Goal: Task Accomplishment & Management: Manage account settings

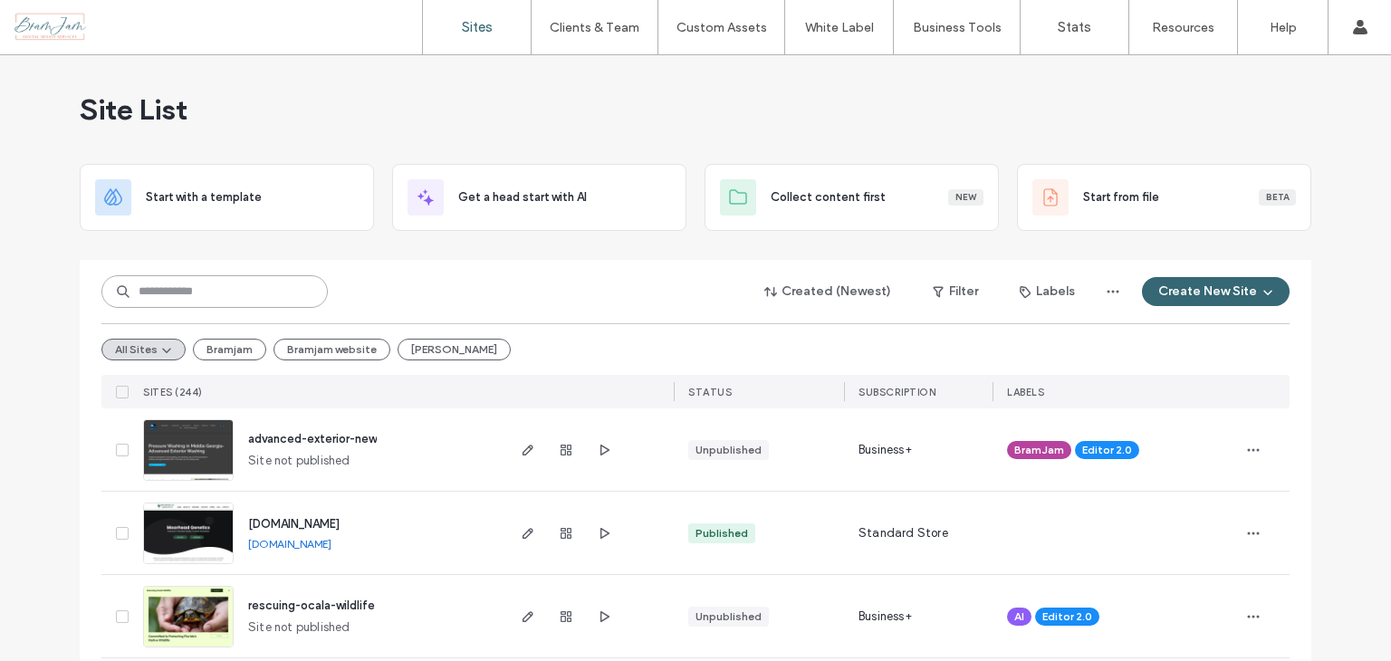
click at [275, 286] on input at bounding box center [214, 291] width 226 height 33
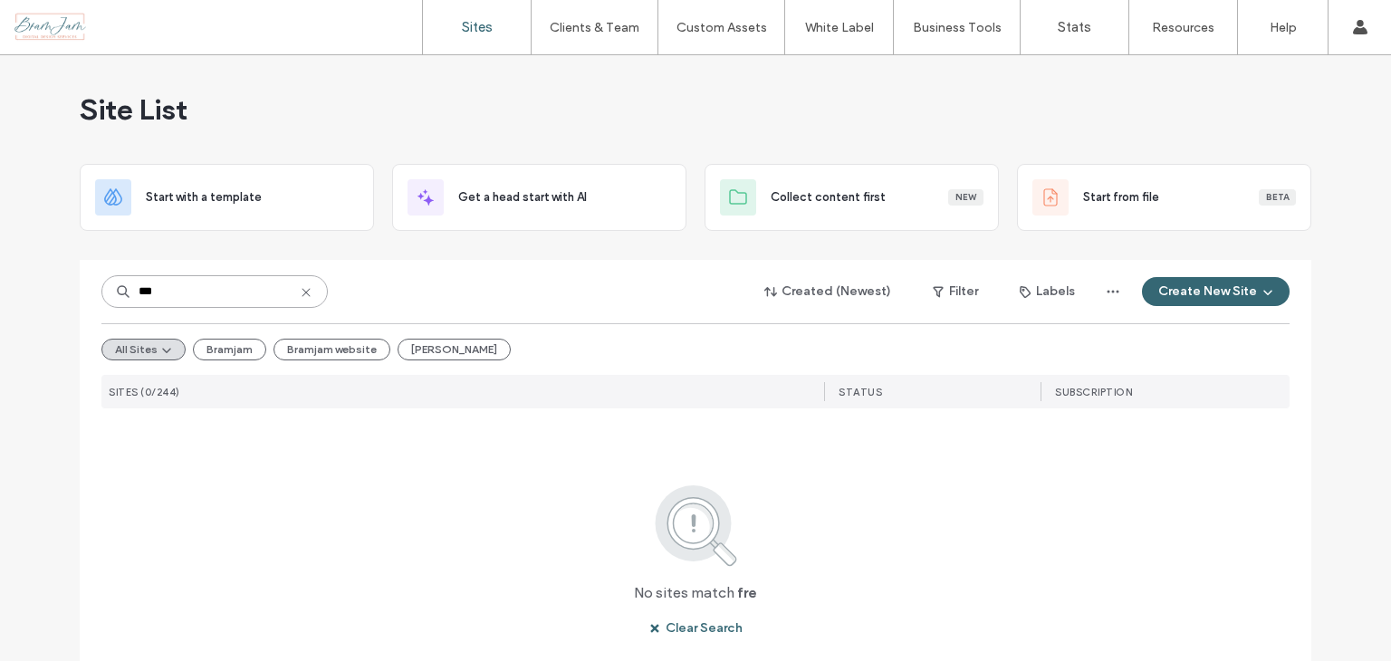
type input "***"
click at [302, 293] on icon at bounding box center [306, 292] width 14 height 14
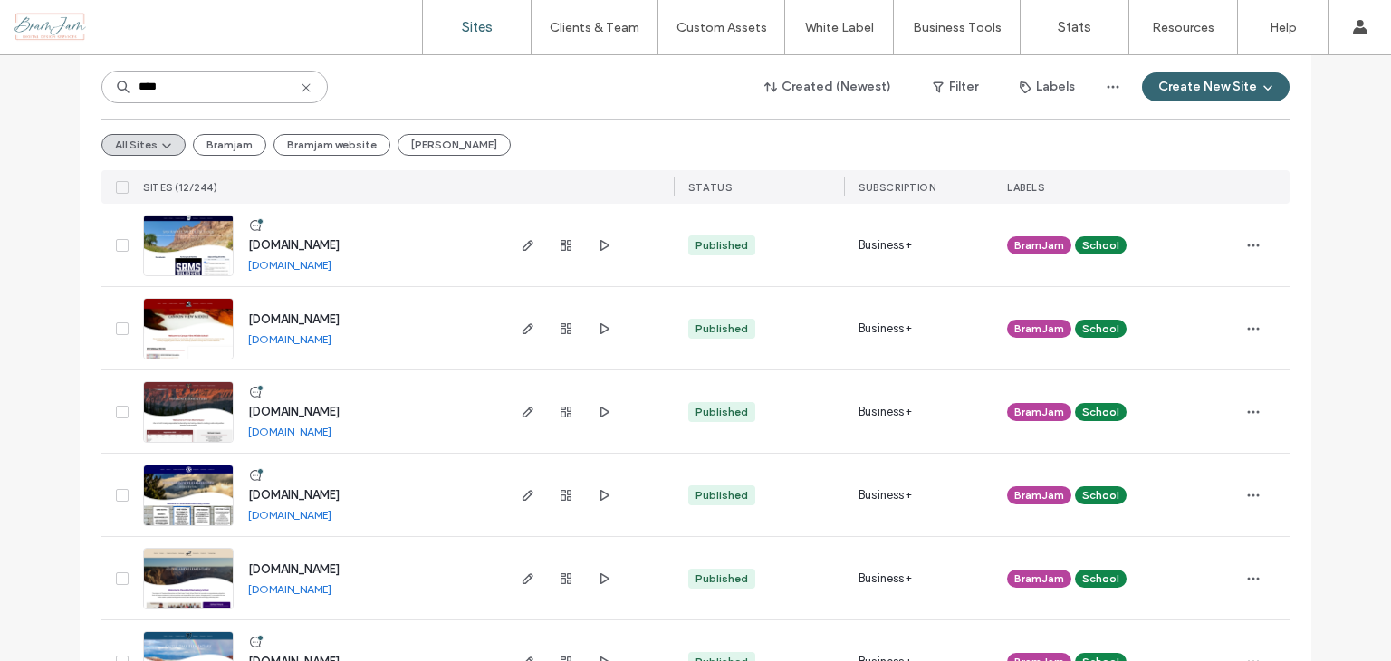
scroll to position [453, 0]
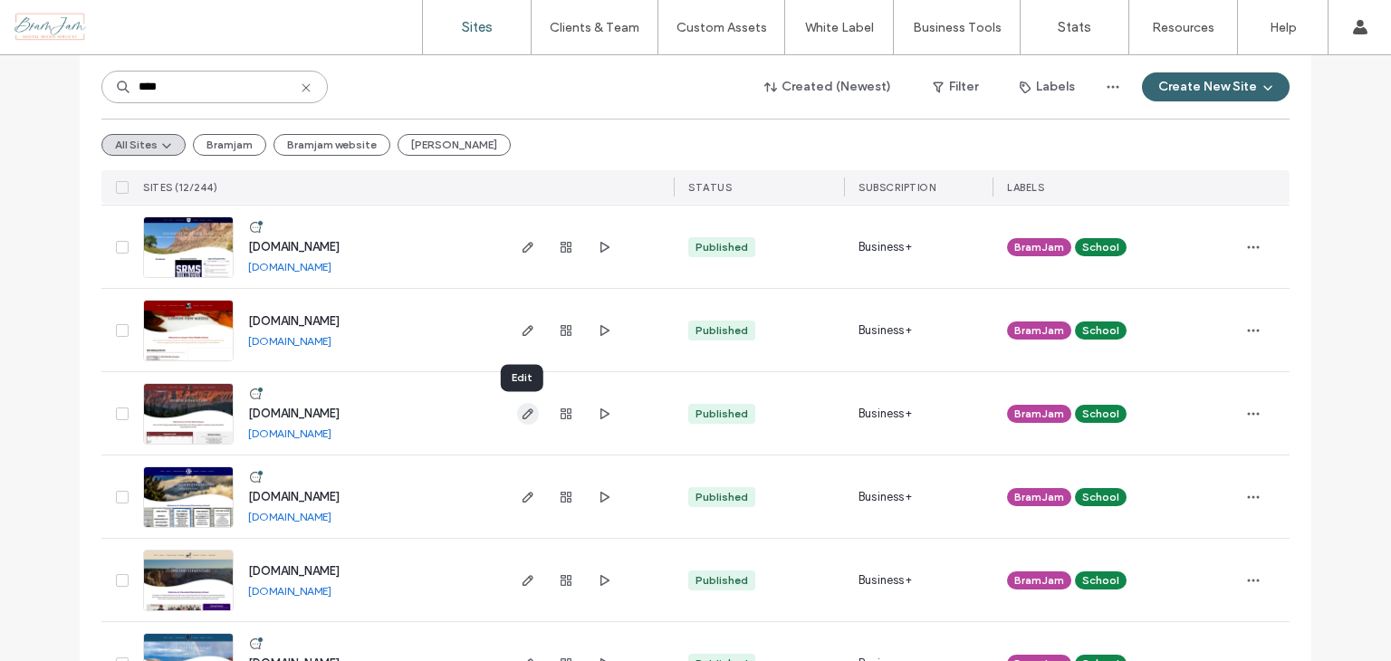
type input "****"
click at [521, 417] on icon "button" at bounding box center [528, 414] width 14 height 14
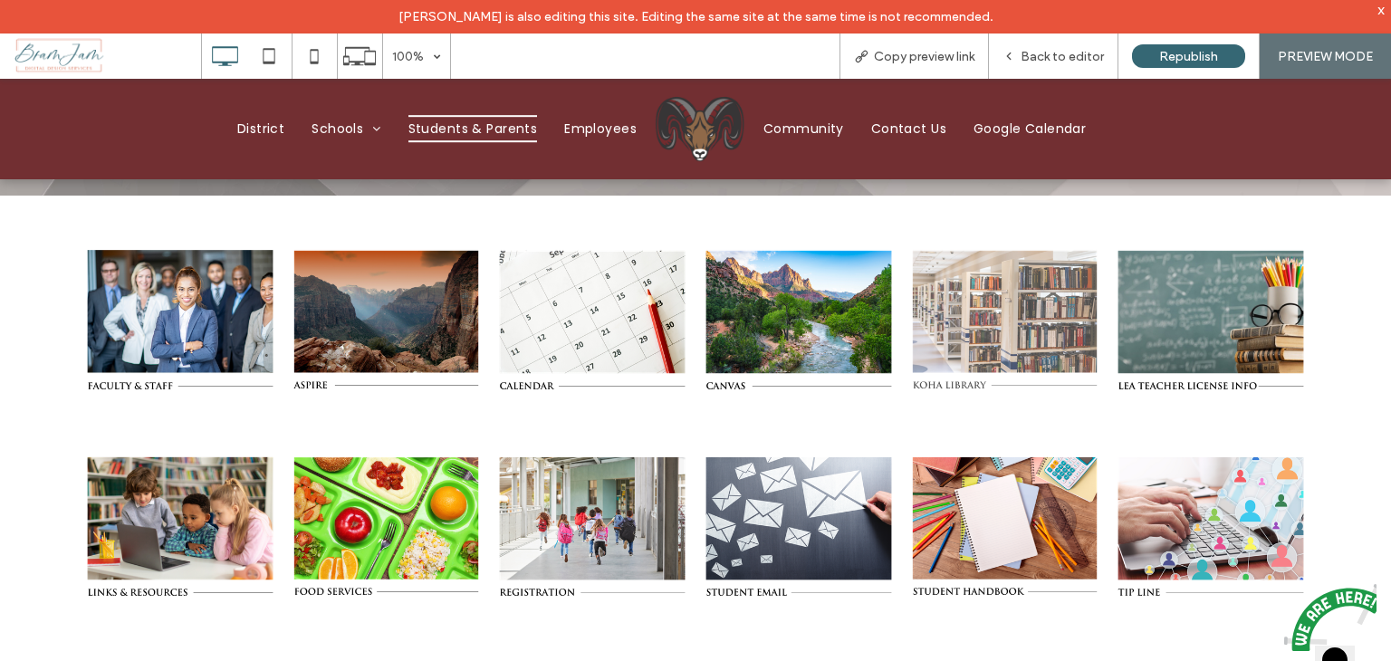
scroll to position [181, 0]
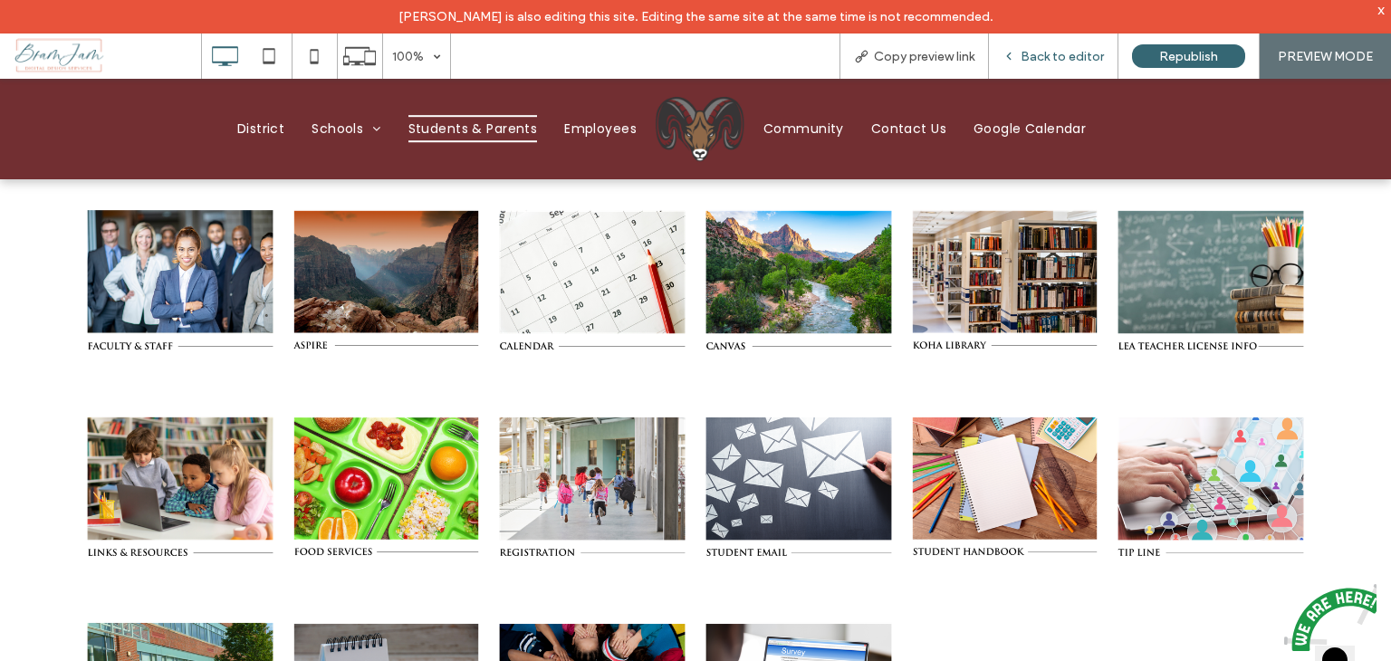
click at [1069, 59] on span "Back to editor" at bounding box center [1062, 56] width 83 height 15
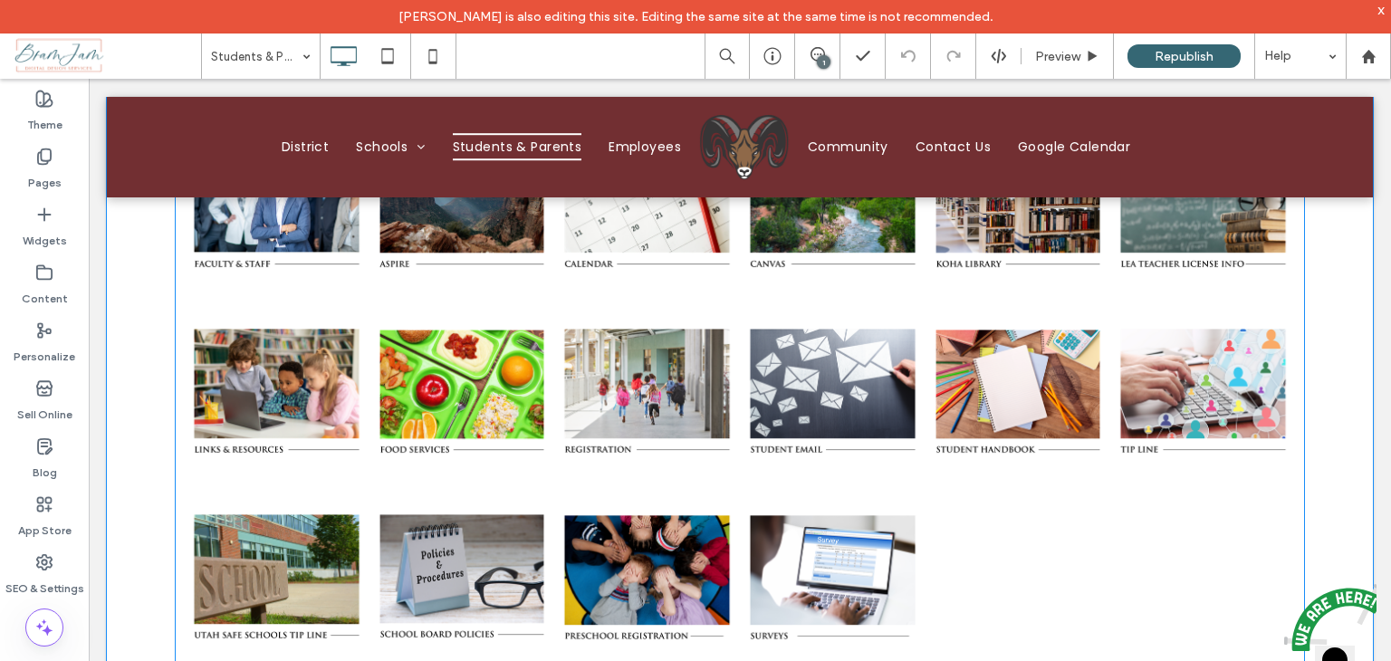
scroll to position [362, 0]
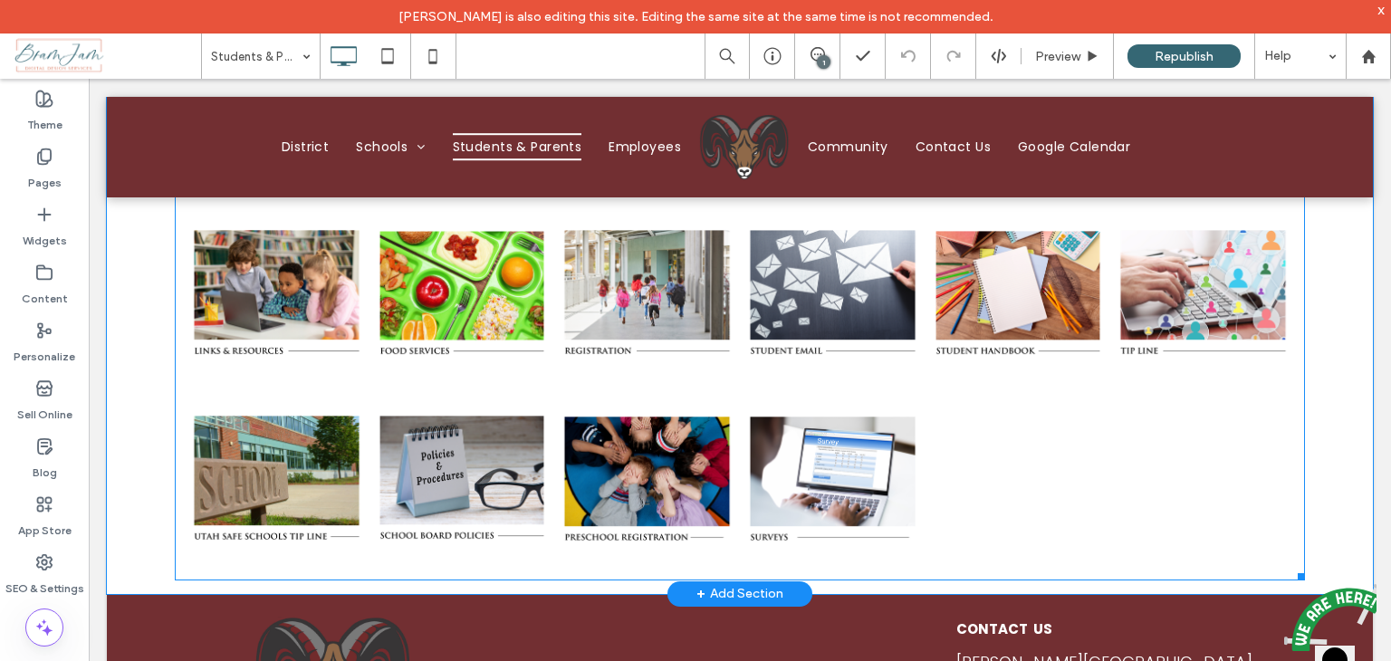
click at [985, 437] on div at bounding box center [1019, 479] width 186 height 186
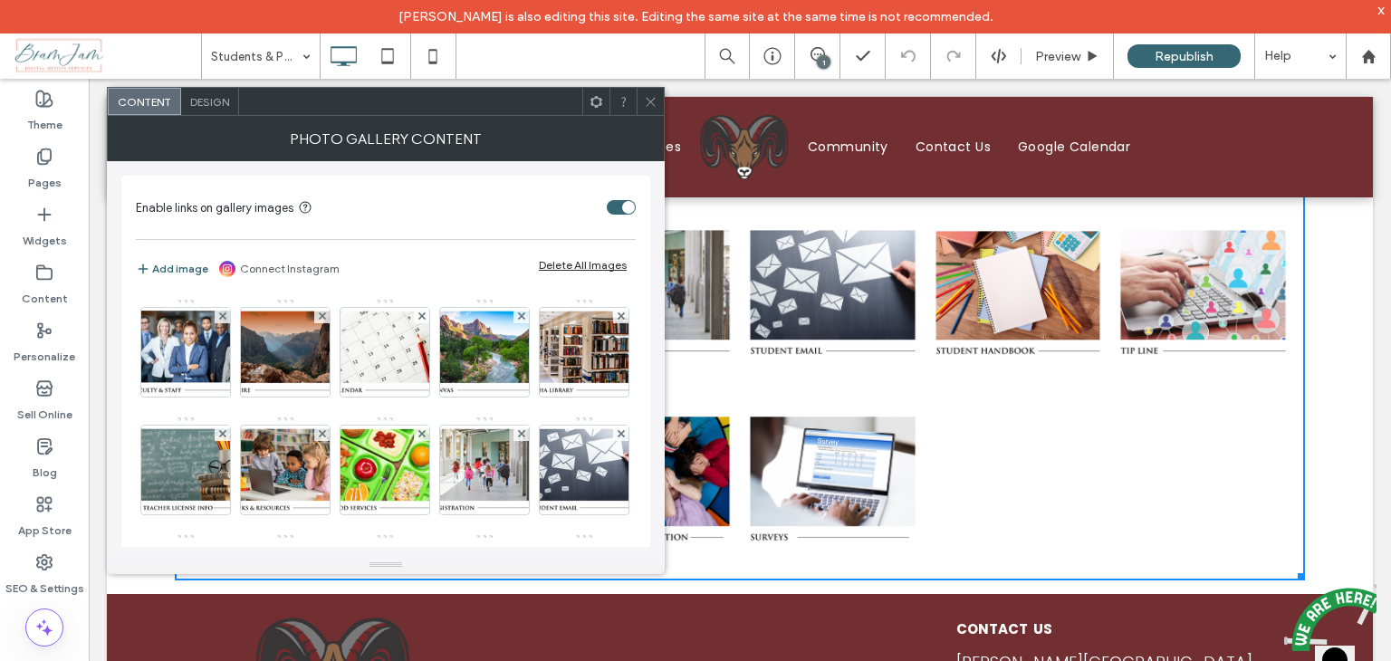
click at [985, 437] on div at bounding box center [1019, 479] width 186 height 186
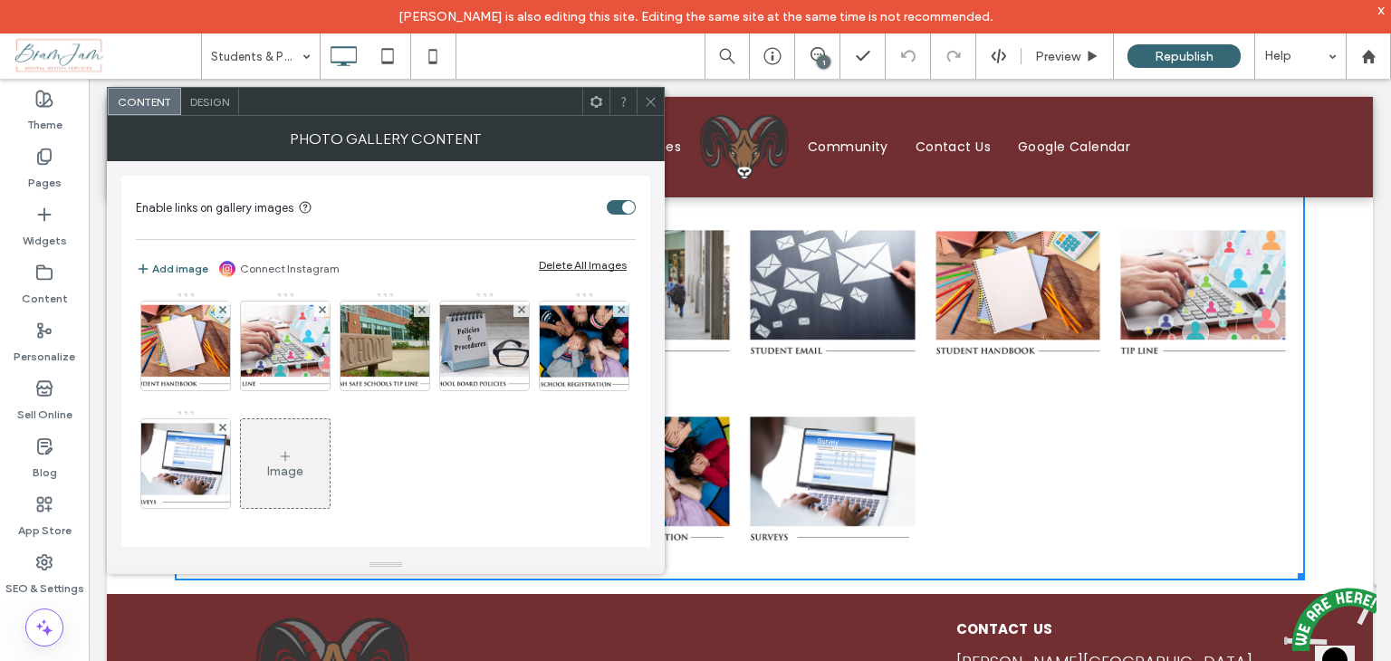
scroll to position [176, 0]
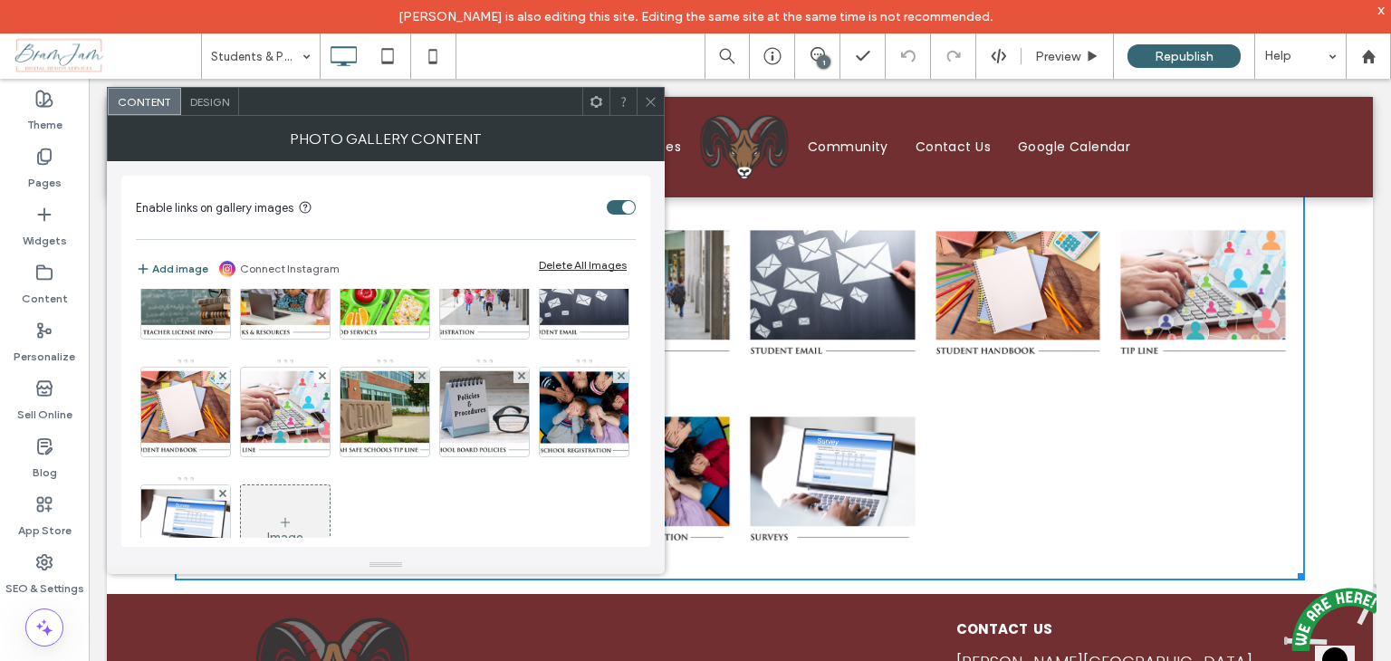
click at [649, 103] on icon at bounding box center [651, 102] width 14 height 14
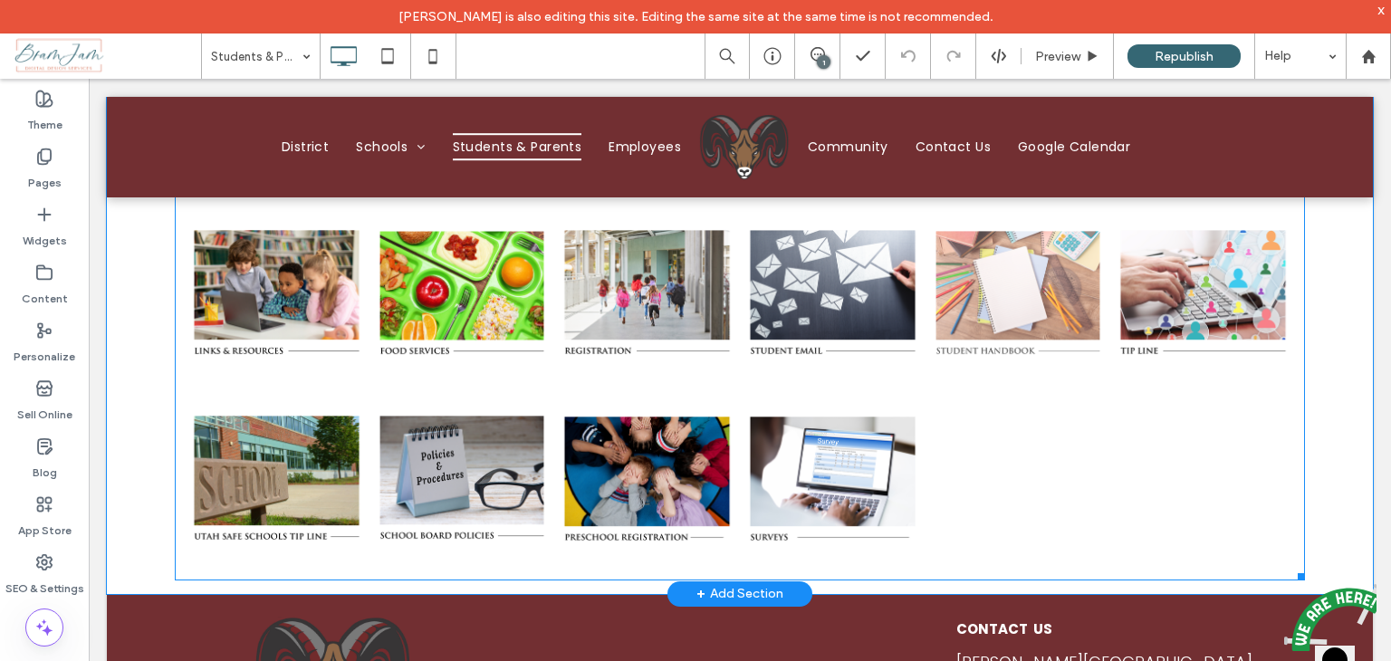
click at [968, 317] on link at bounding box center [1019, 293] width 168 height 168
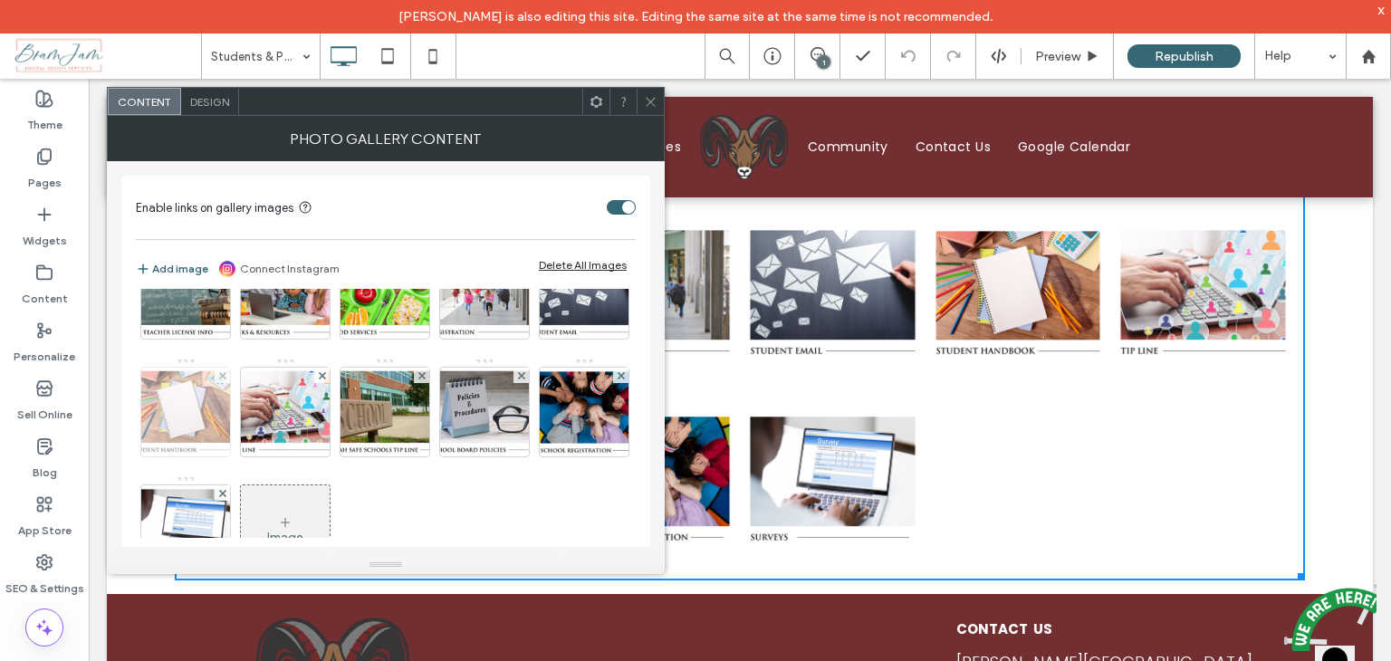
click at [241, 408] on img at bounding box center [185, 412] width 110 height 89
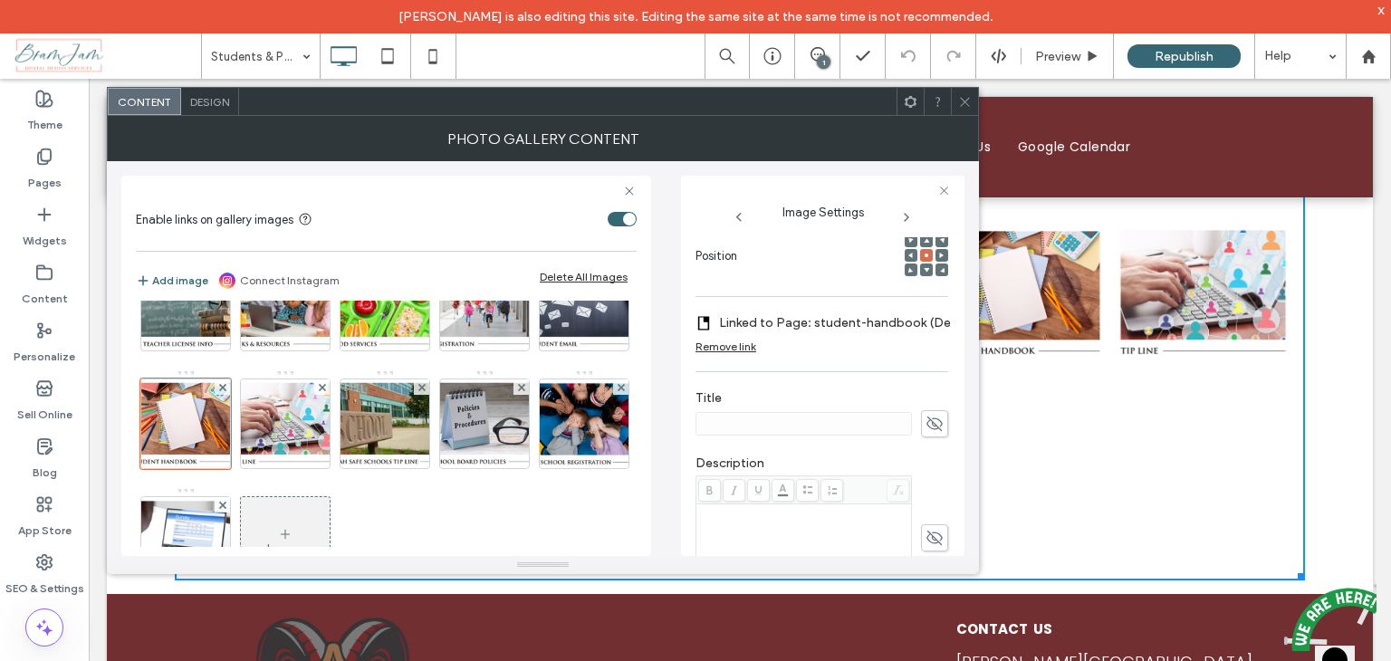
scroll to position [272, 0]
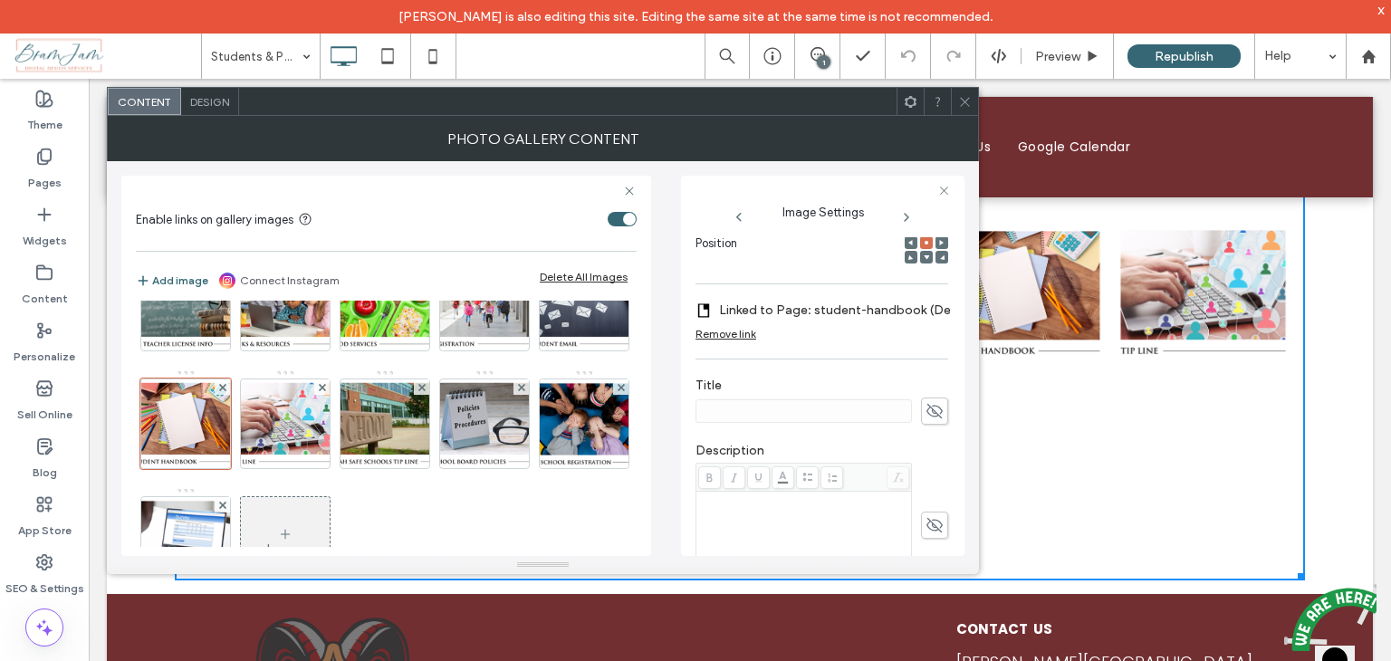
click at [732, 330] on div "Remove link" at bounding box center [726, 334] width 61 height 14
click at [768, 330] on section "Edit Link" at bounding box center [822, 314] width 253 height 43
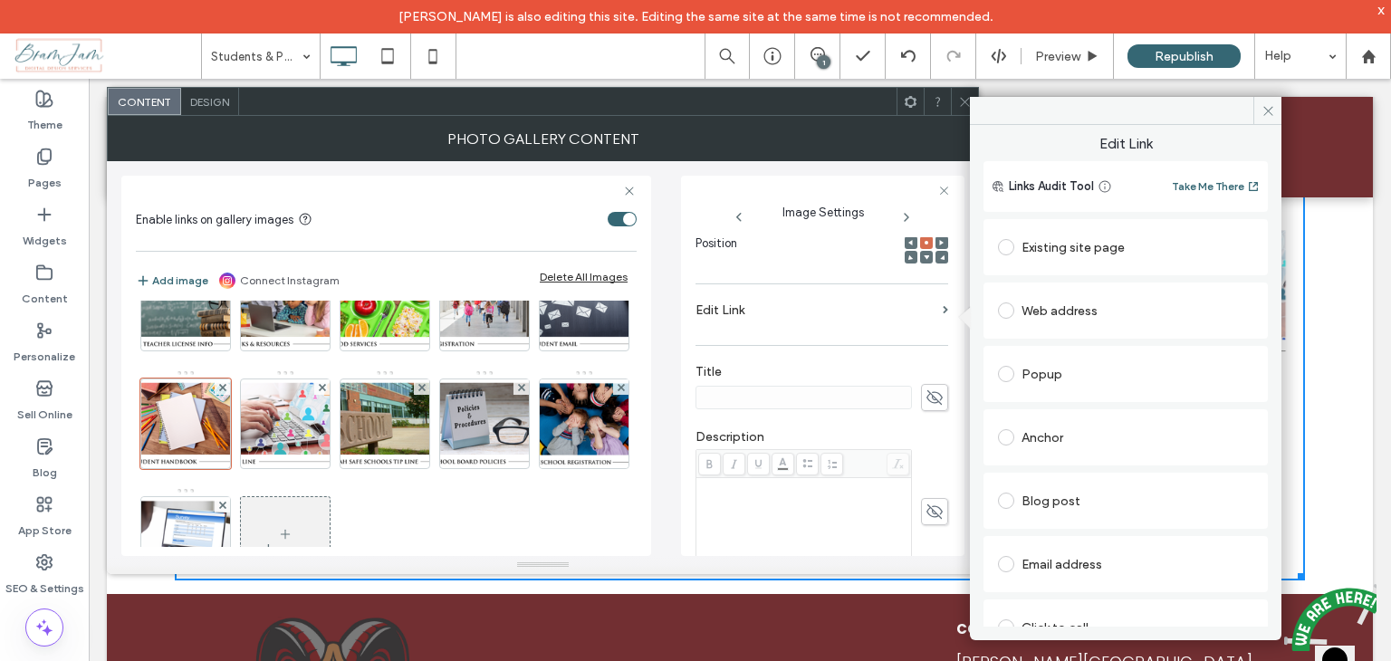
click at [1056, 316] on div "Web address" at bounding box center [1125, 310] width 255 height 29
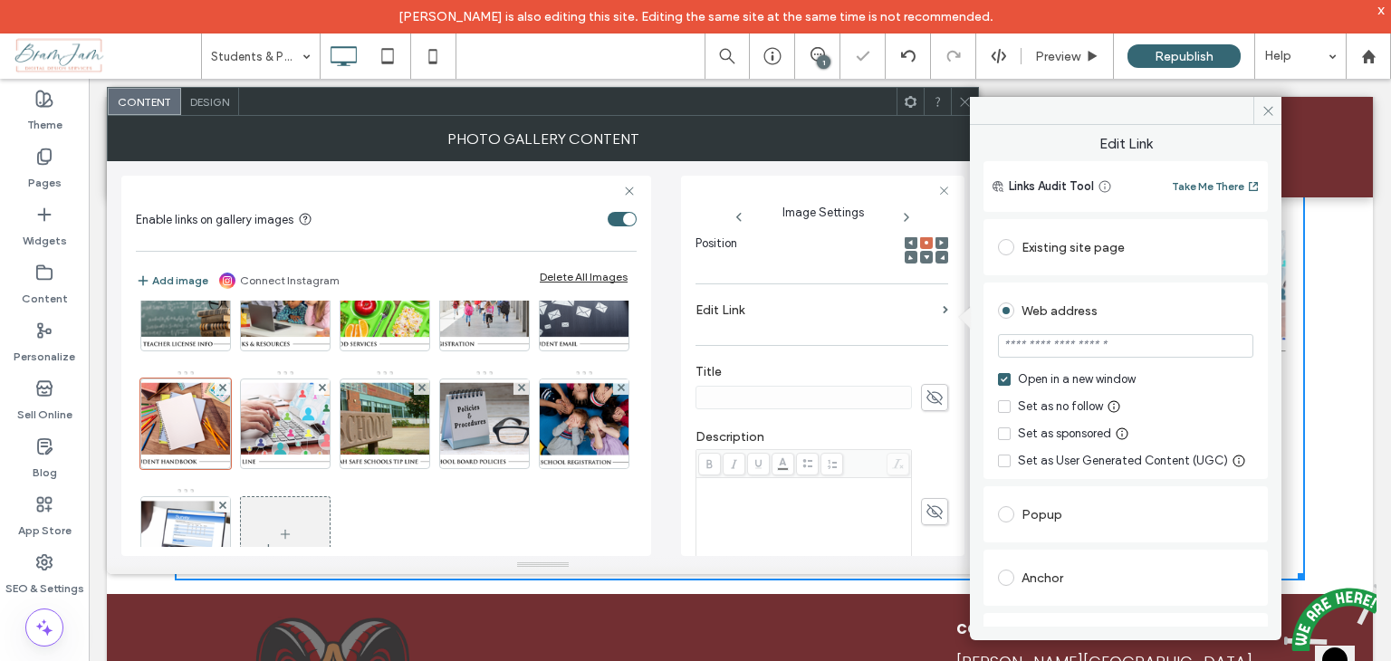
click at [1060, 350] on input "url" at bounding box center [1125, 346] width 255 height 24
paste input "**********"
type input "**********"
click at [1262, 110] on icon at bounding box center [1269, 111] width 14 height 14
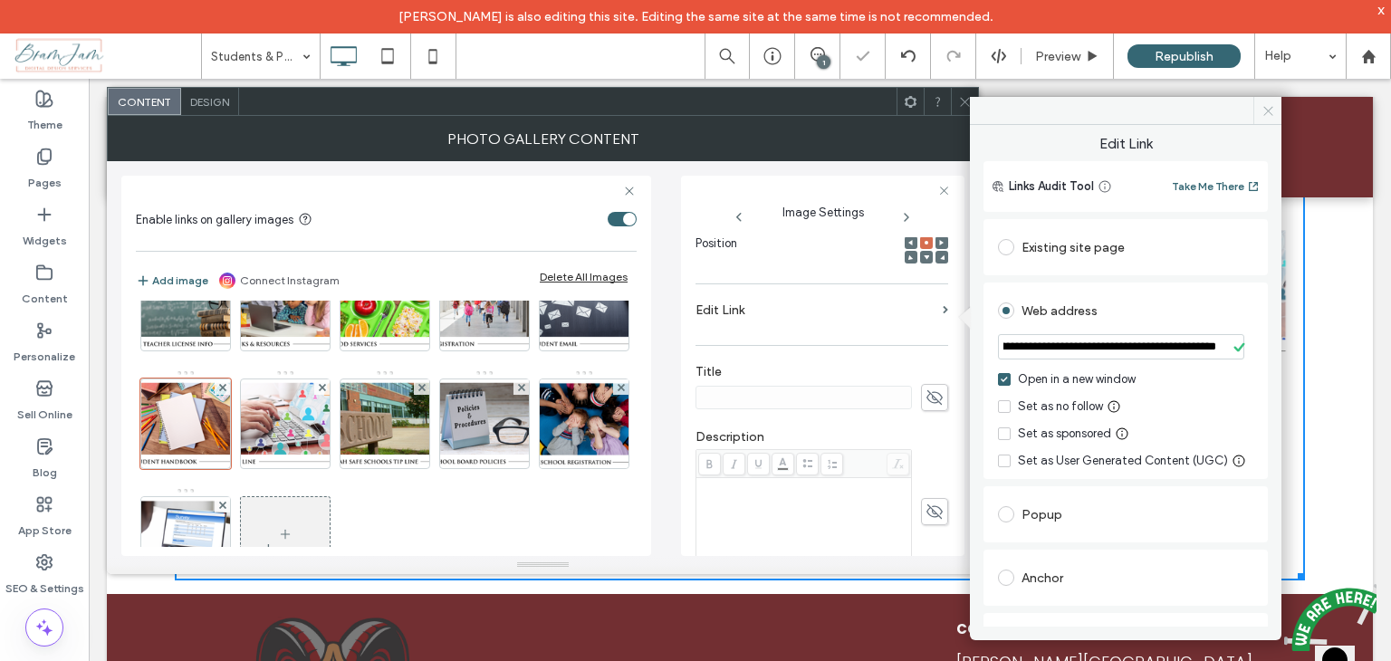
scroll to position [0, 0]
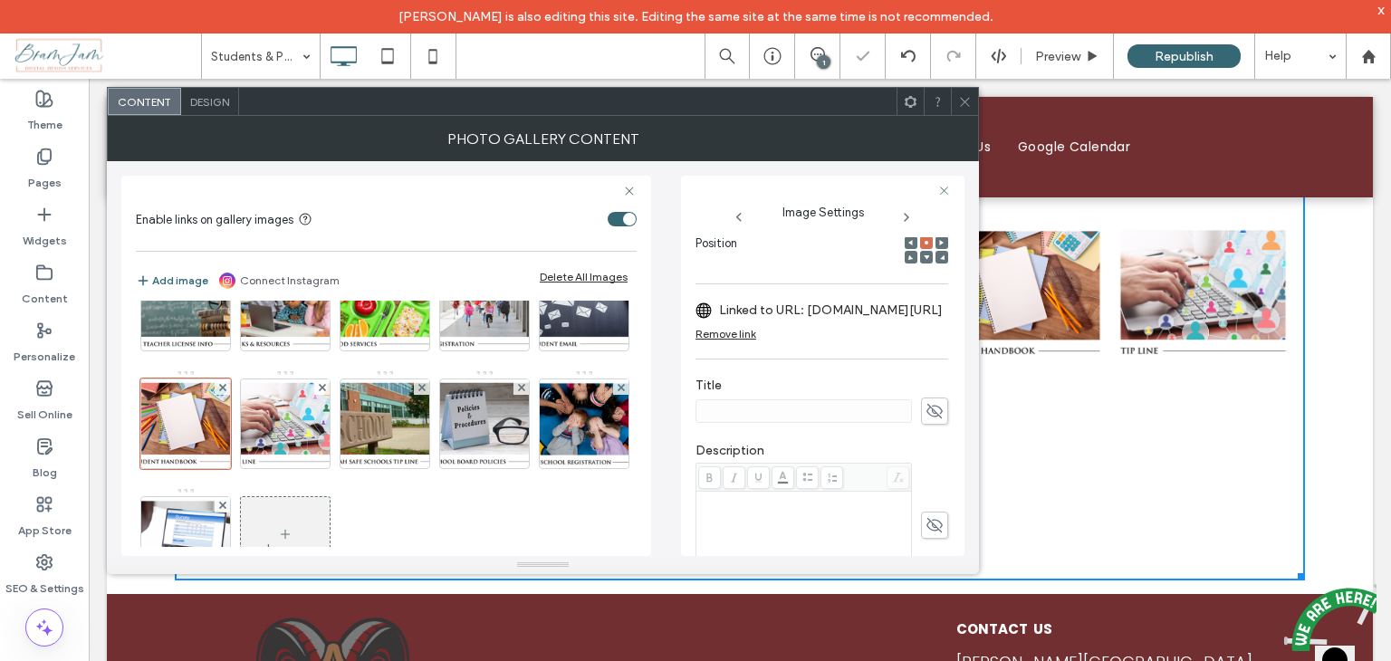
click at [964, 110] on span at bounding box center [965, 101] width 14 height 27
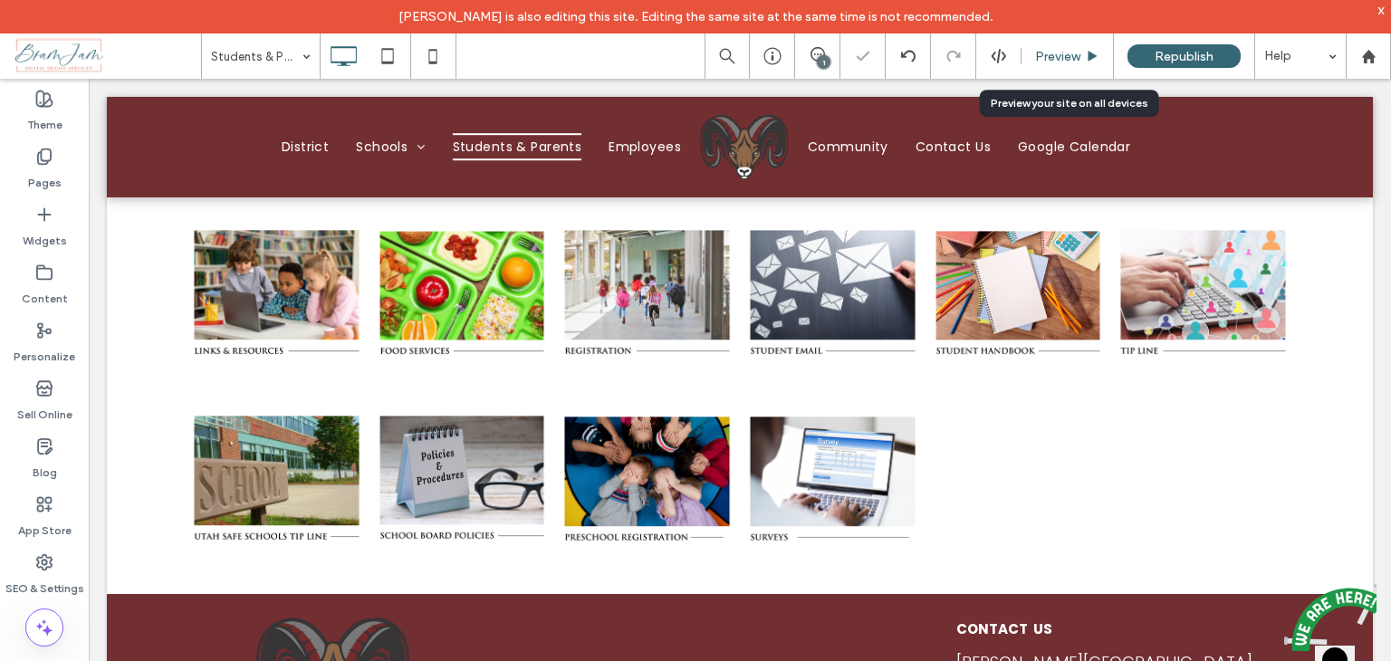
click at [1064, 62] on span "Preview" at bounding box center [1057, 56] width 45 height 15
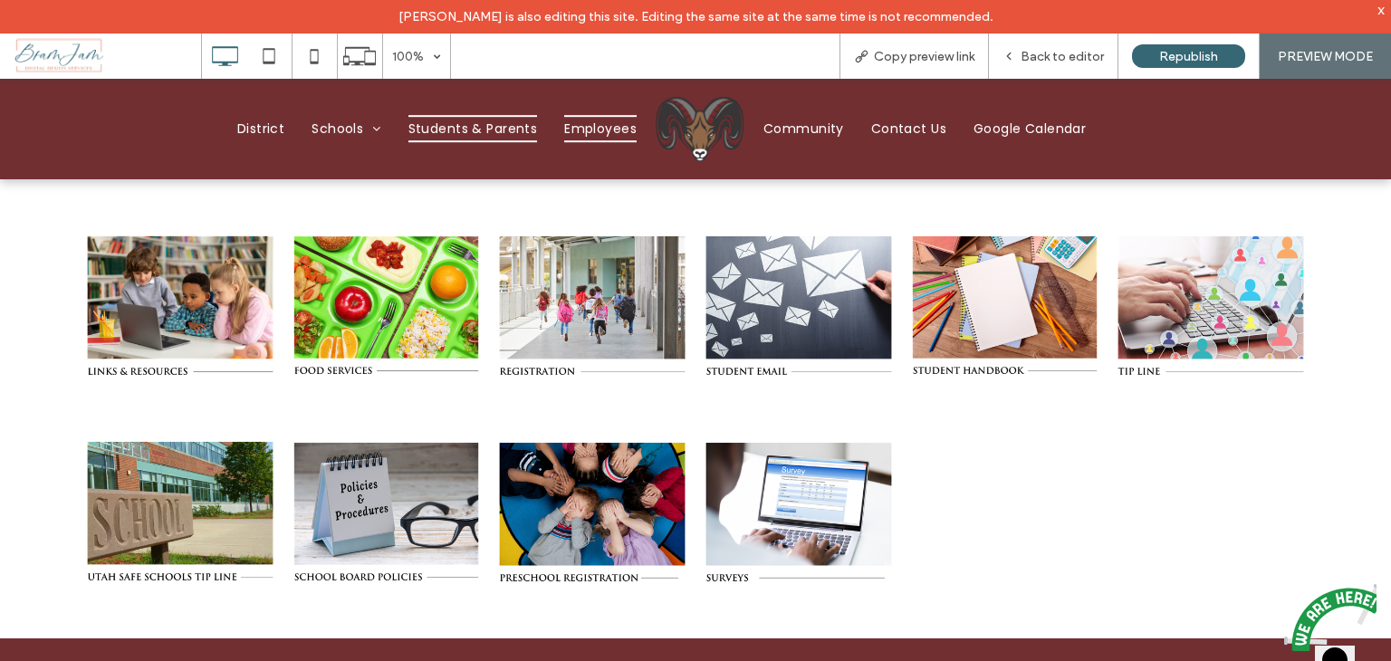
click at [586, 126] on span "Employees" at bounding box center [600, 129] width 72 height 28
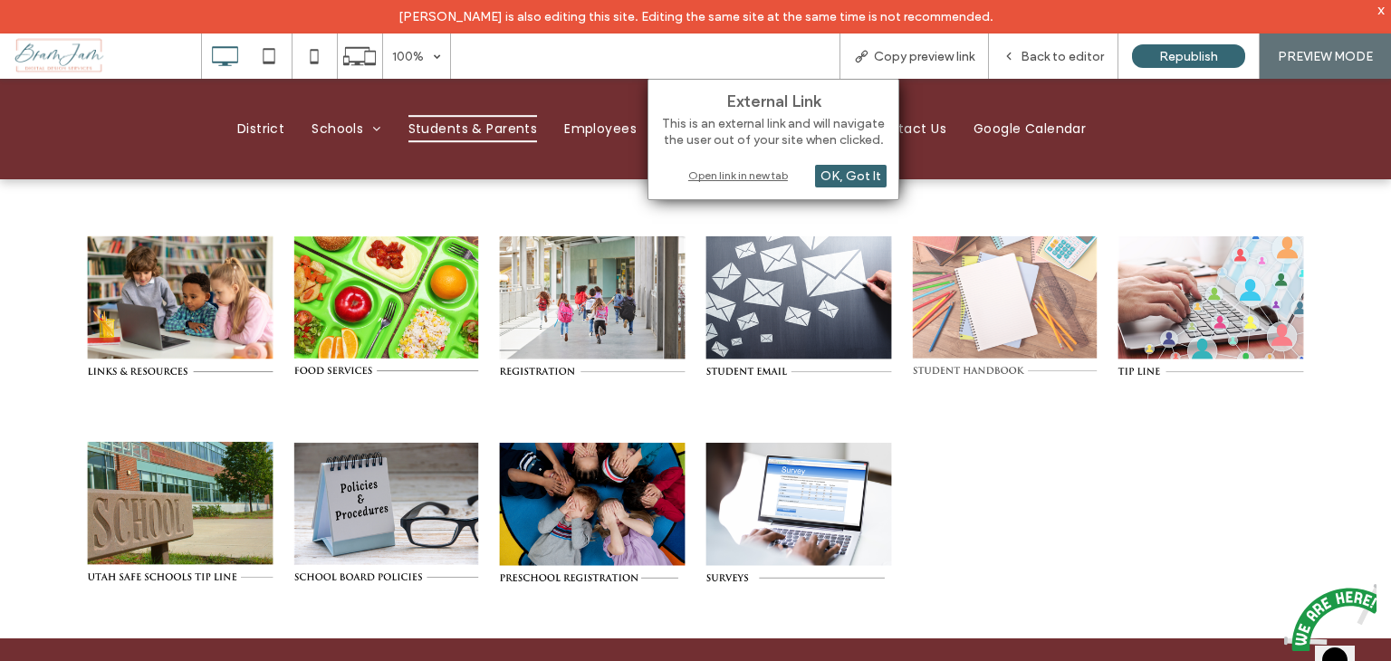
click at [920, 298] on link at bounding box center [1005, 306] width 188 height 188
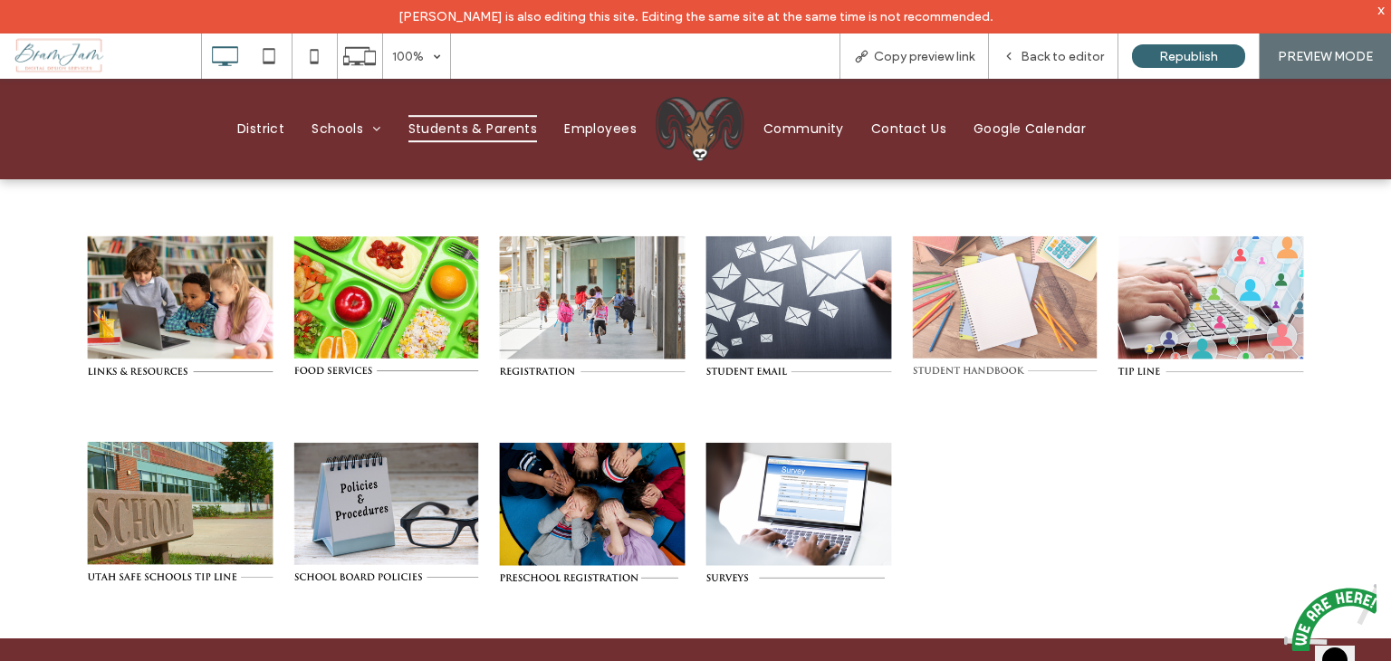
click at [1012, 285] on link at bounding box center [1005, 306] width 188 height 188
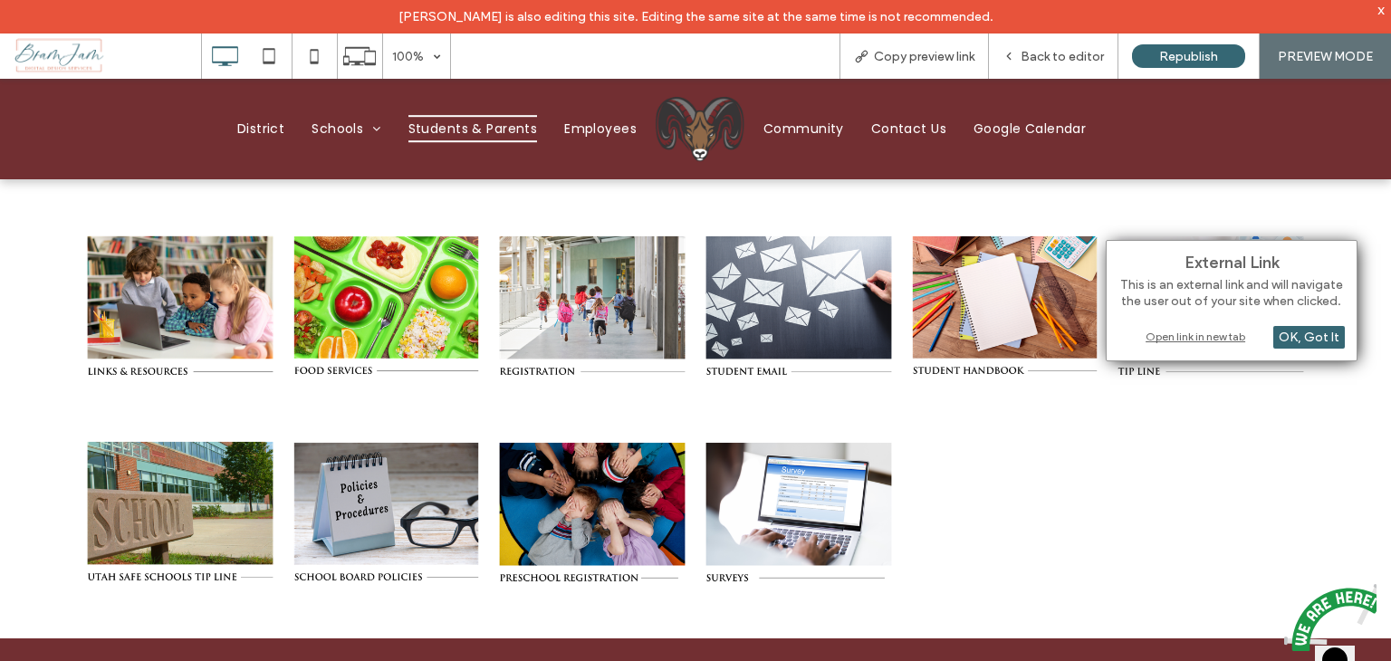
click at [1166, 341] on div "Open link in new tab" at bounding box center [1231, 336] width 226 height 19
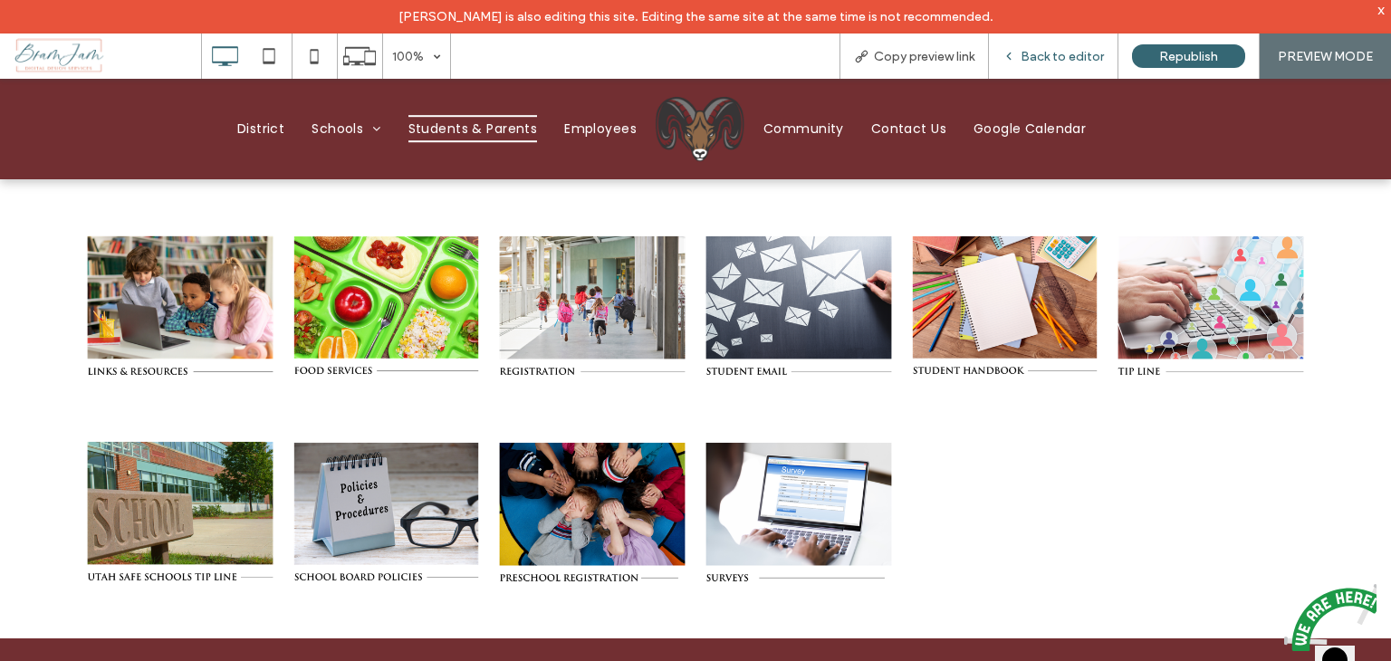
click at [1058, 45] on div "Back to editor" at bounding box center [1054, 56] width 130 height 45
click at [1058, 59] on span "Back to editor" at bounding box center [1062, 56] width 83 height 15
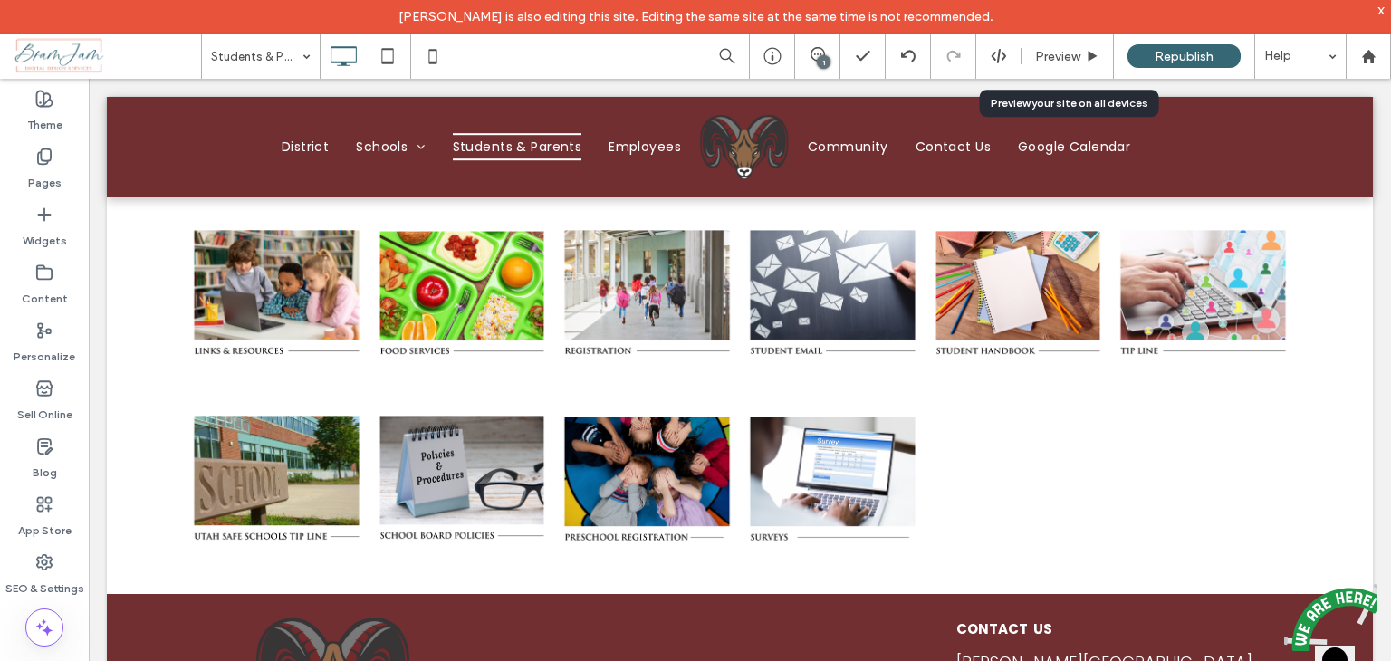
click at [1058, 59] on span "Preview" at bounding box center [1057, 56] width 45 height 15
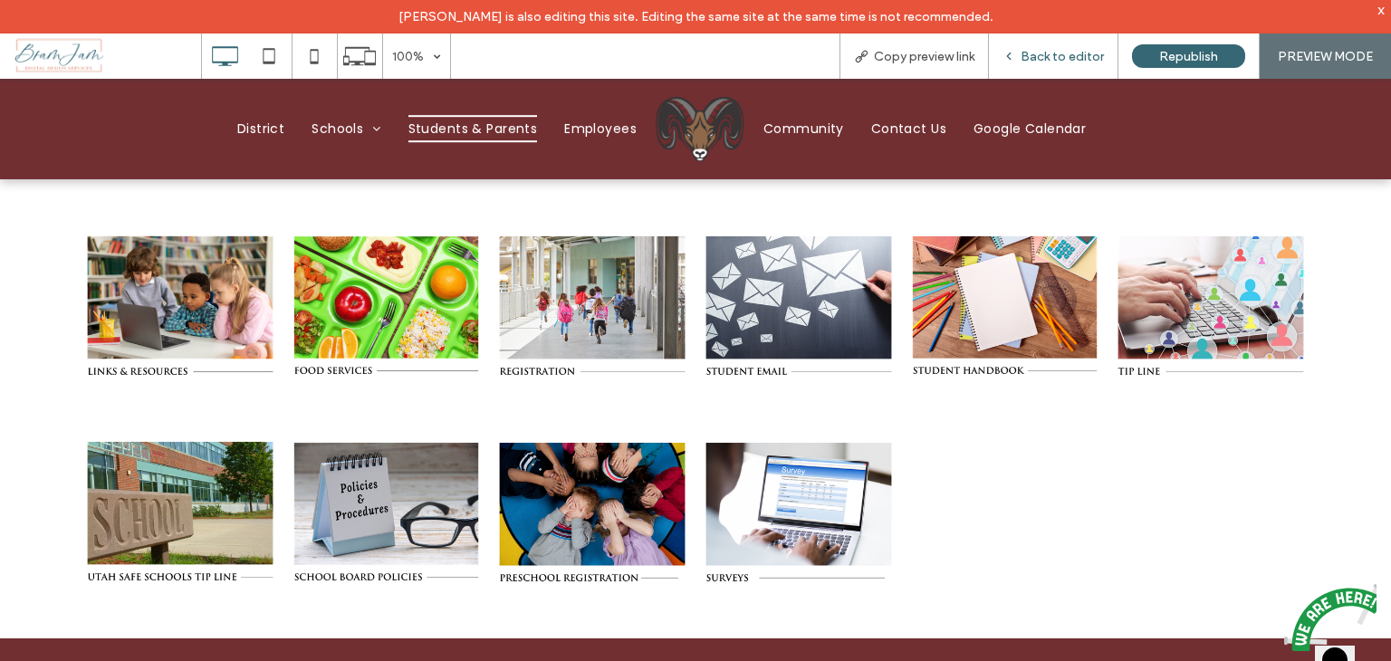
click at [1047, 49] on span "Back to editor" at bounding box center [1062, 56] width 83 height 15
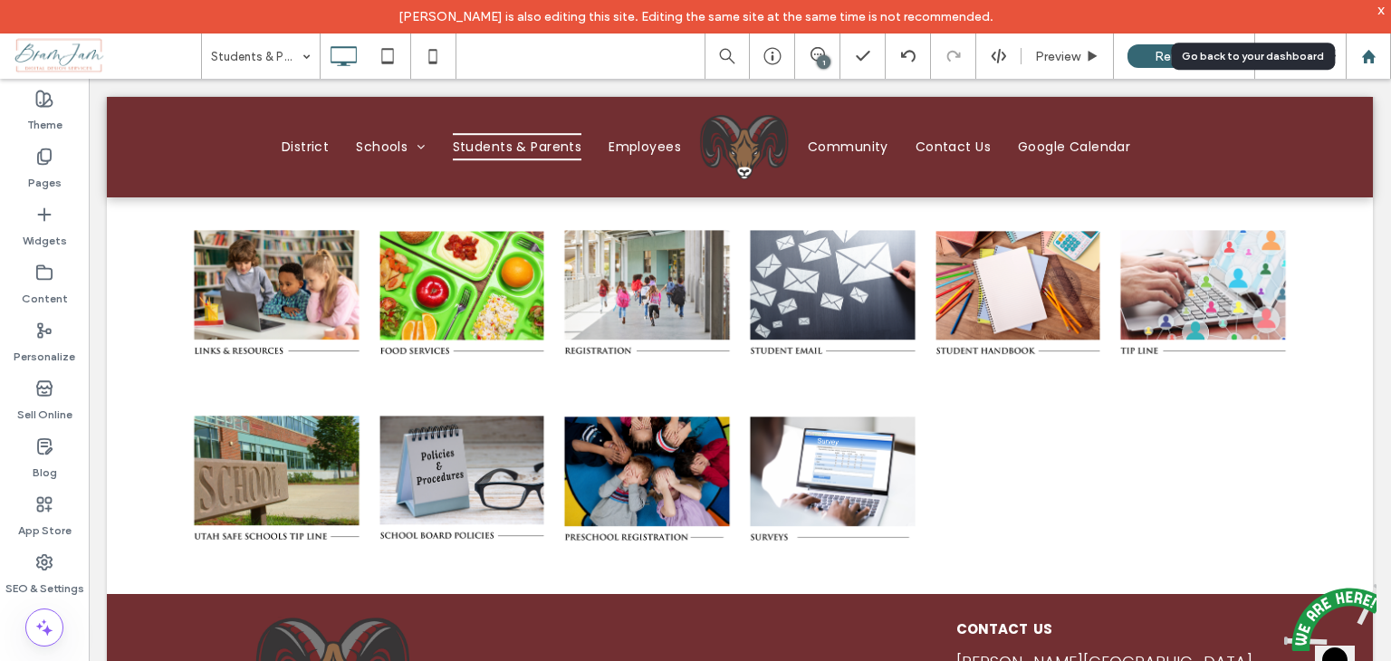
click at [1367, 45] on div at bounding box center [1368, 56] width 45 height 45
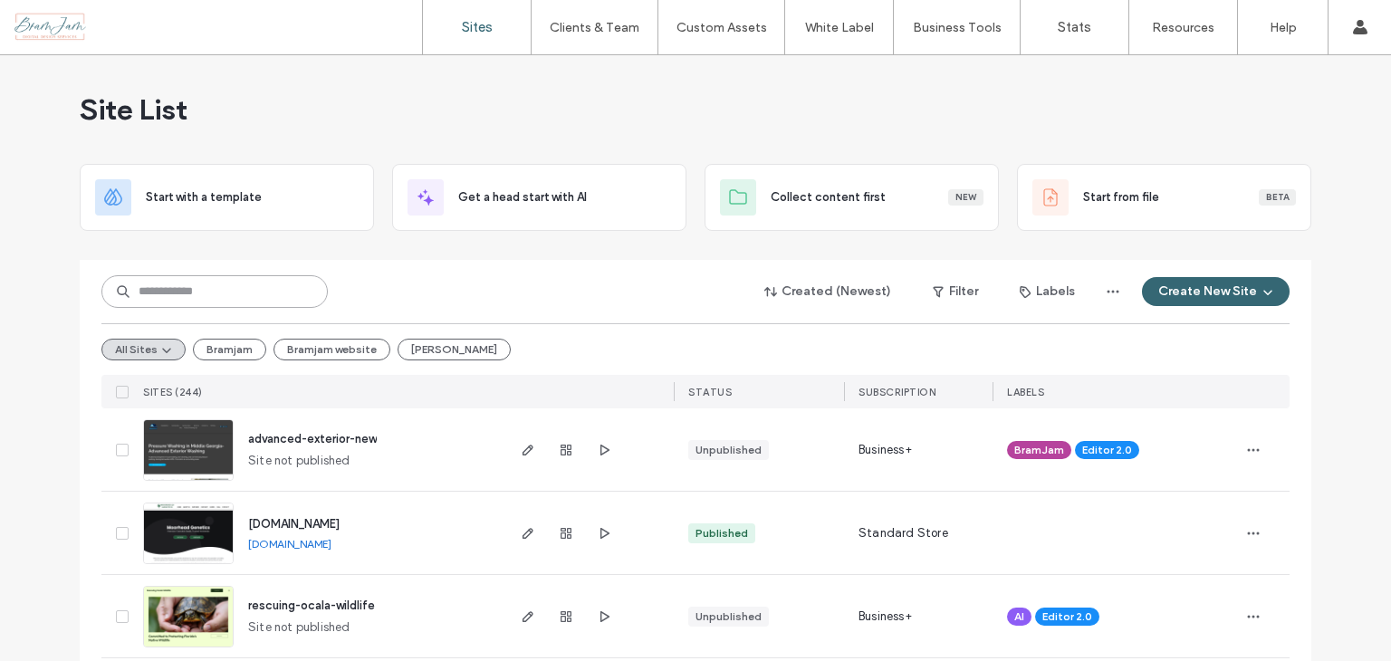
click at [197, 285] on input at bounding box center [214, 291] width 226 height 33
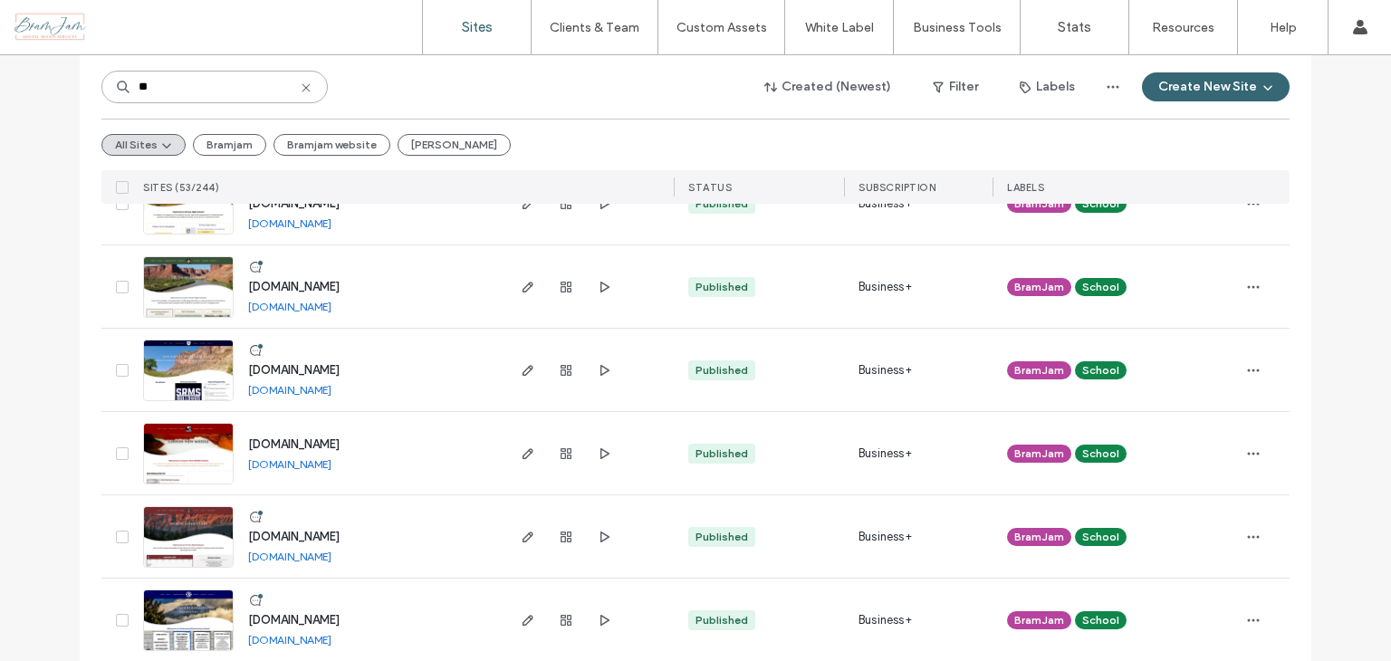
scroll to position [996, 0]
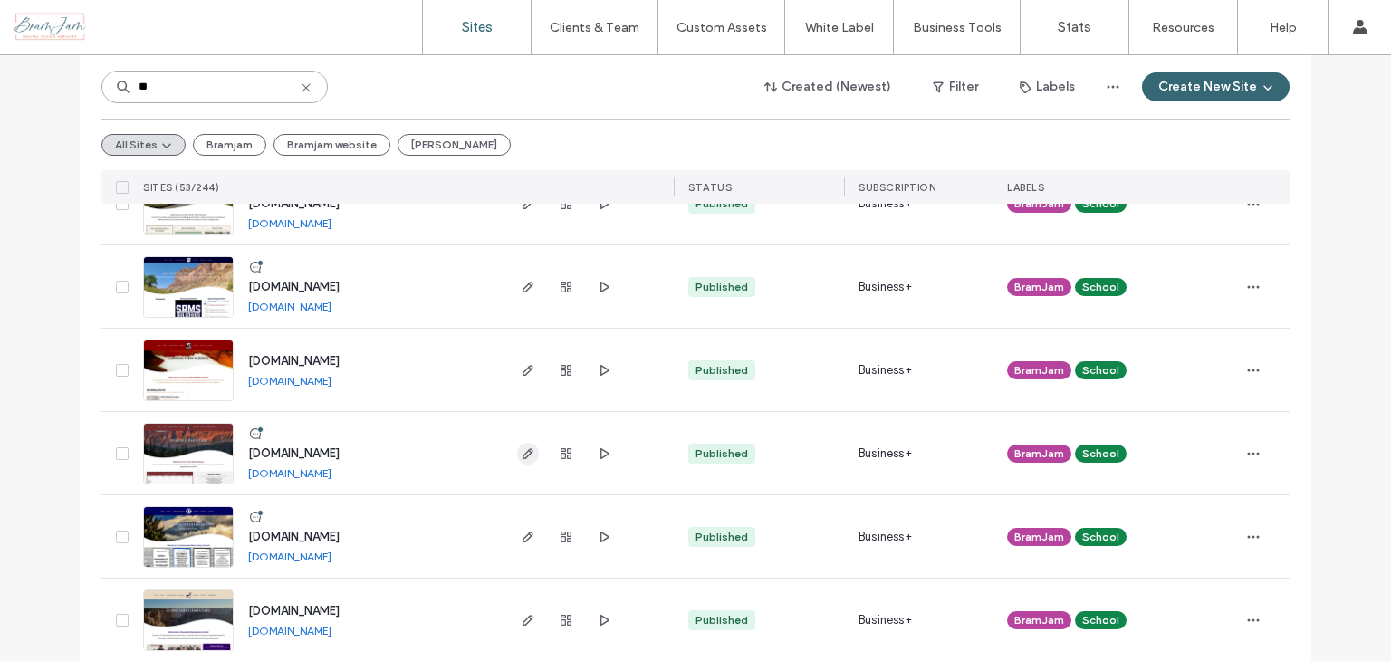
type input "**"
click at [523, 454] on icon "button" at bounding box center [528, 453] width 14 height 14
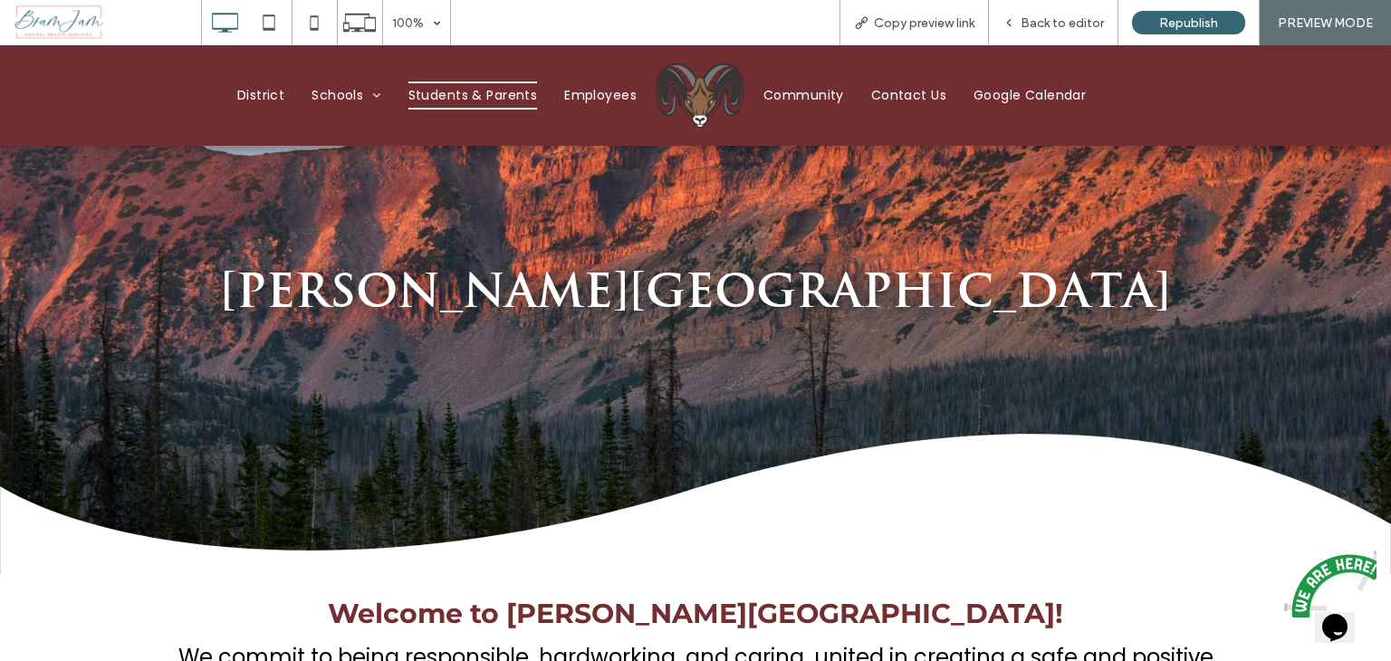
click at [496, 101] on span "Students & Parents" at bounding box center [473, 96] width 130 height 28
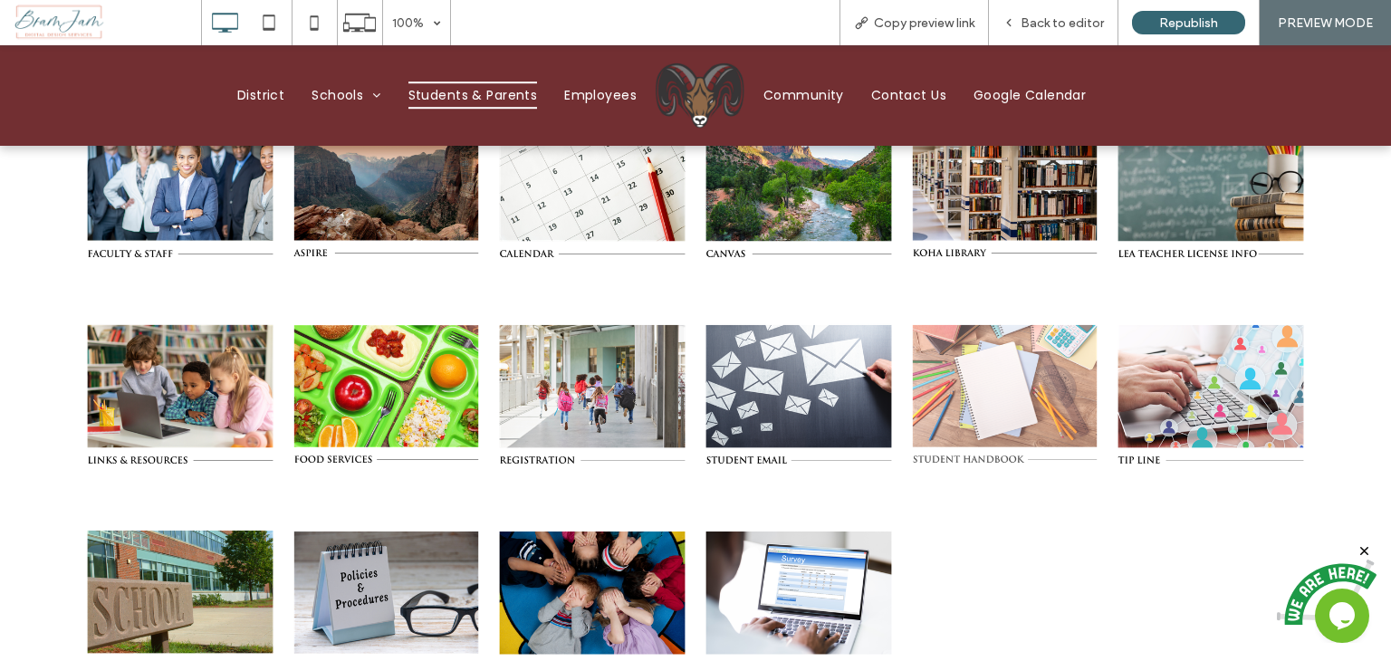
scroll to position [272, 0]
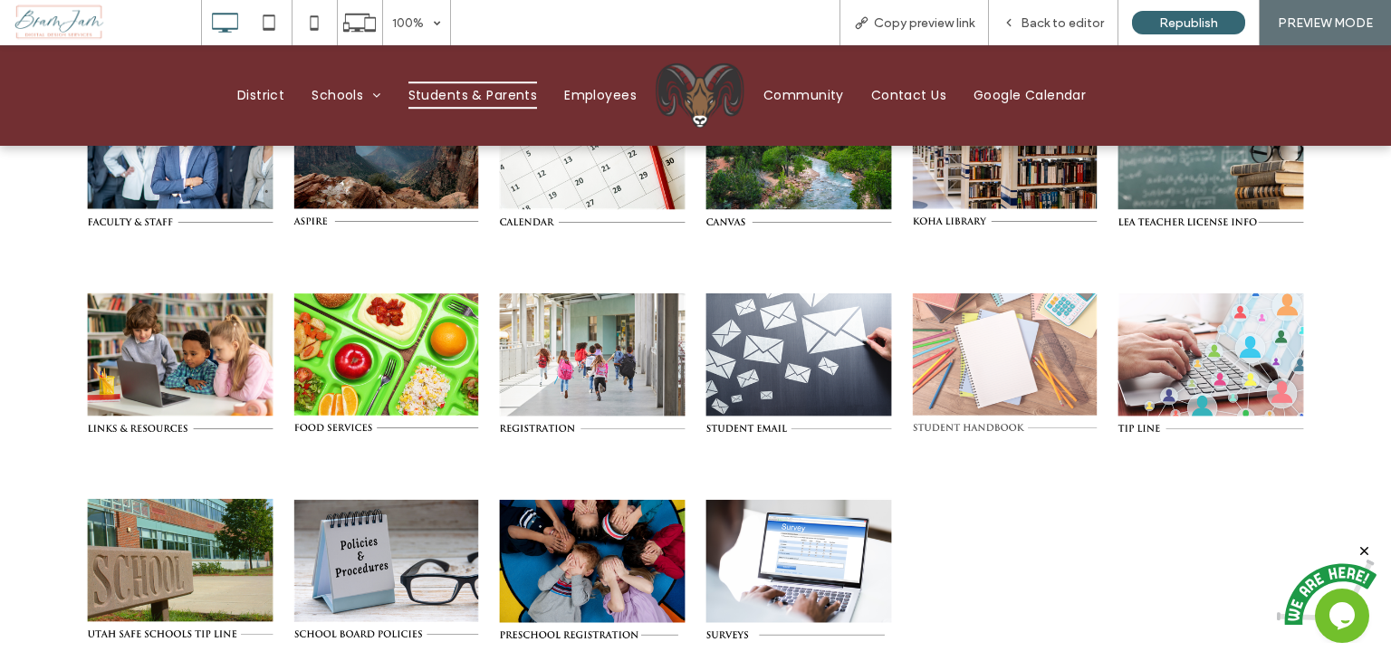
click at [965, 321] on link at bounding box center [1005, 363] width 188 height 188
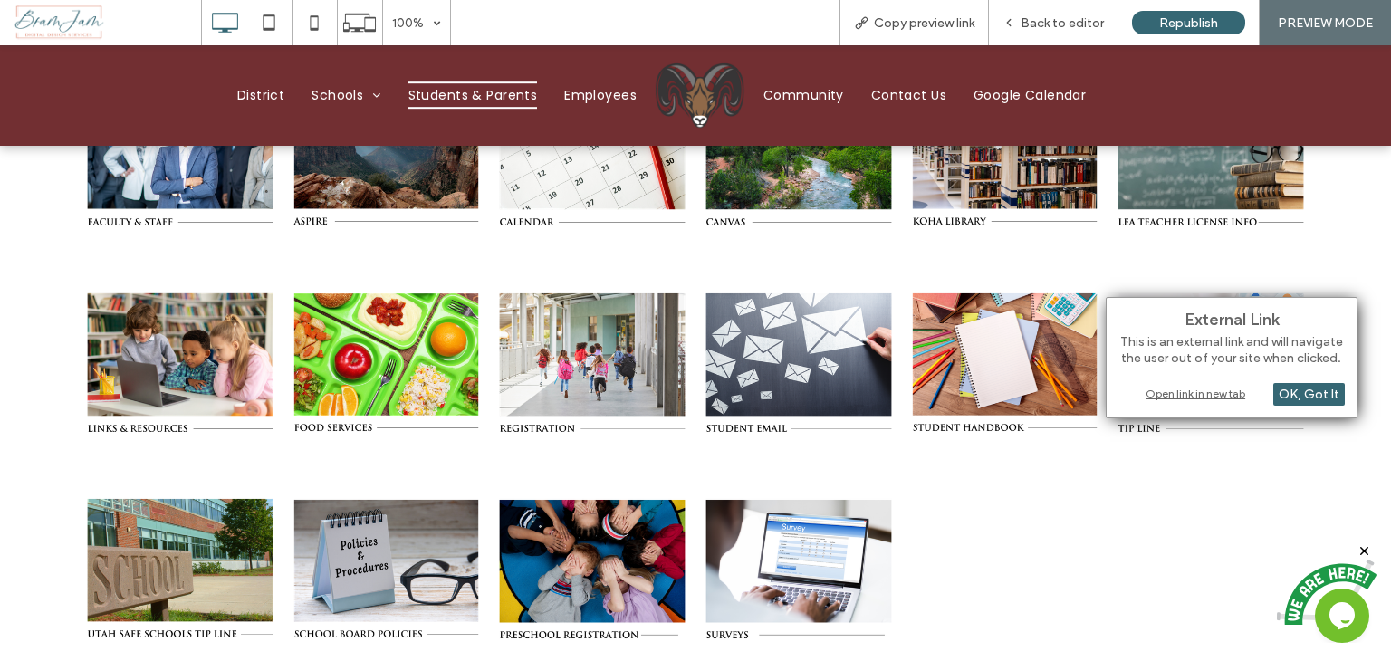
click at [1170, 391] on div "Open link in new tab" at bounding box center [1231, 393] width 226 height 19
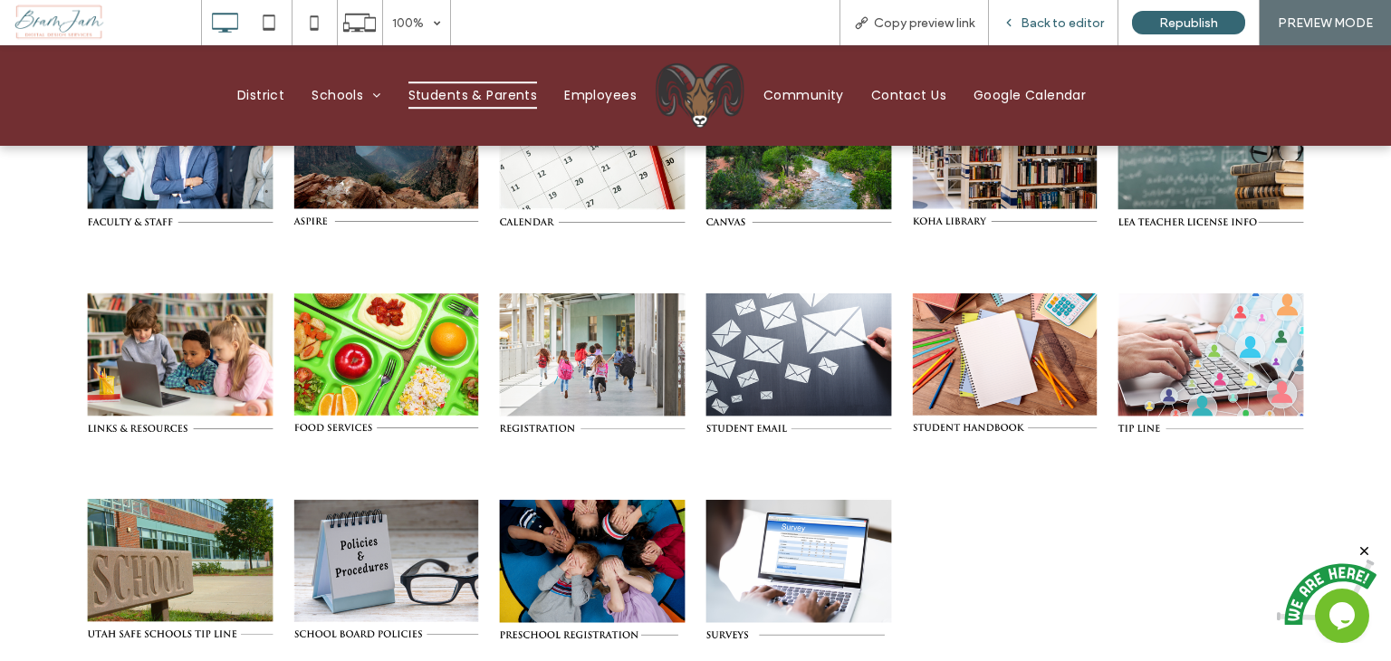
click at [1079, 27] on span "Back to editor" at bounding box center [1062, 22] width 83 height 15
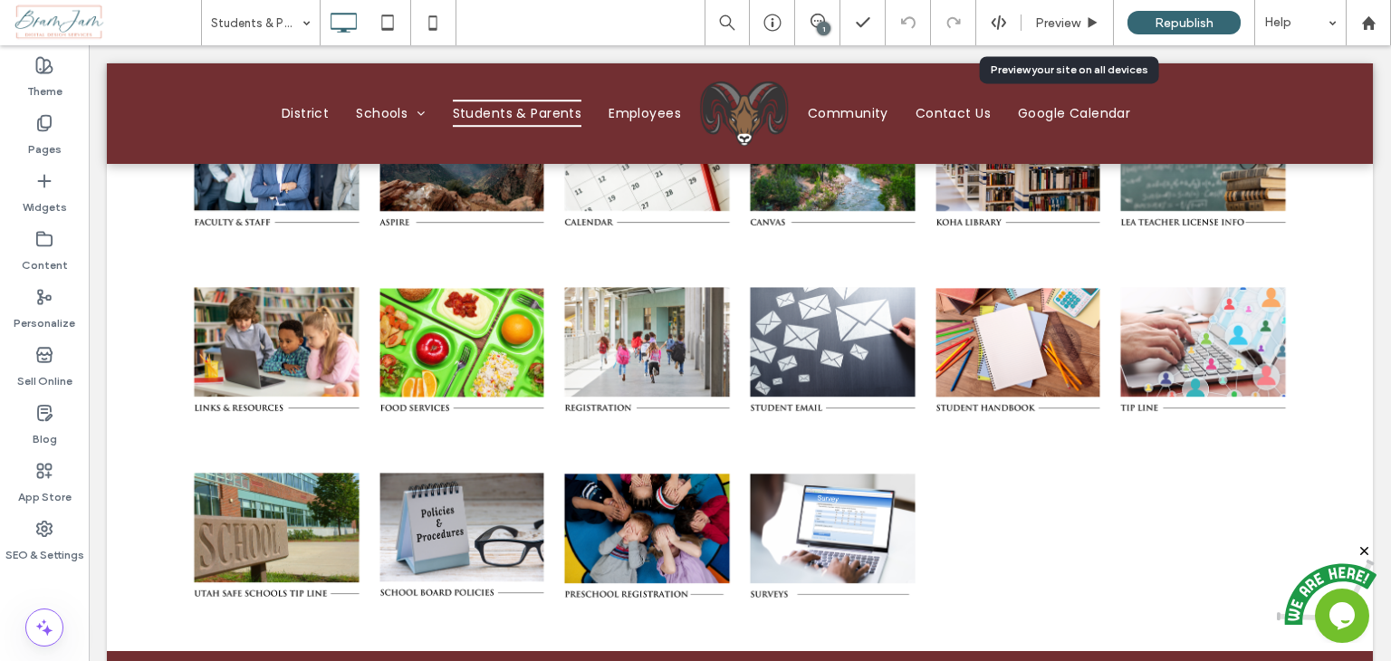
click at [1079, 27] on span "Preview" at bounding box center [1057, 22] width 45 height 15
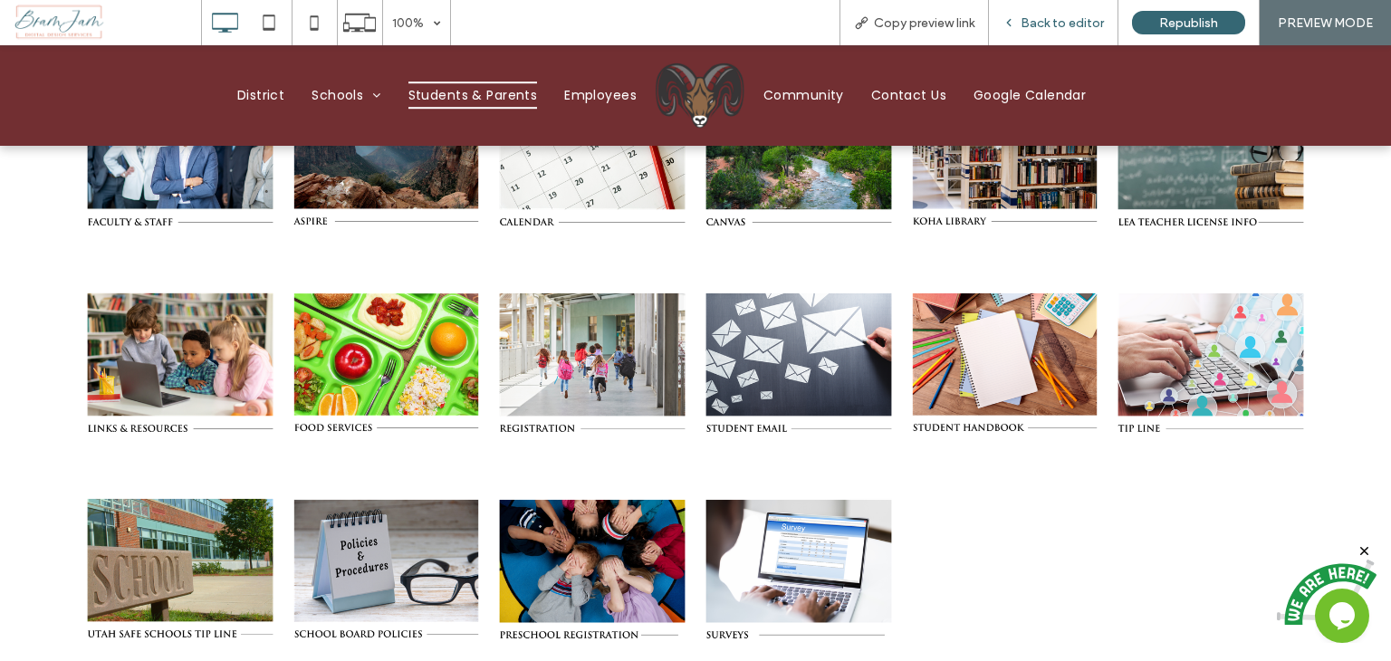
click at [1022, 27] on div "Back to editor" at bounding box center [1053, 22] width 129 height 15
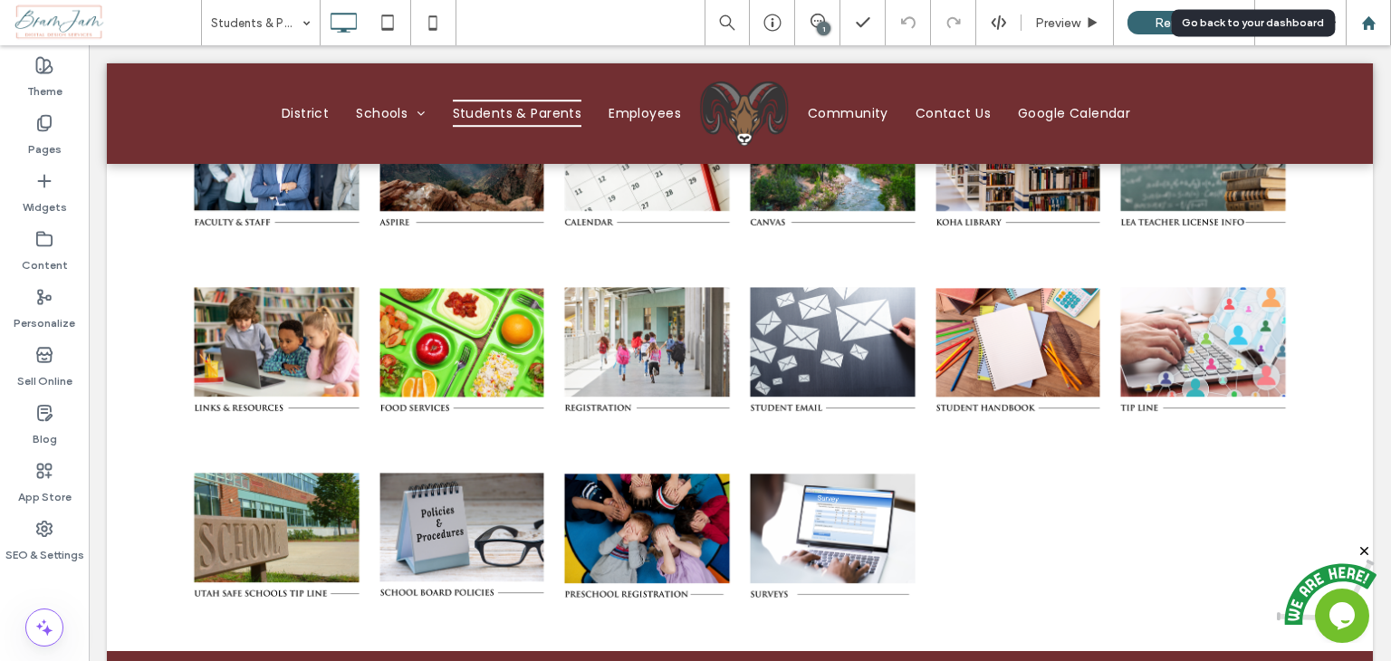
drag, startPoint x: 1362, startPoint y: 32, endPoint x: 1355, endPoint y: 19, distance: 14.6
click at [1362, 32] on div at bounding box center [1368, 22] width 45 height 45
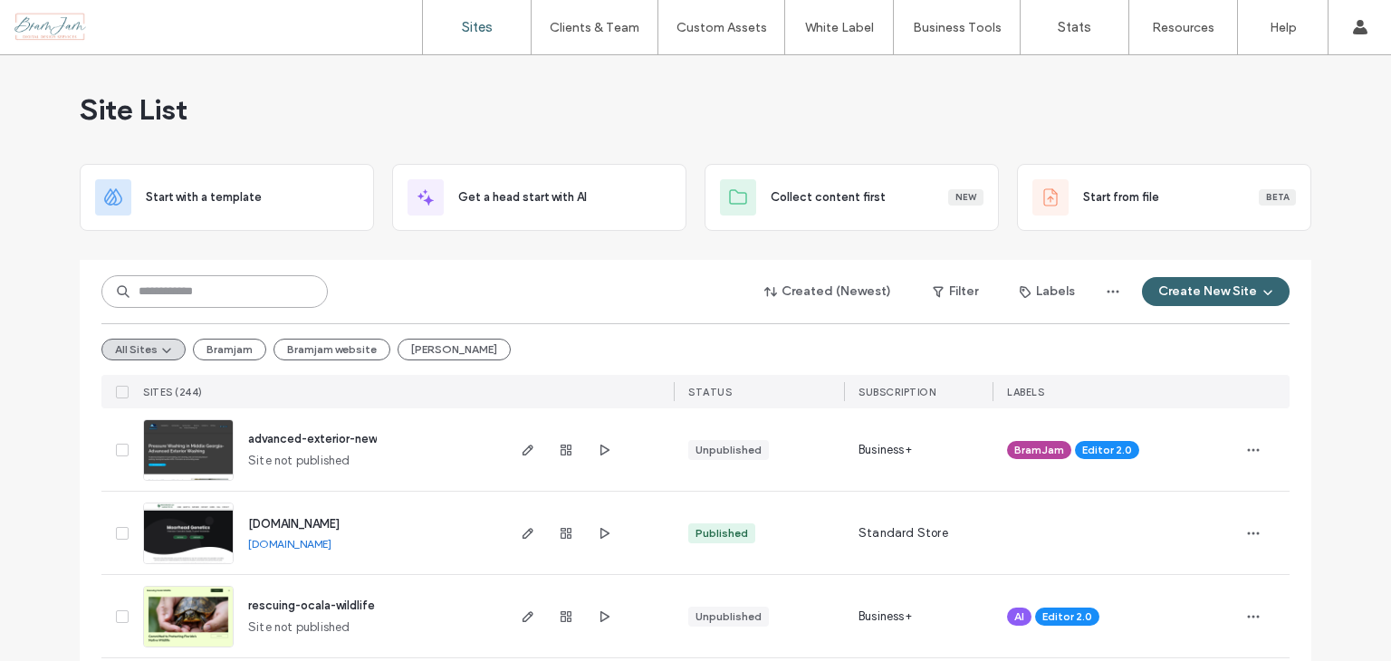
click at [234, 297] on input at bounding box center [214, 291] width 226 height 33
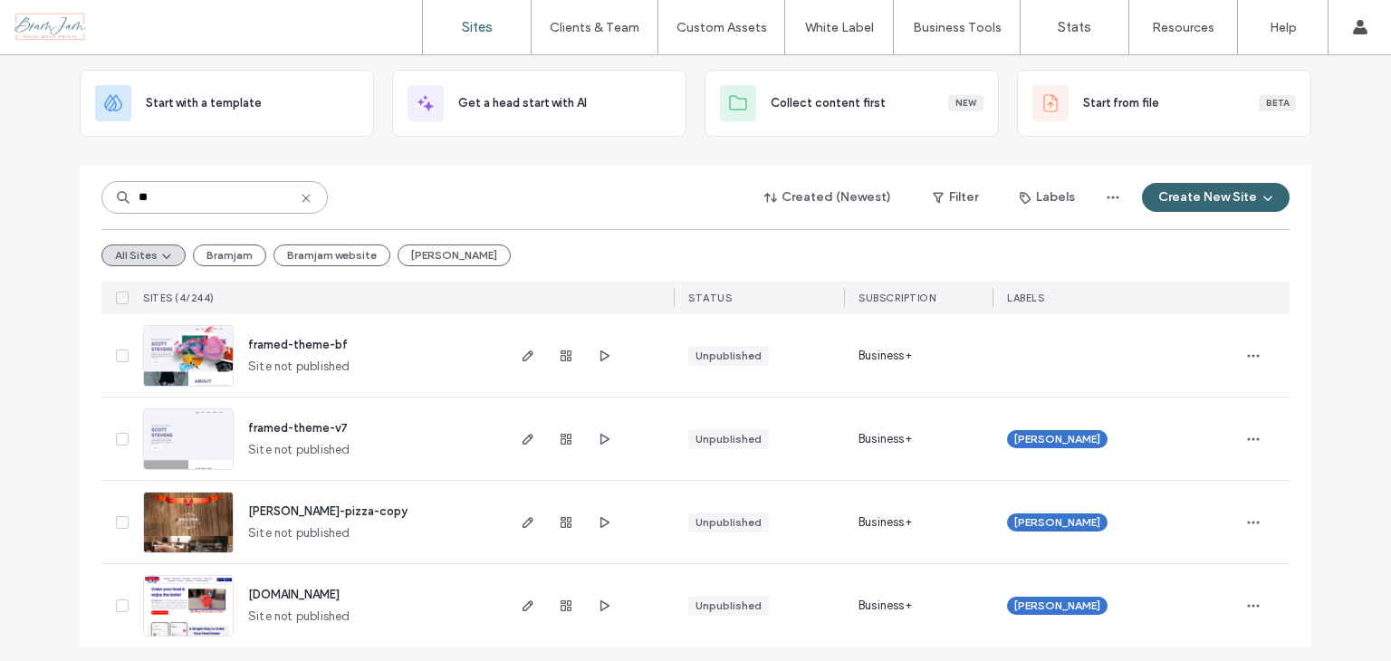
scroll to position [101, 0]
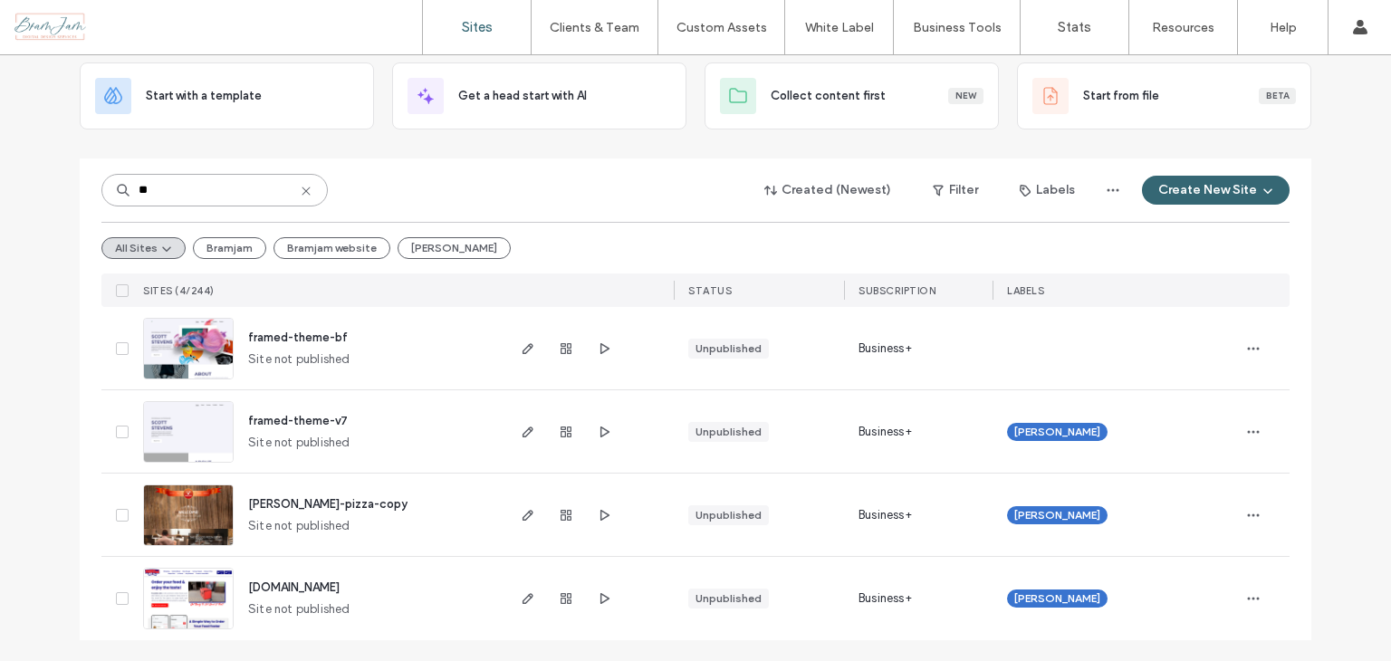
type input "**"
click at [299, 190] on icon at bounding box center [306, 191] width 14 height 14
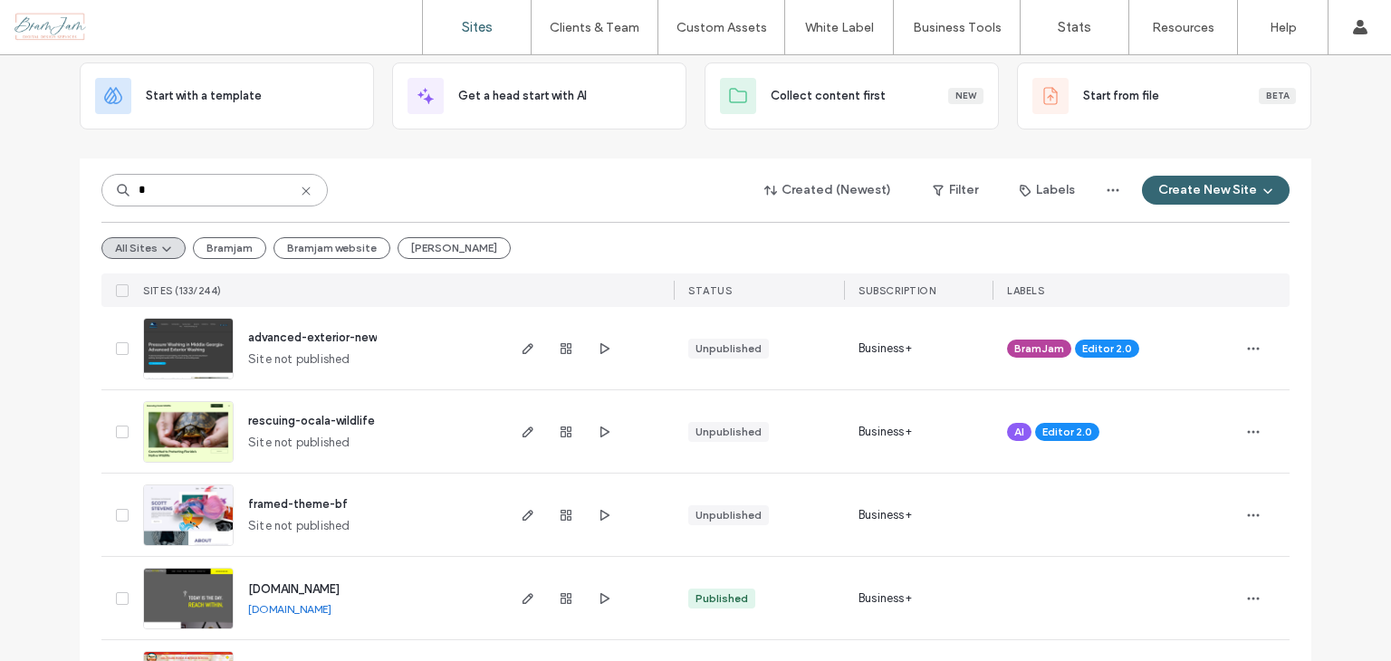
type input "*"
click at [303, 193] on use at bounding box center [306, 191] width 8 height 8
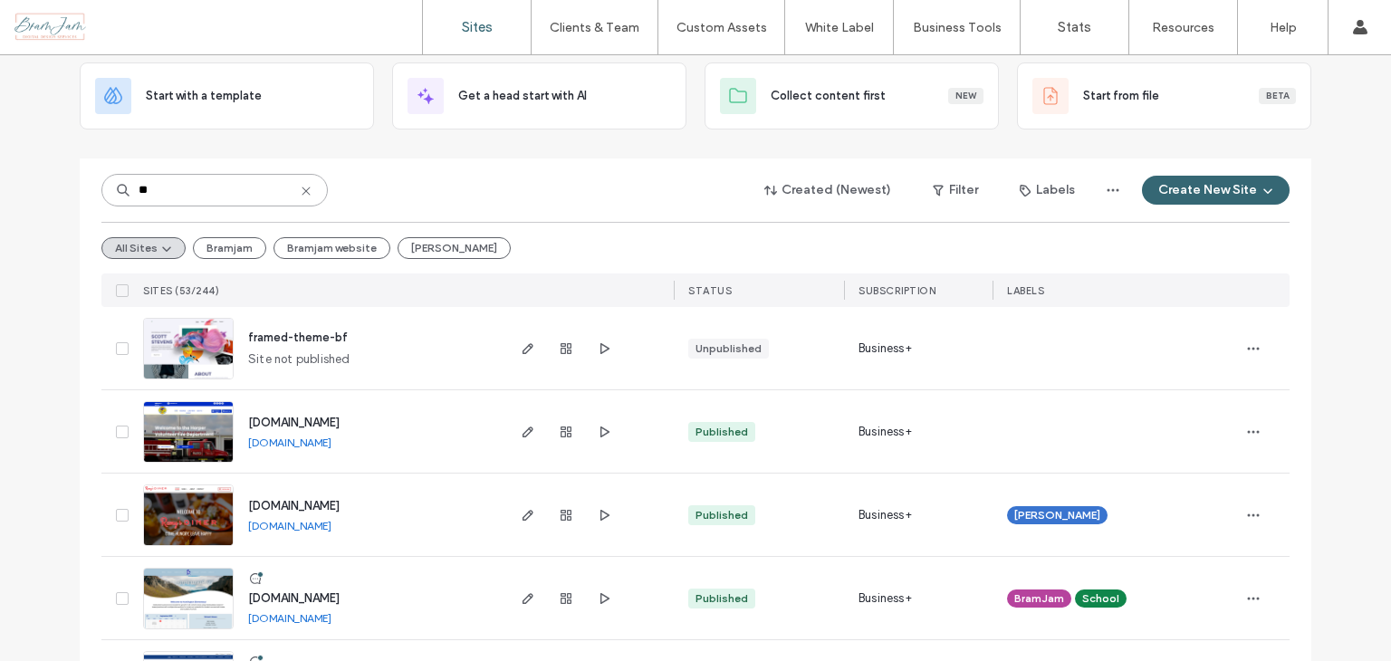
type input "**"
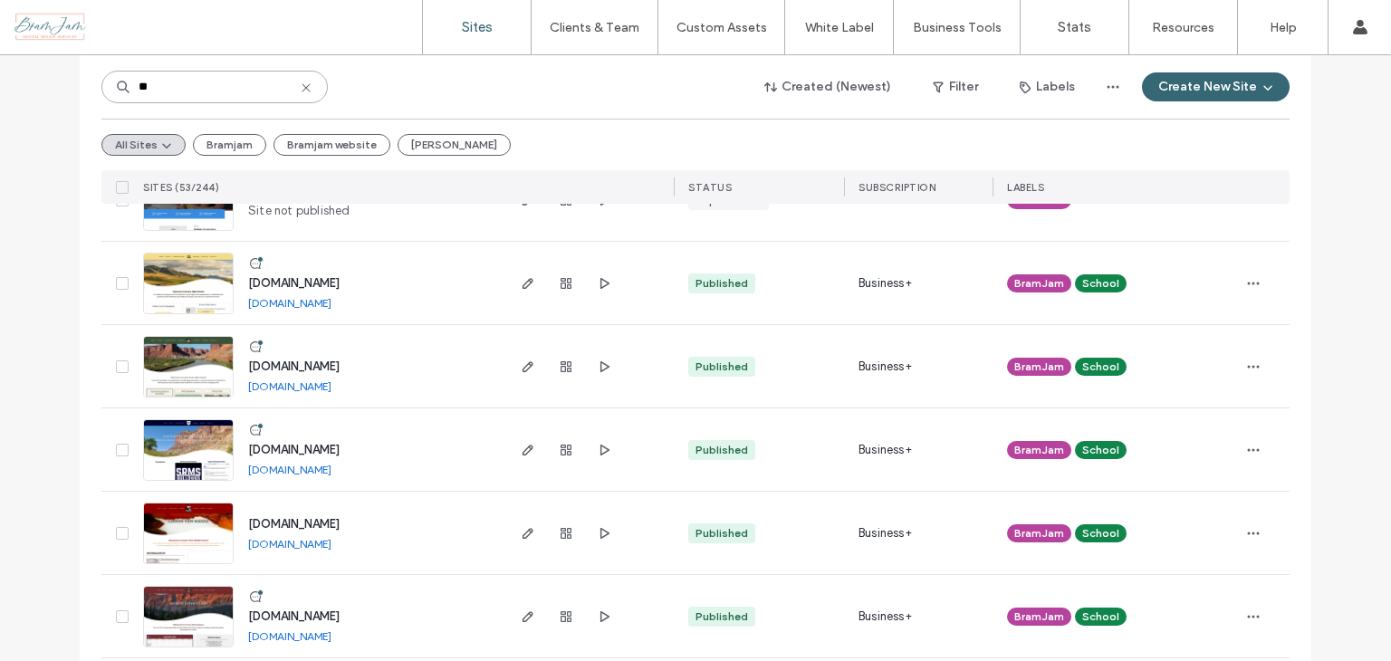
scroll to position [916, 0]
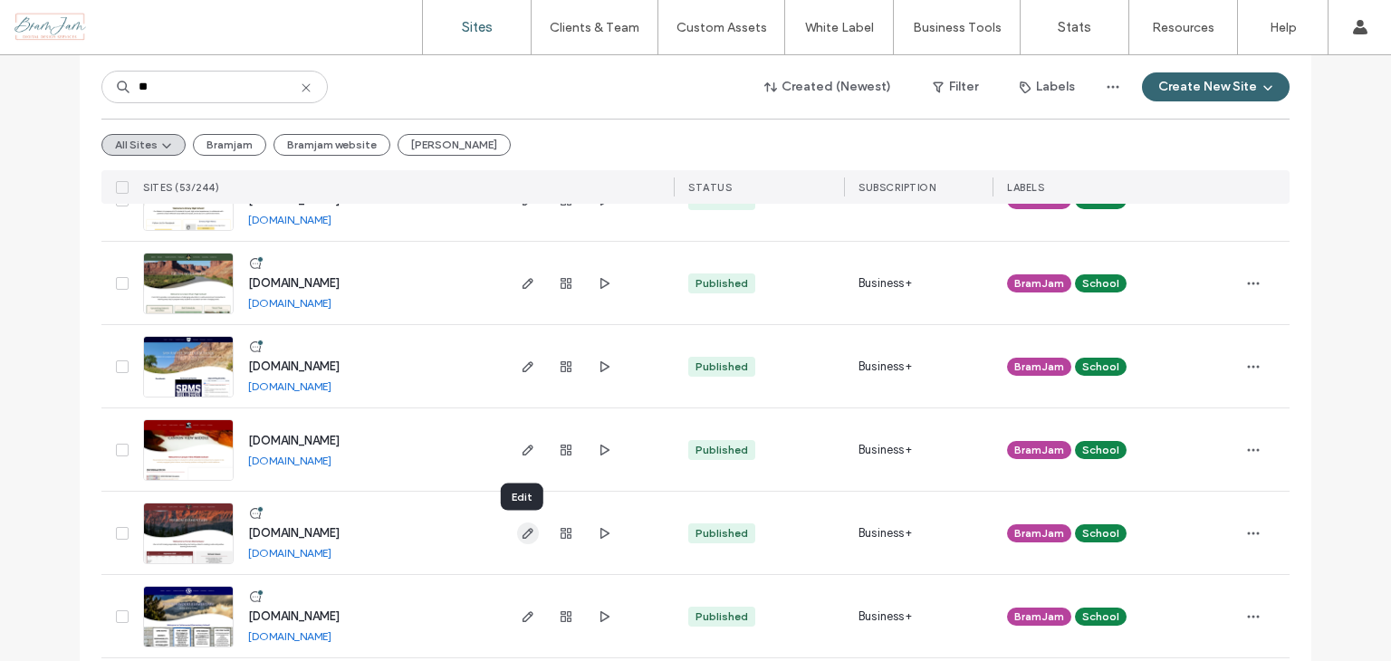
click at [524, 533] on icon "button" at bounding box center [528, 533] width 14 height 14
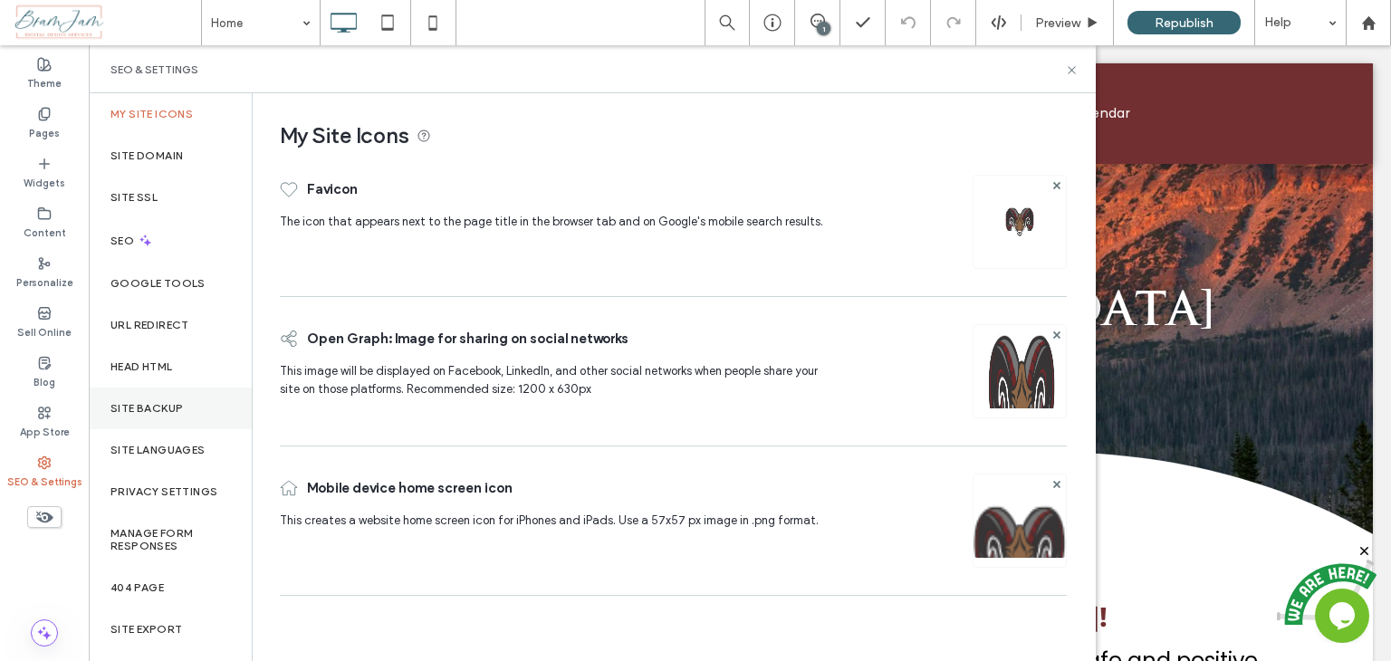
click at [168, 406] on label "Site Backup" at bounding box center [146, 408] width 72 height 13
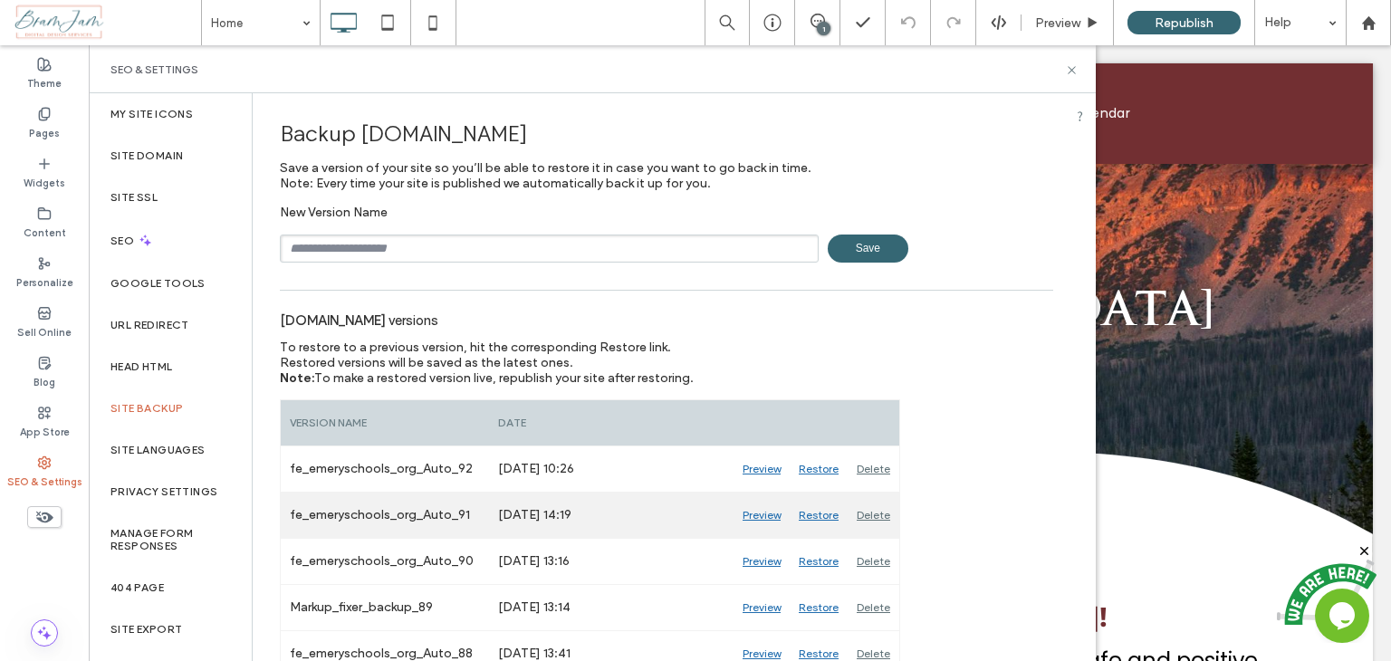
click at [761, 512] on div "Preview" at bounding box center [762, 515] width 56 height 45
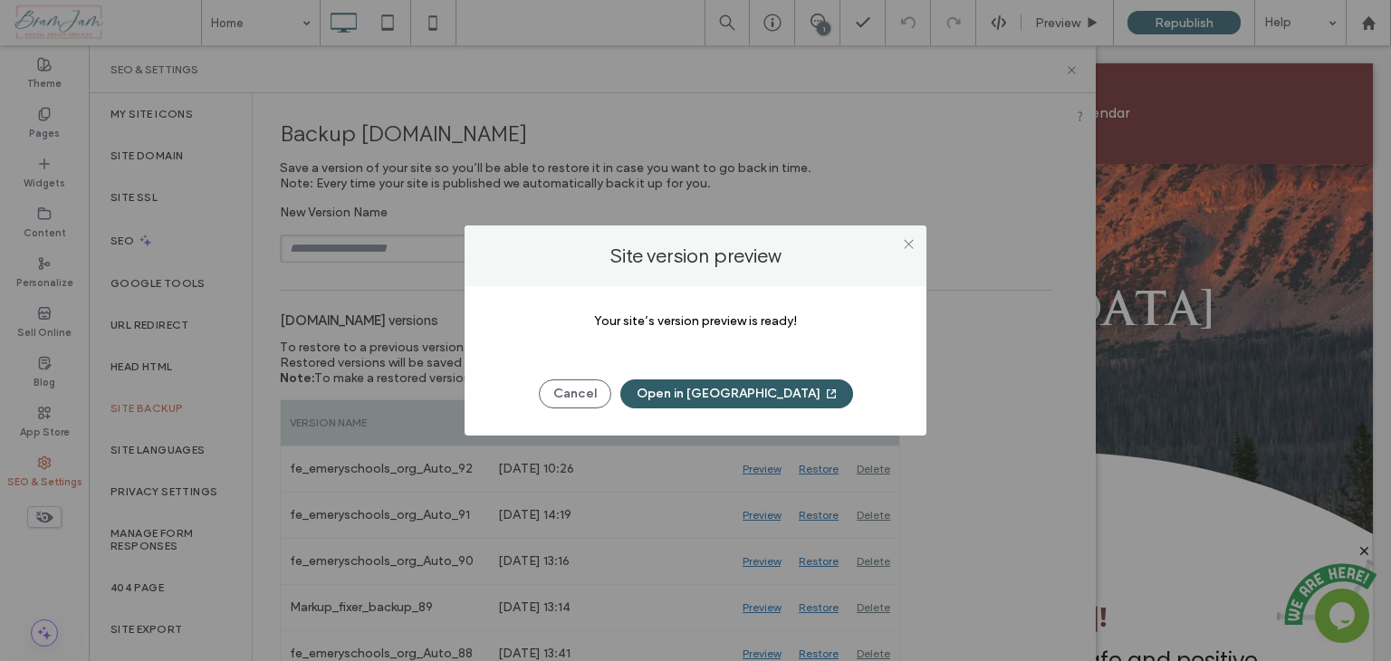
click at [744, 394] on button "Open in [GEOGRAPHIC_DATA]" at bounding box center [736, 393] width 233 height 29
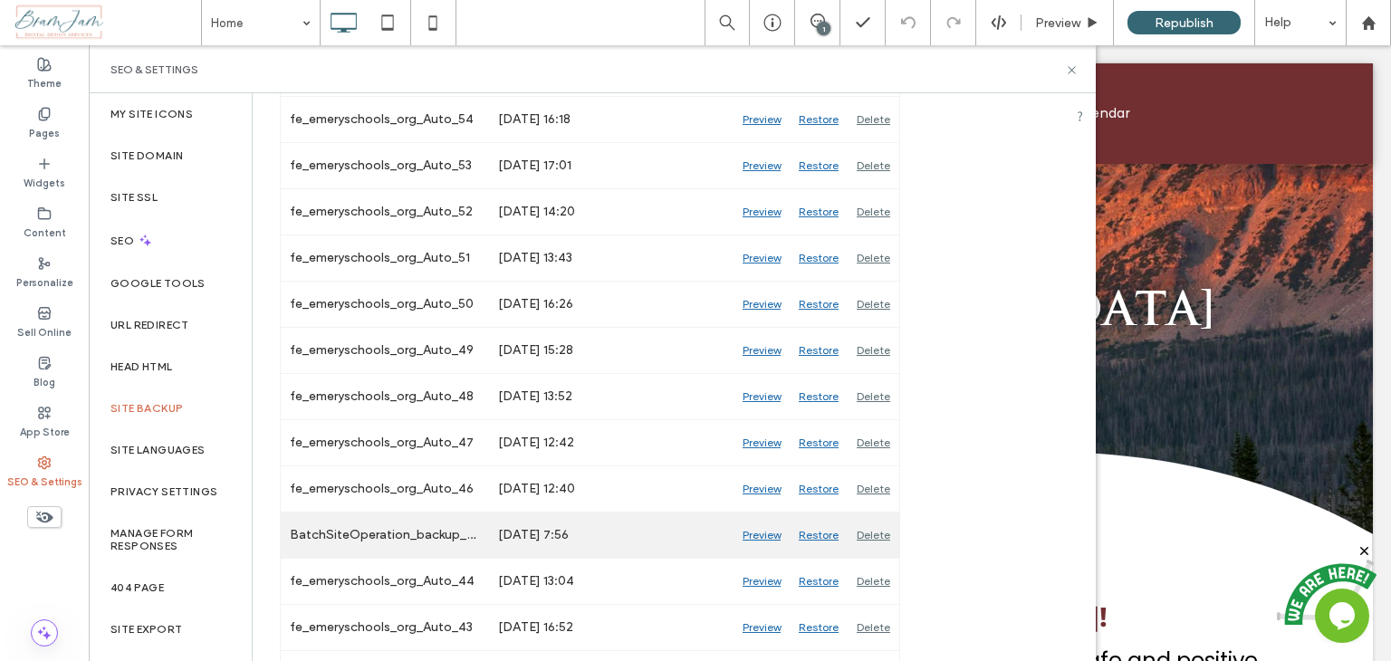
scroll to position [2130, 0]
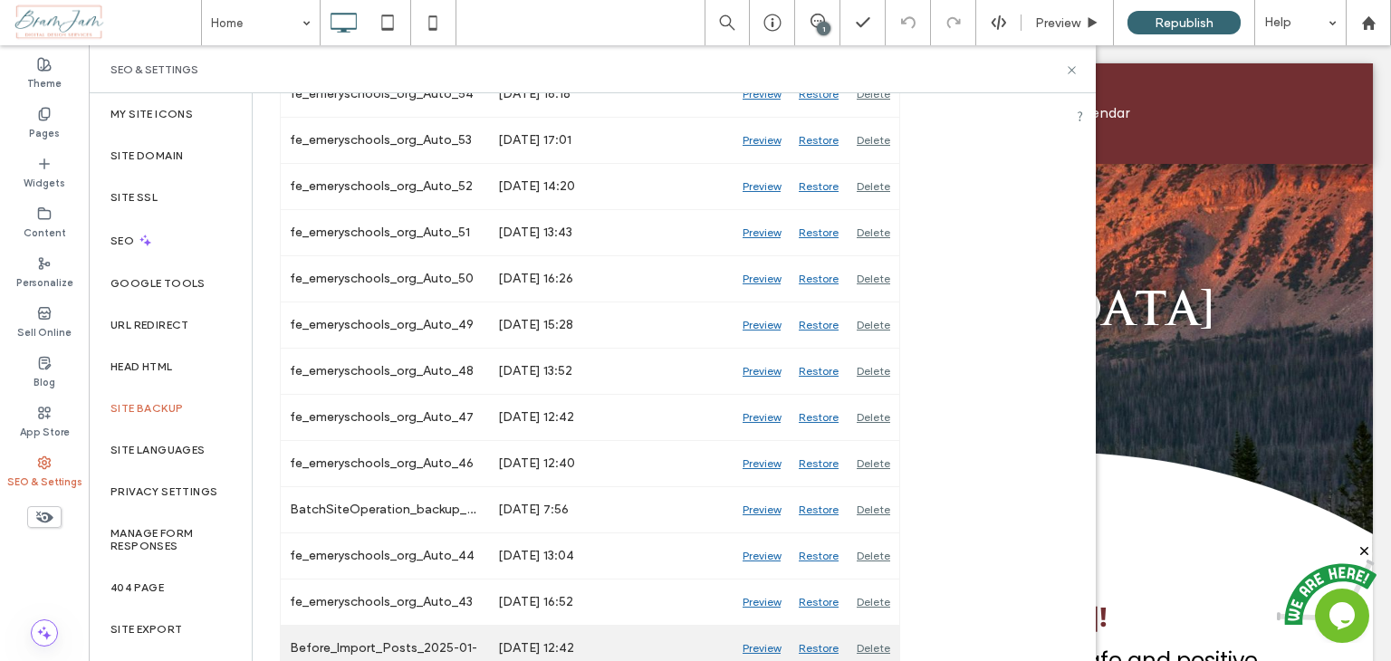
click at [755, 634] on div "Preview" at bounding box center [762, 648] width 56 height 45
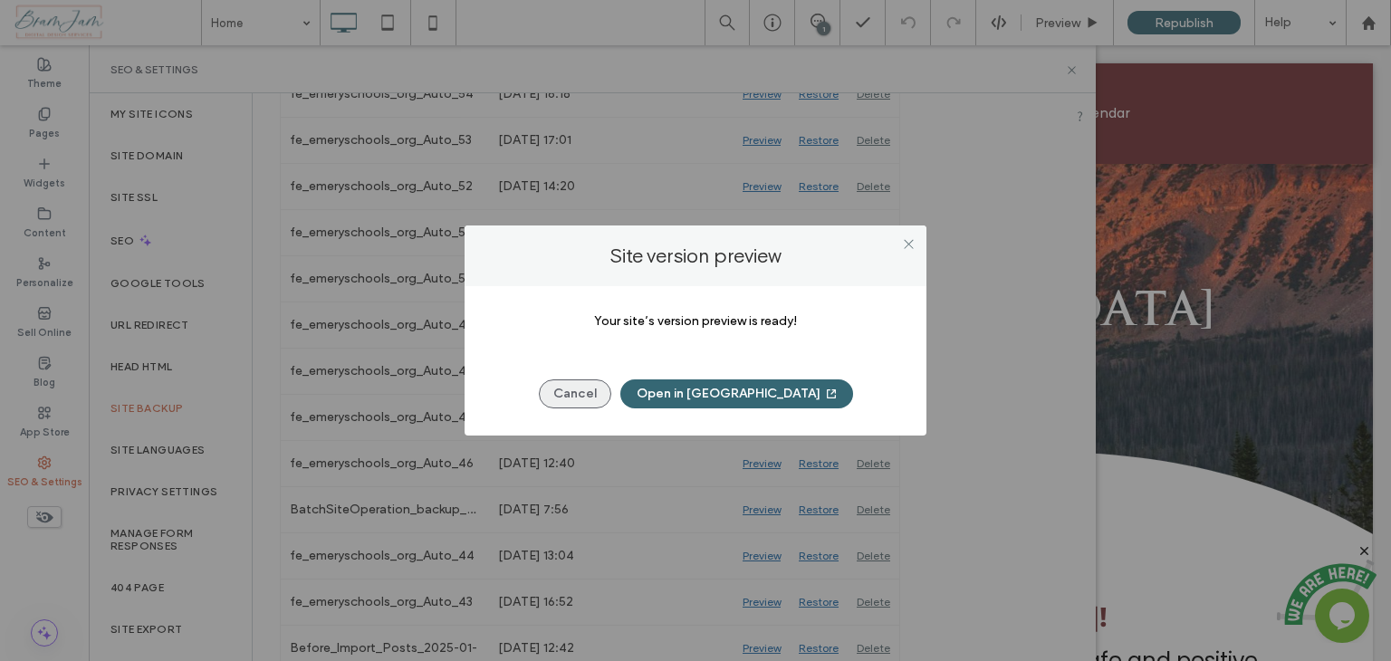
click at [609, 398] on button "Cancel" at bounding box center [575, 393] width 72 height 29
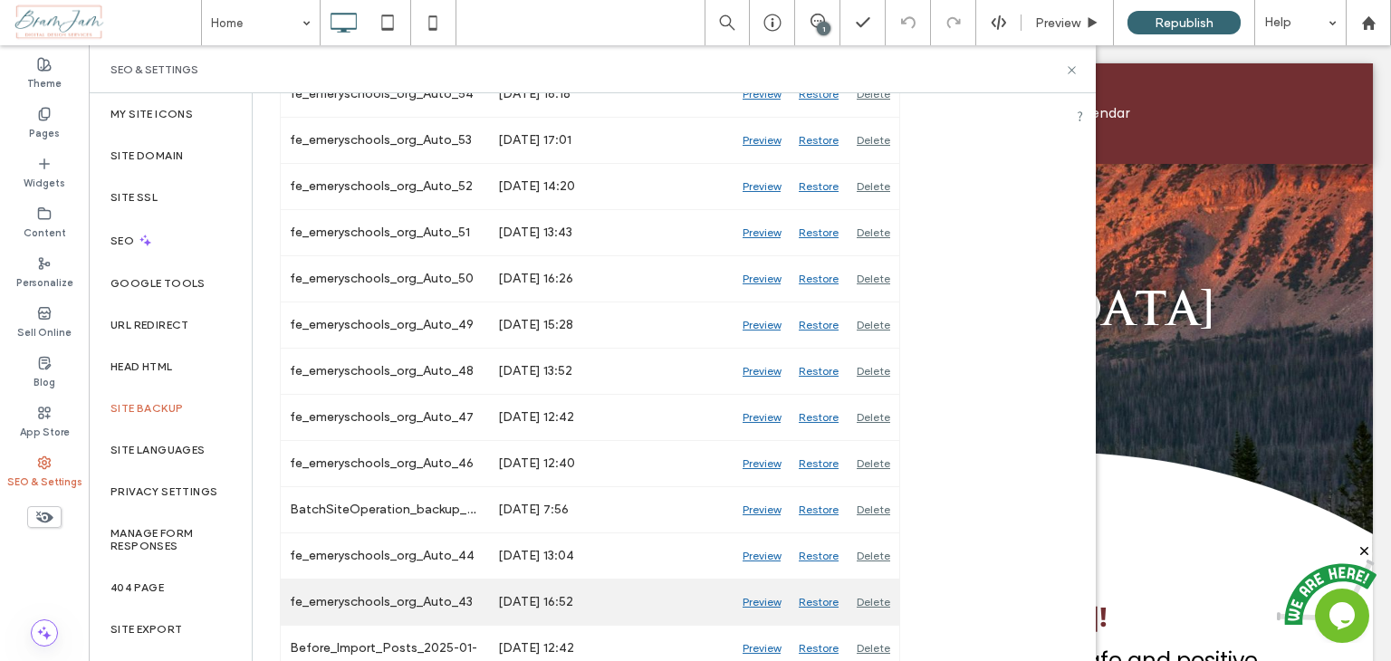
click at [765, 588] on div "Preview" at bounding box center [762, 602] width 56 height 45
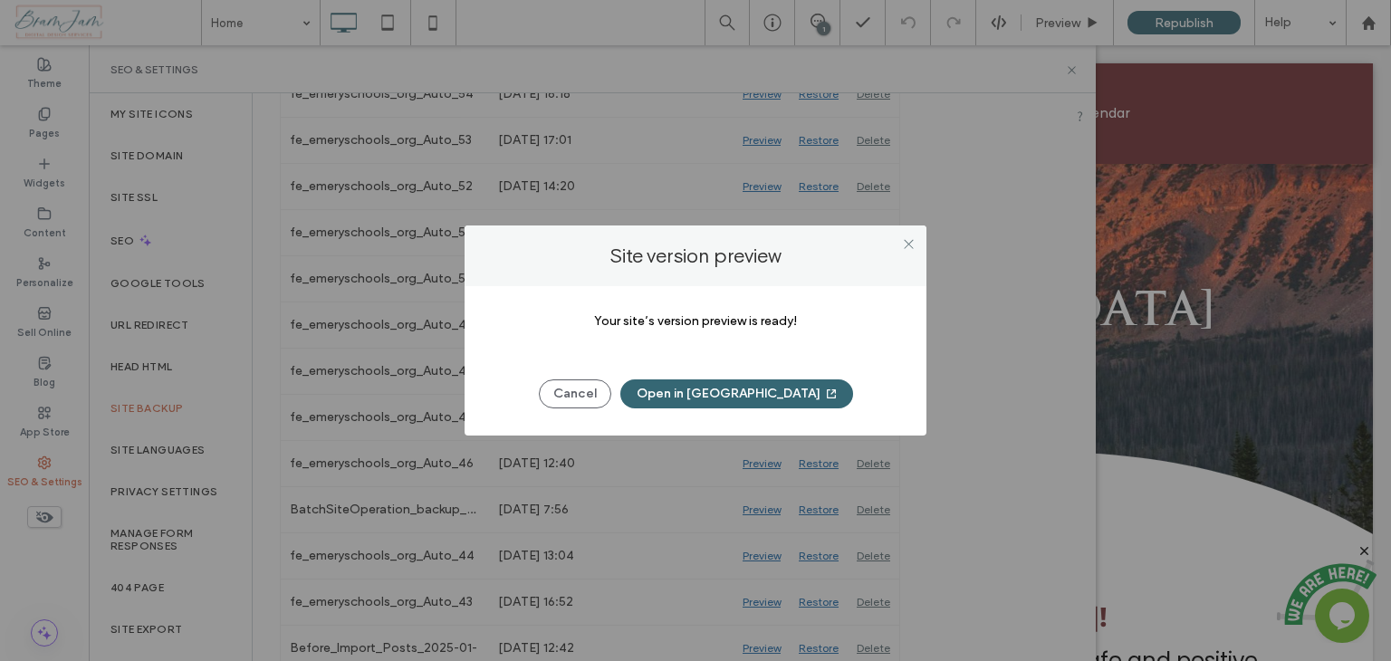
click at [761, 377] on div "Cancel Open in New Tab" at bounding box center [696, 384] width 408 height 47
click at [763, 393] on button "Open in New Tab" at bounding box center [736, 393] width 233 height 29
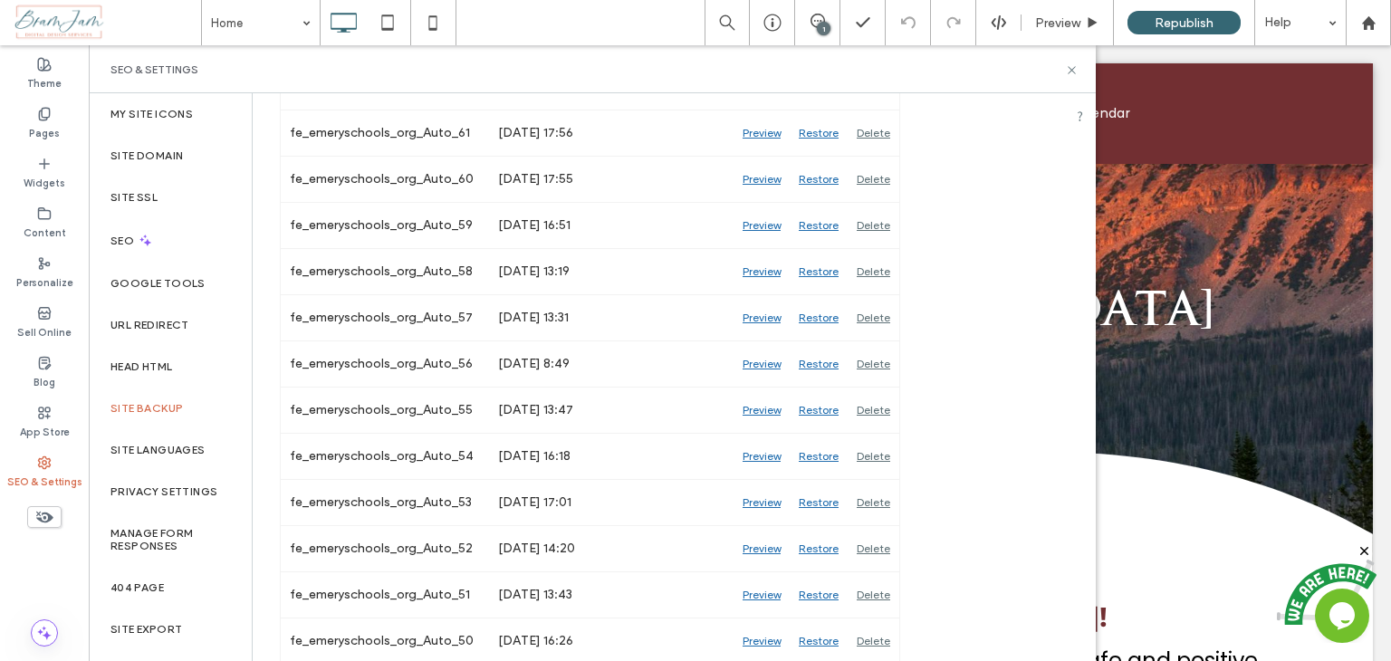
scroll to position [1315, 0]
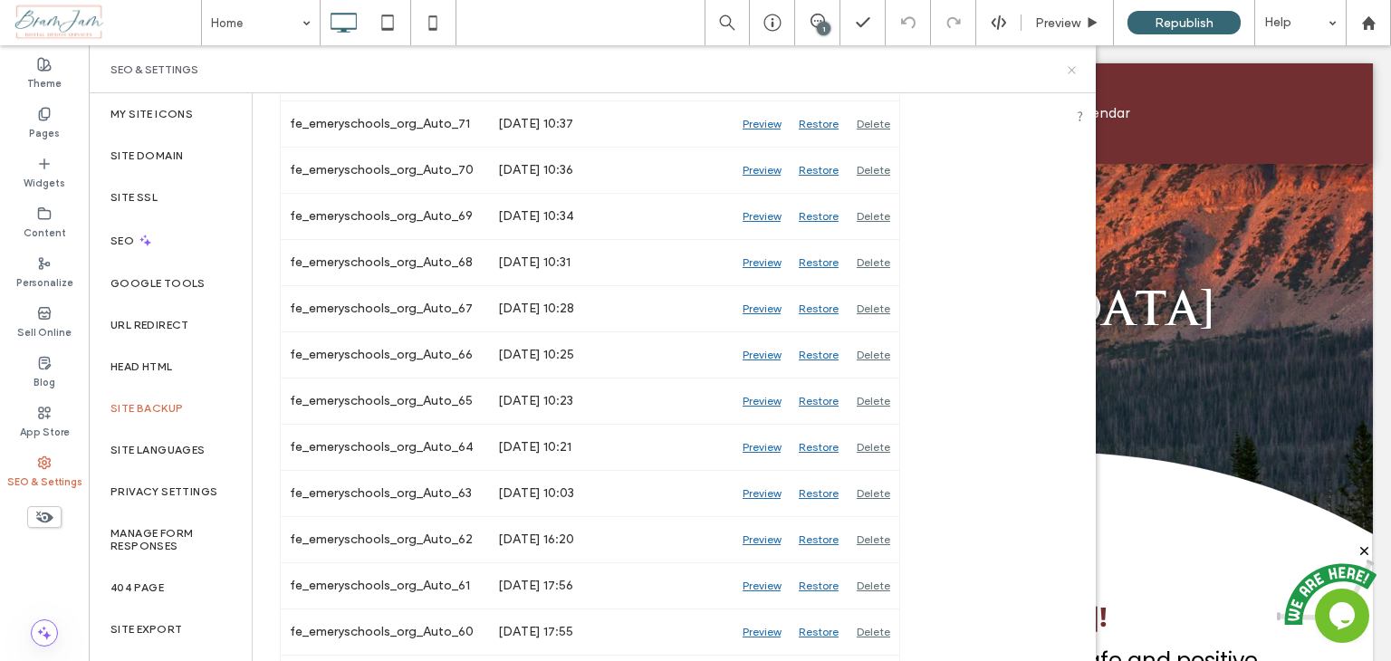
click at [1073, 71] on use at bounding box center [1071, 69] width 7 height 7
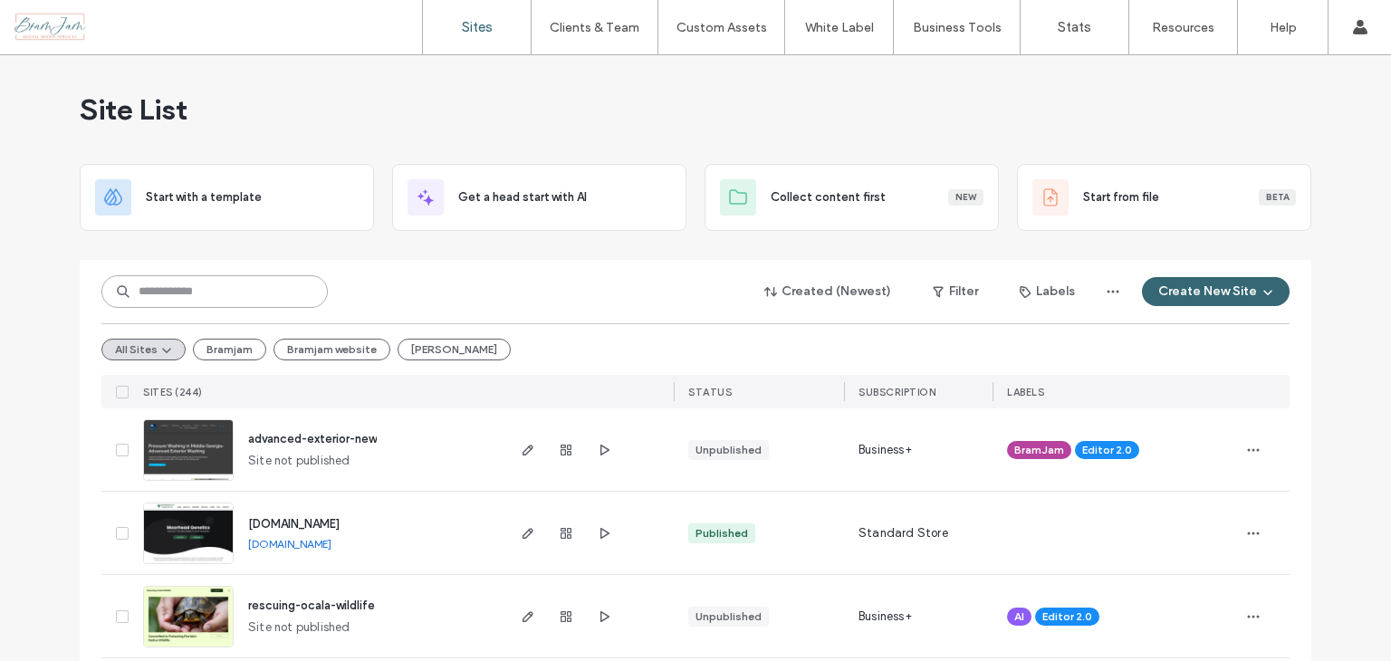
click at [217, 296] on input at bounding box center [214, 291] width 226 height 33
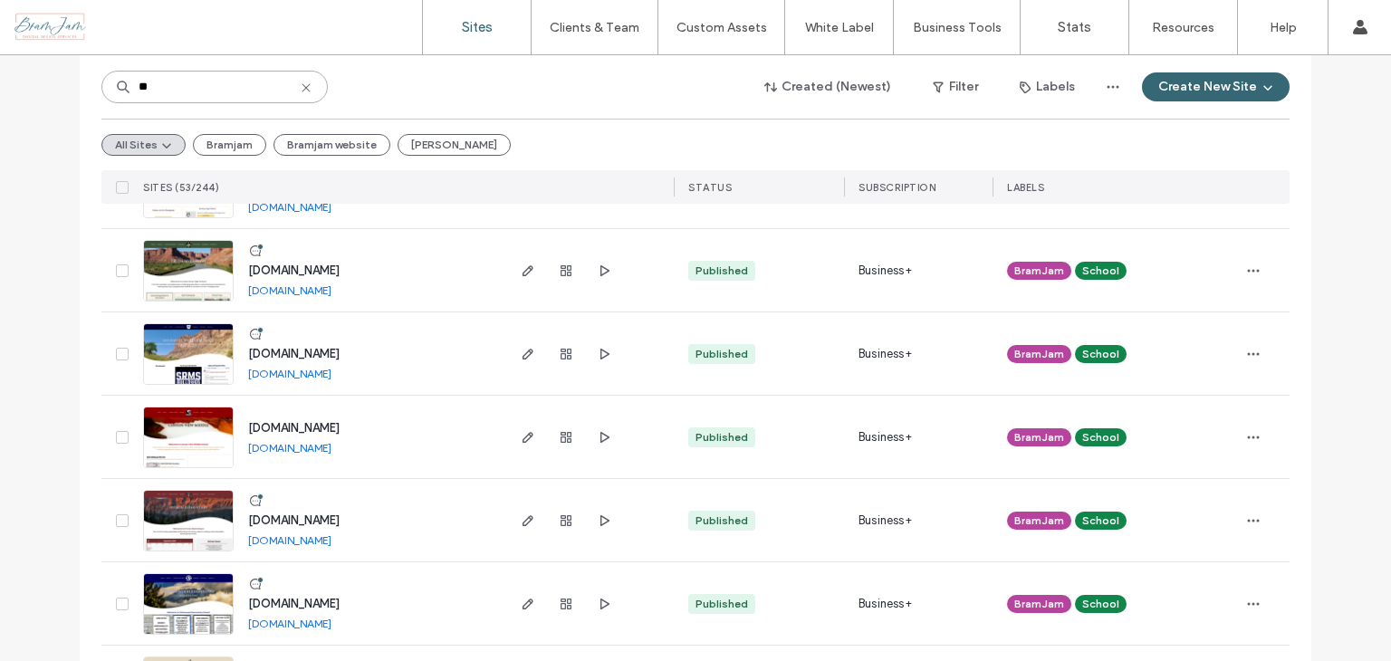
scroll to position [996, 0]
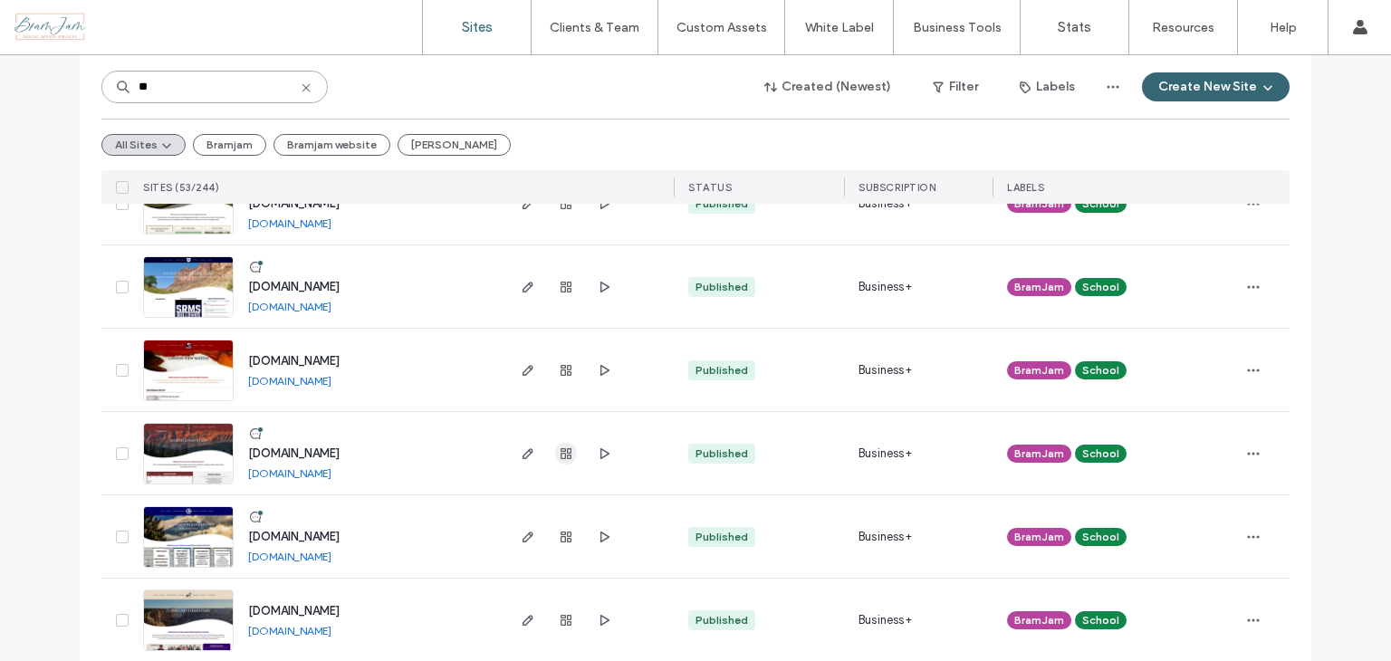
type input "**"
click at [561, 453] on use "button" at bounding box center [566, 453] width 11 height 11
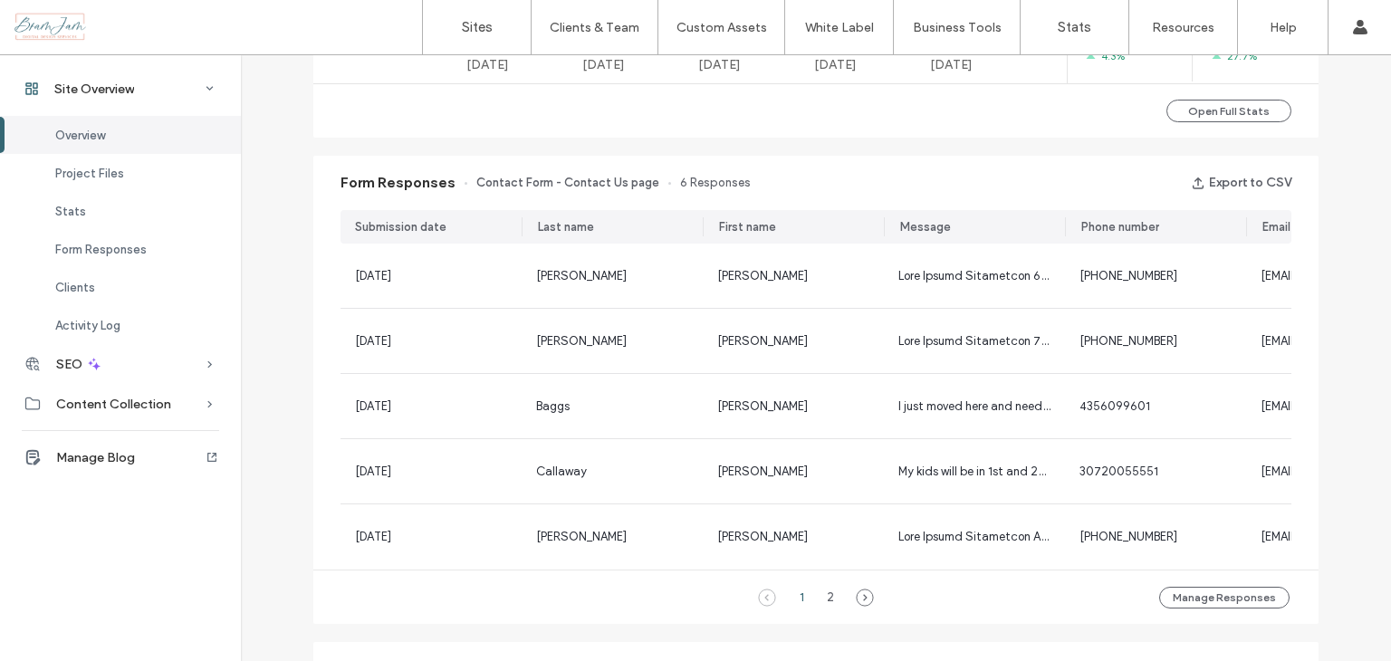
scroll to position [1177, 0]
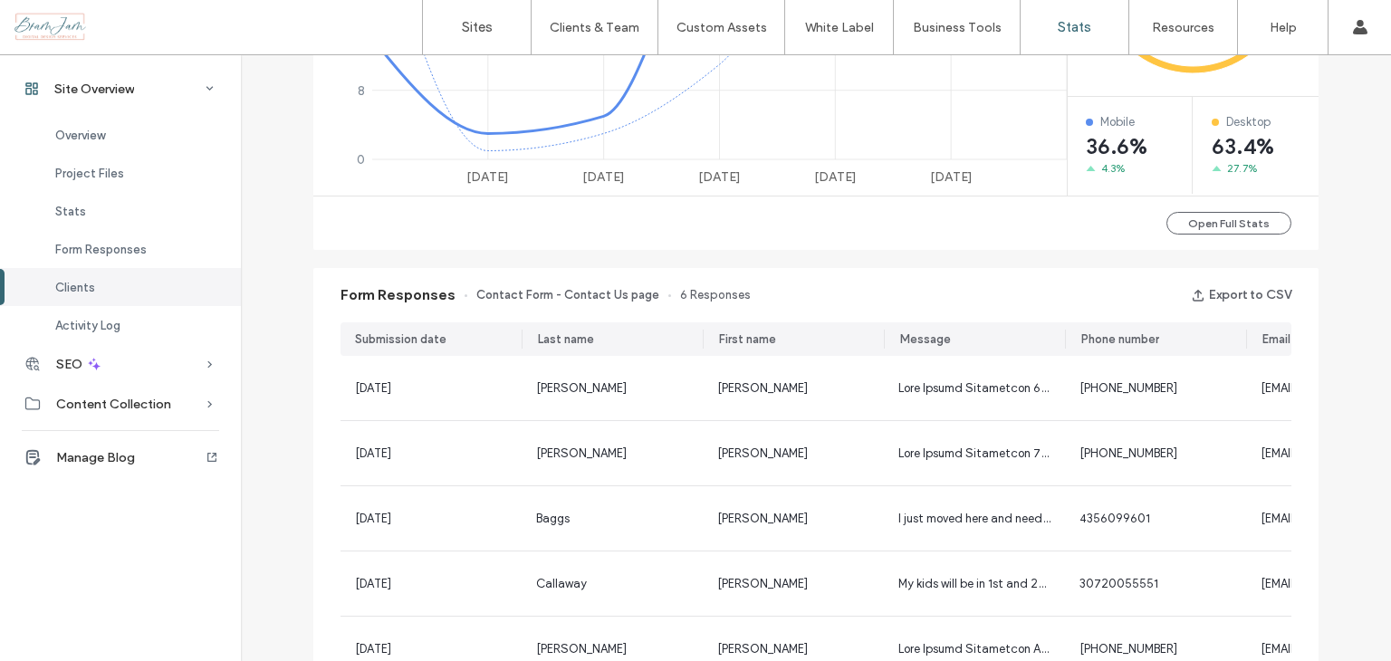
scroll to position [906, 0]
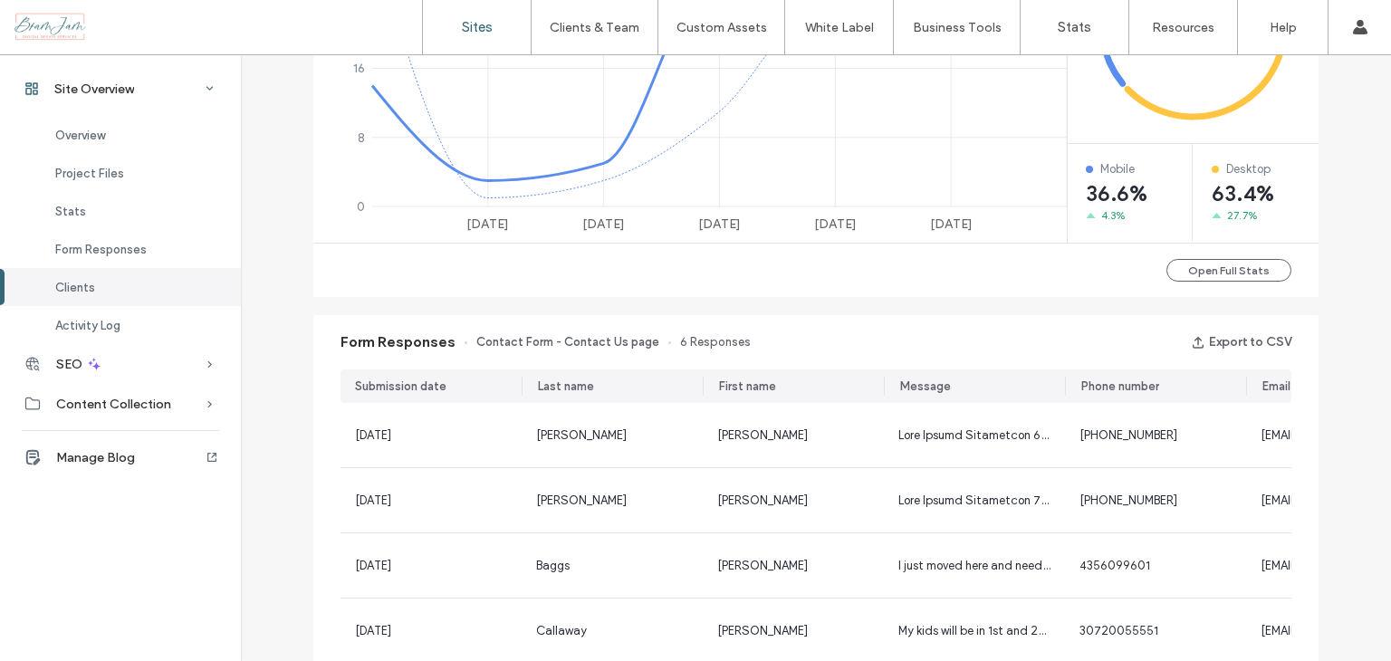
click at [462, 30] on label "Sites" at bounding box center [477, 27] width 31 height 16
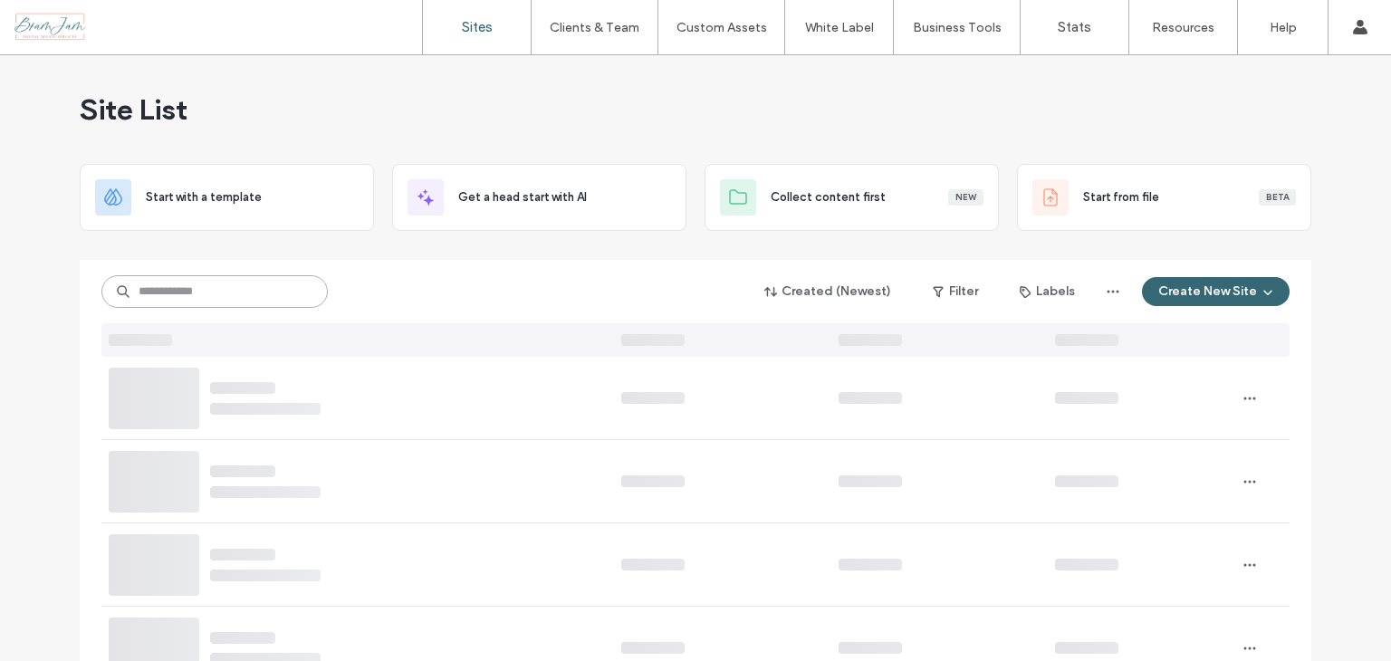
click at [197, 290] on input at bounding box center [214, 291] width 226 height 33
type input "*"
click at [299, 296] on icon at bounding box center [306, 292] width 14 height 14
type input "**"
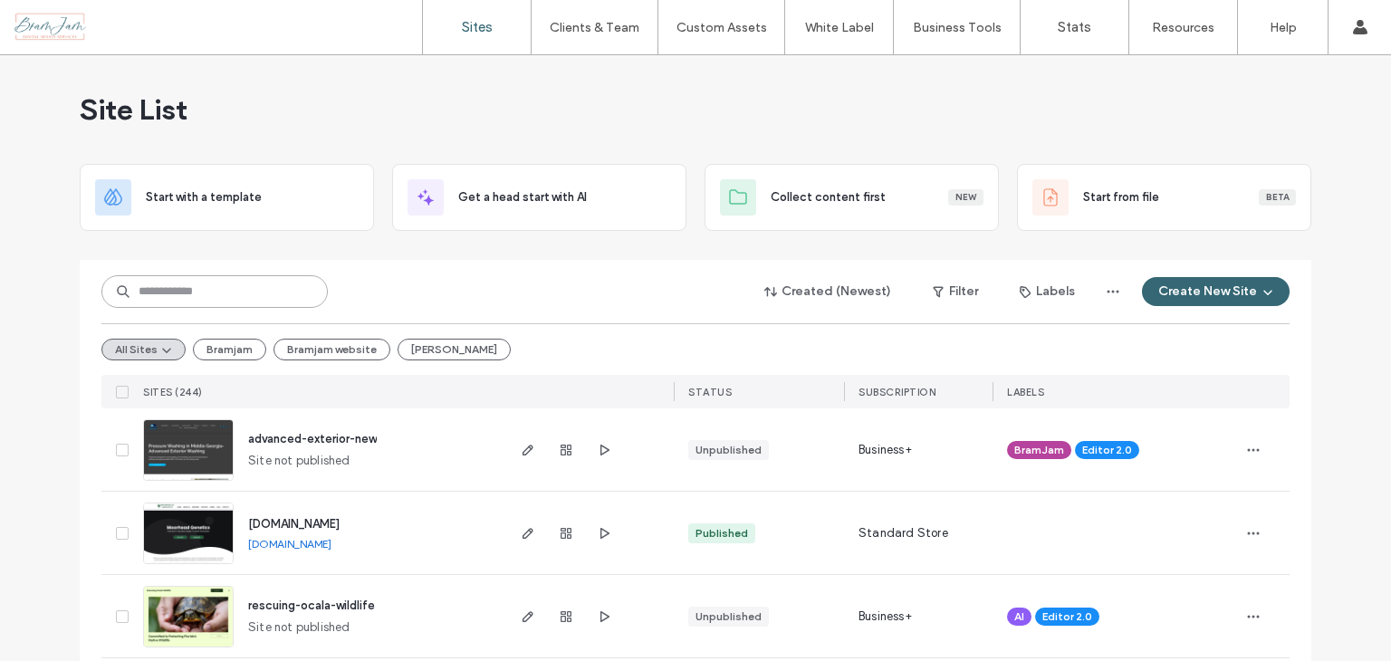
click at [174, 299] on input at bounding box center [214, 291] width 226 height 33
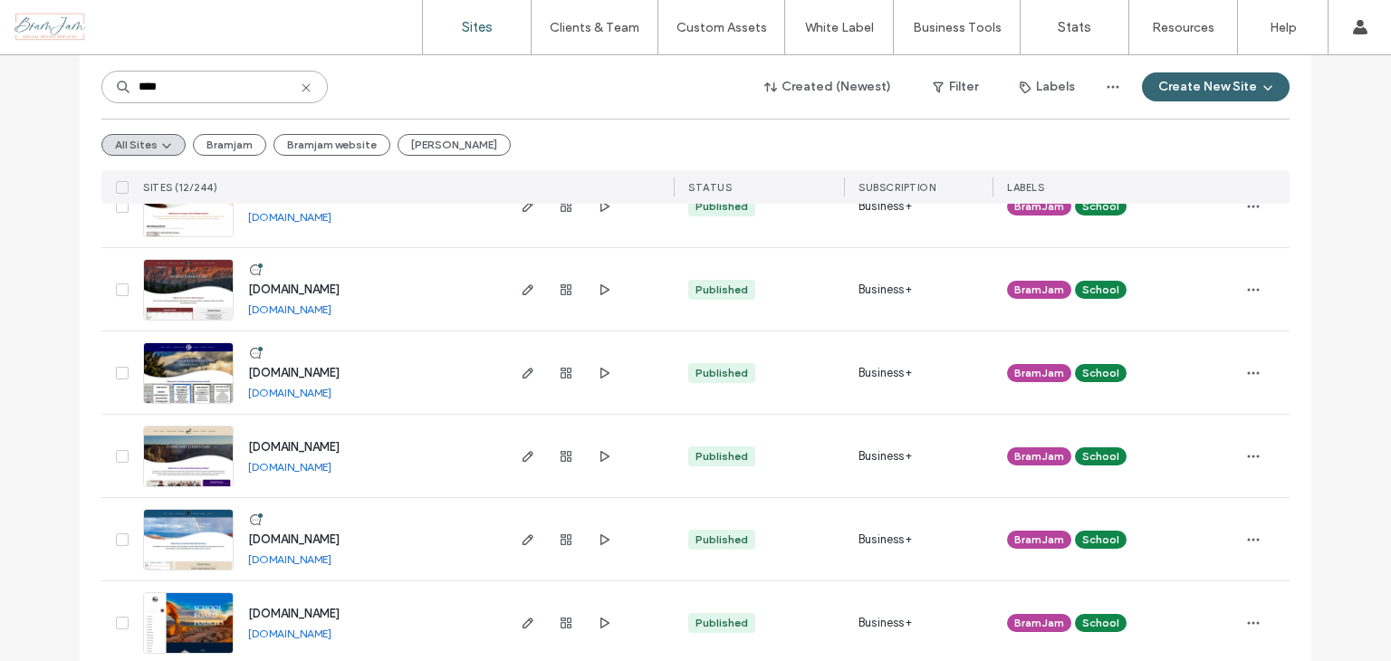
scroll to position [496, 0]
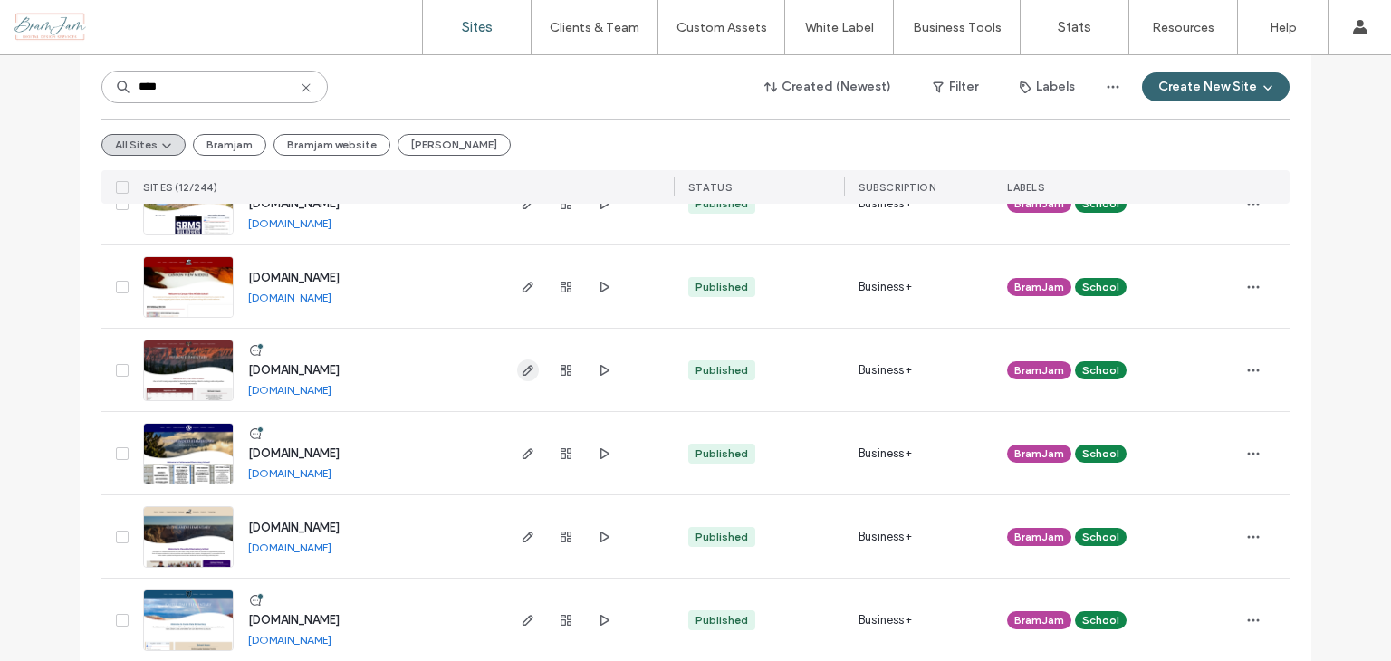
type input "****"
click at [526, 367] on use "button" at bounding box center [528, 370] width 11 height 11
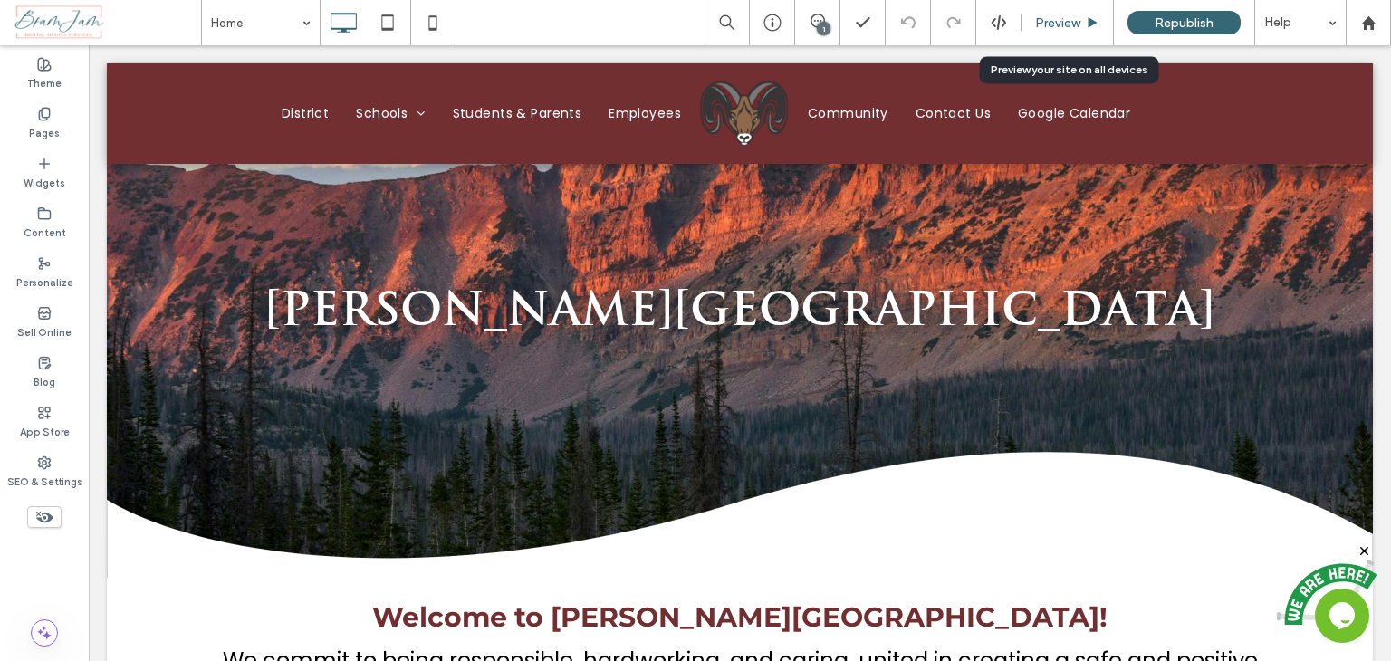
click at [1069, 16] on span "Preview" at bounding box center [1057, 22] width 45 height 15
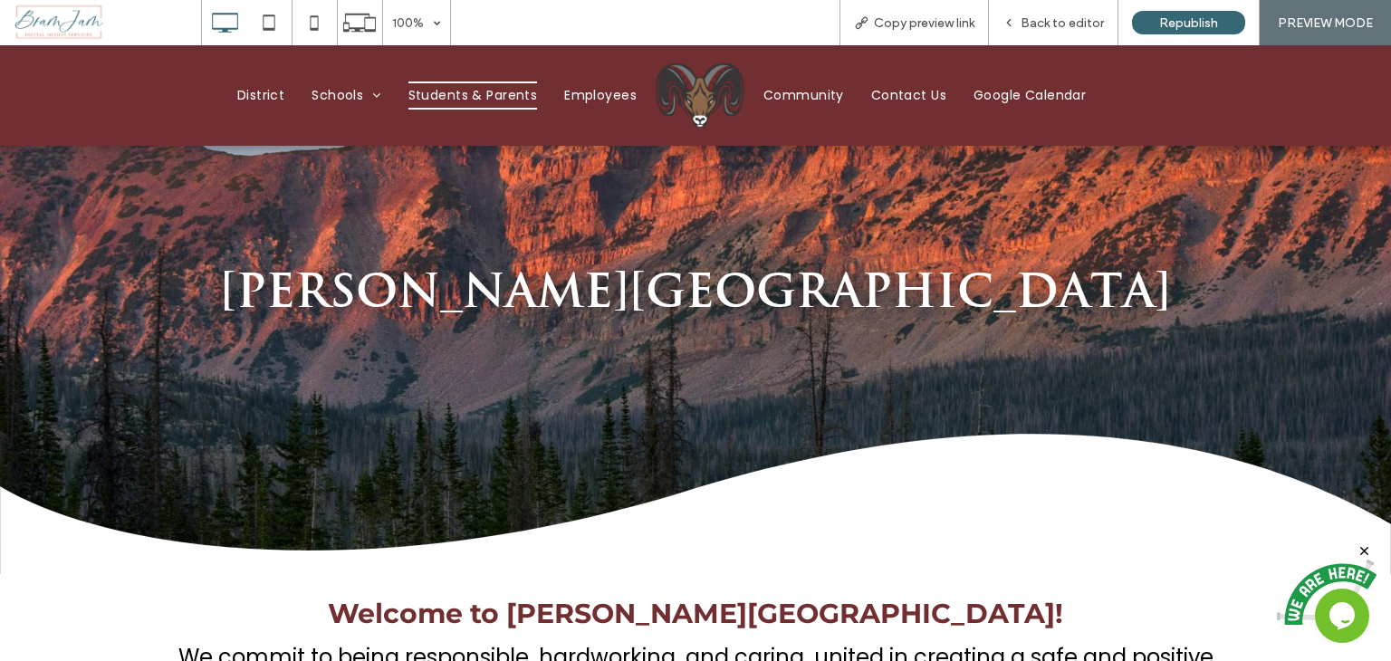
click at [455, 98] on span "Students & Parents" at bounding box center [473, 96] width 130 height 28
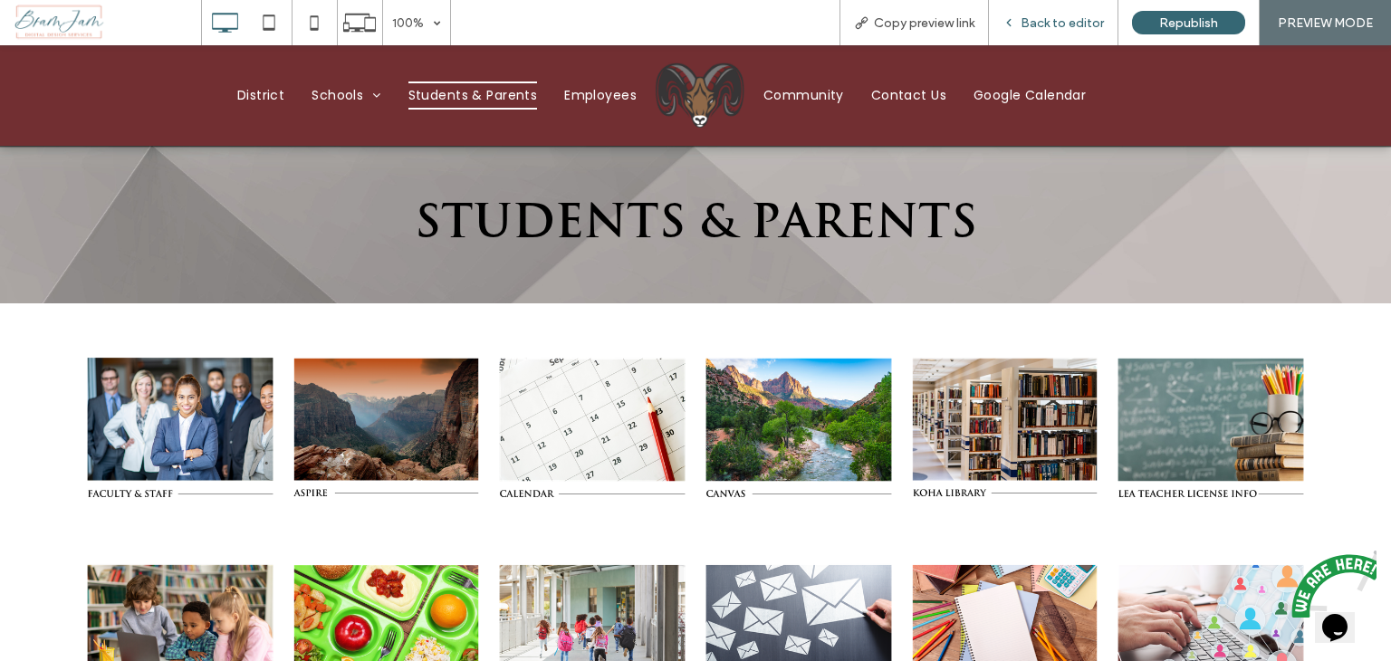
click at [1051, 23] on span "Back to editor" at bounding box center [1062, 22] width 83 height 15
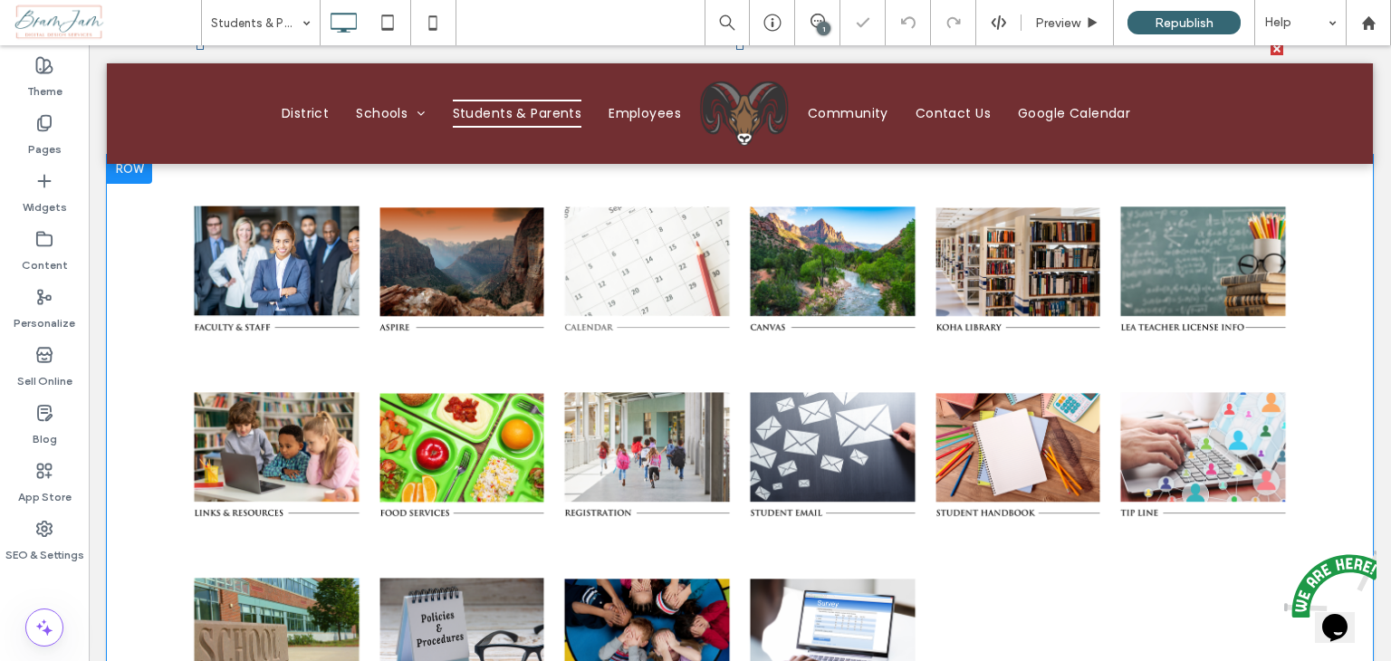
scroll to position [272, 0]
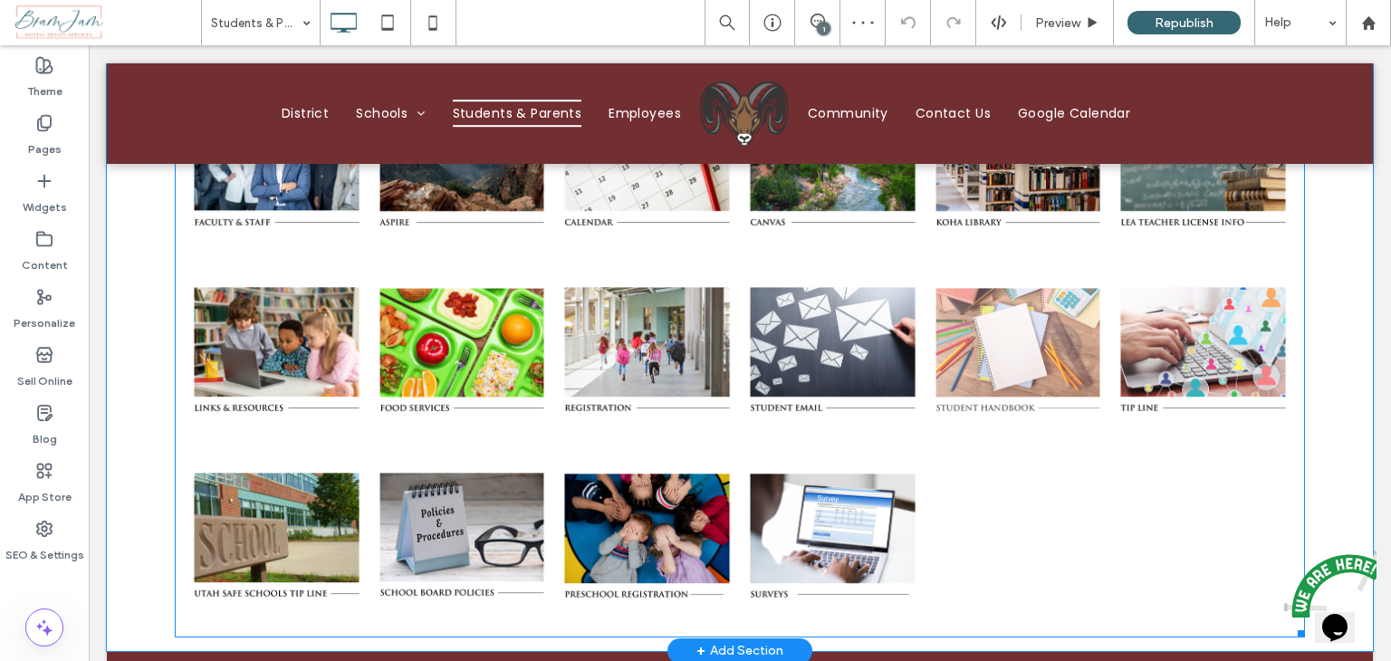
click at [949, 330] on link at bounding box center [1019, 350] width 168 height 168
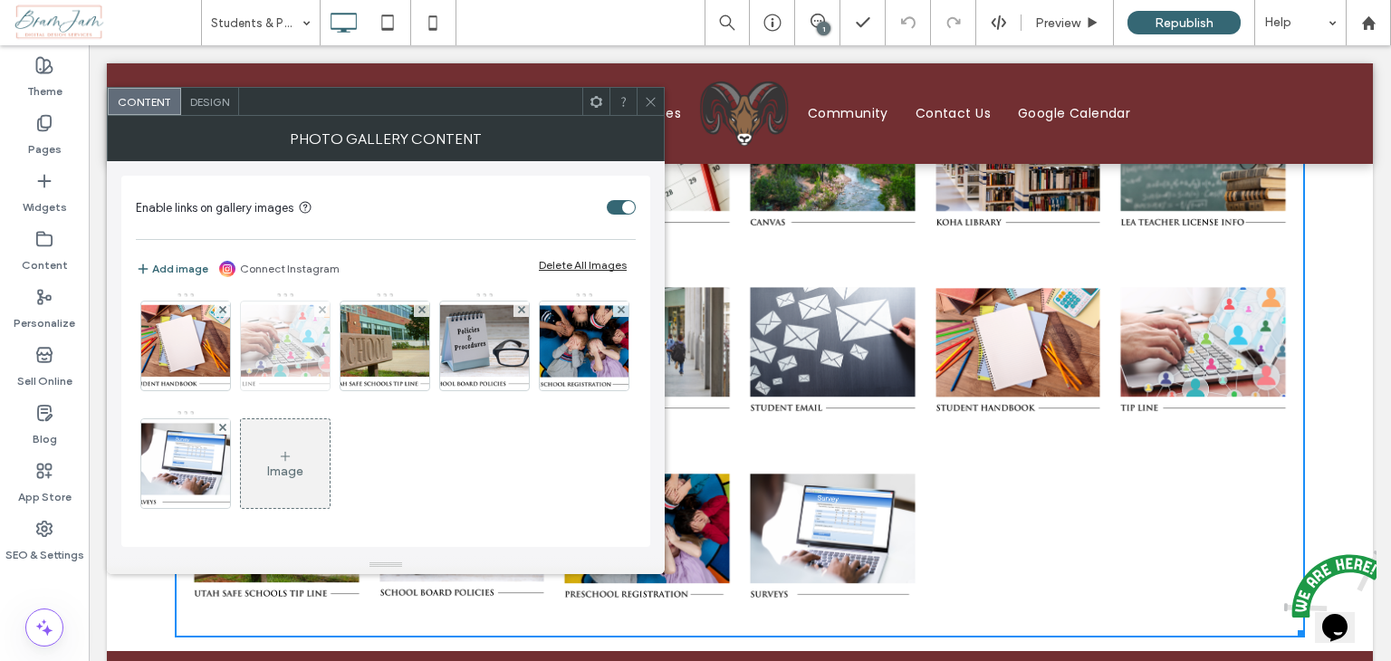
scroll to position [176, 0]
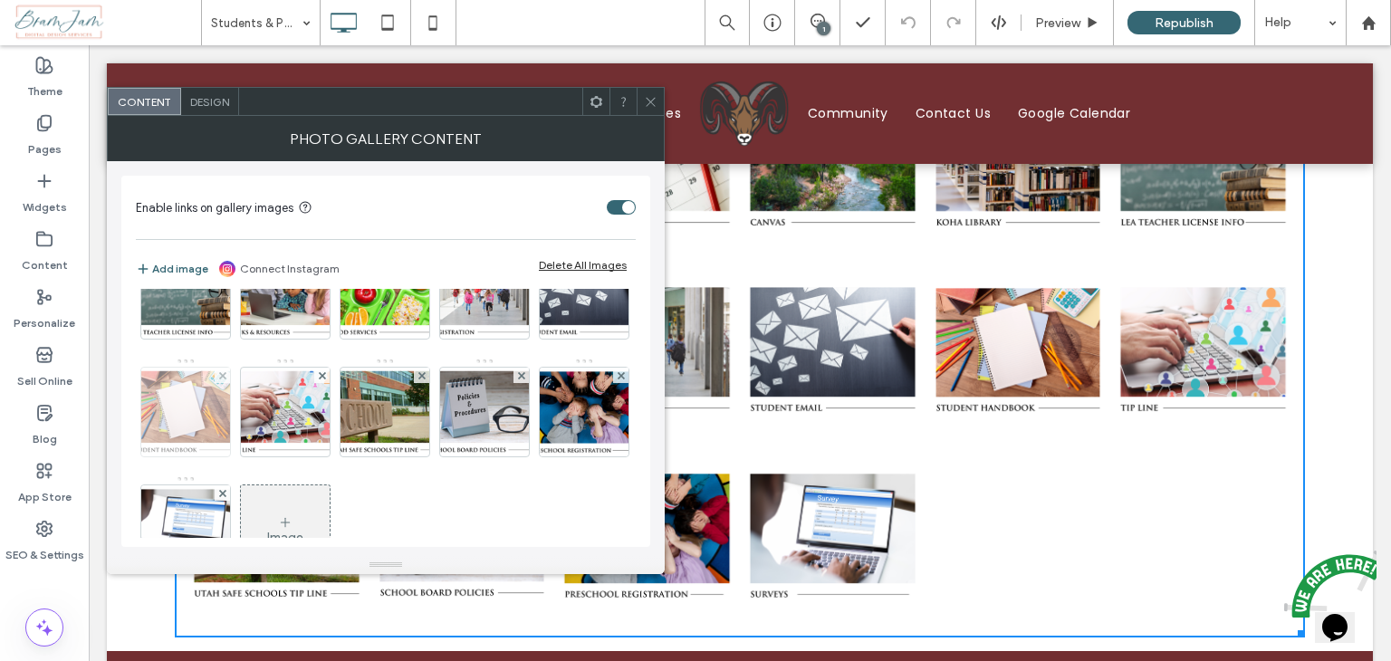
click at [241, 402] on img at bounding box center [185, 412] width 110 height 89
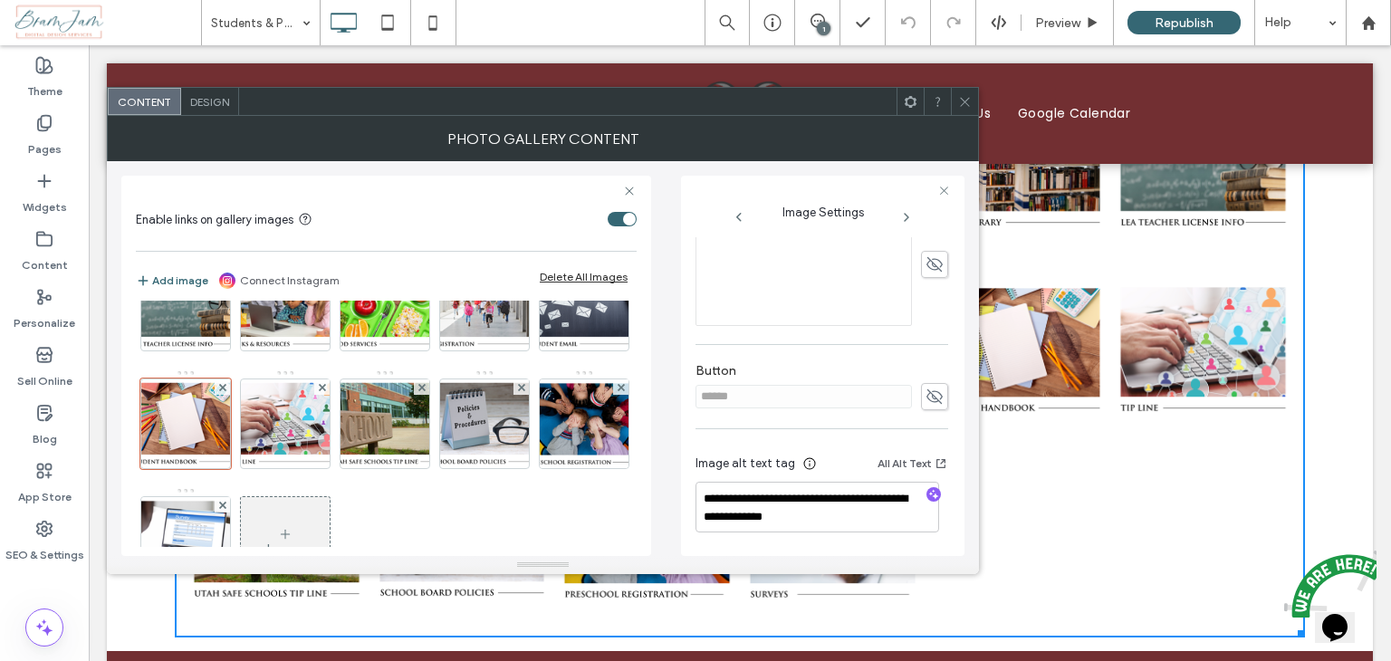
scroll to position [268, 0]
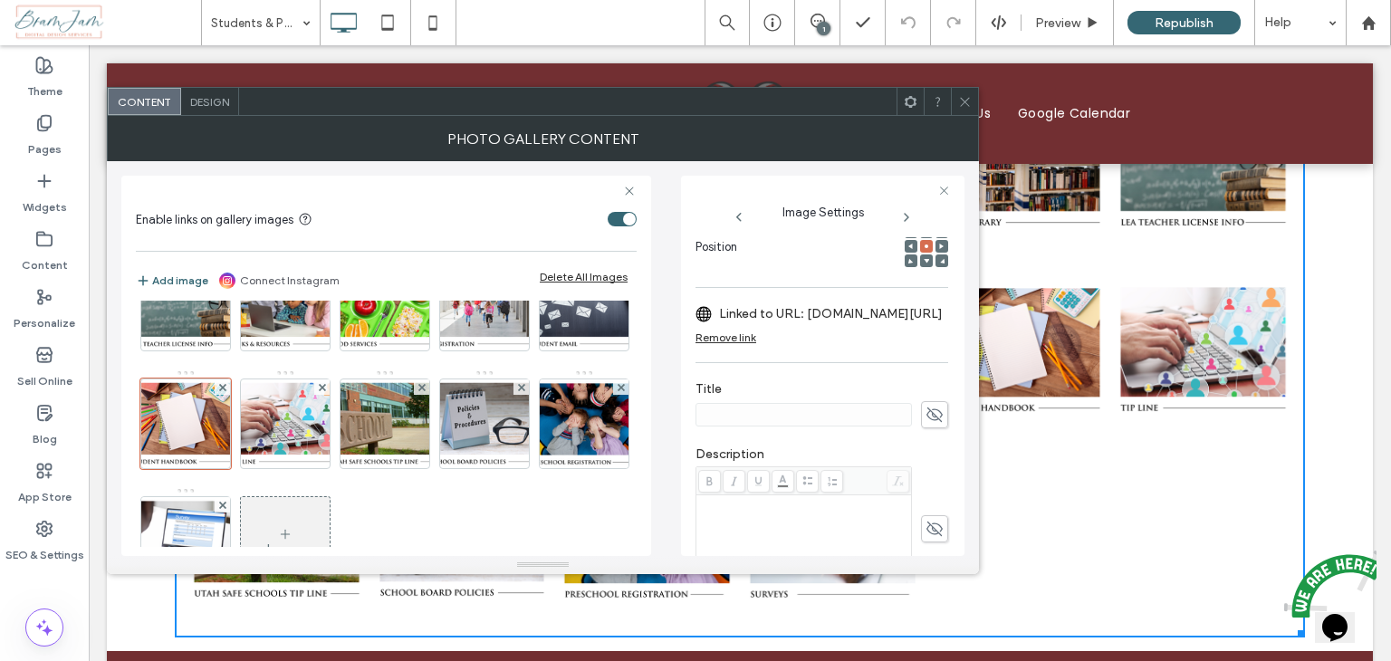
click at [744, 340] on div "Remove link" at bounding box center [726, 338] width 61 height 14
click at [878, 331] on section "Edit Link" at bounding box center [822, 318] width 253 height 43
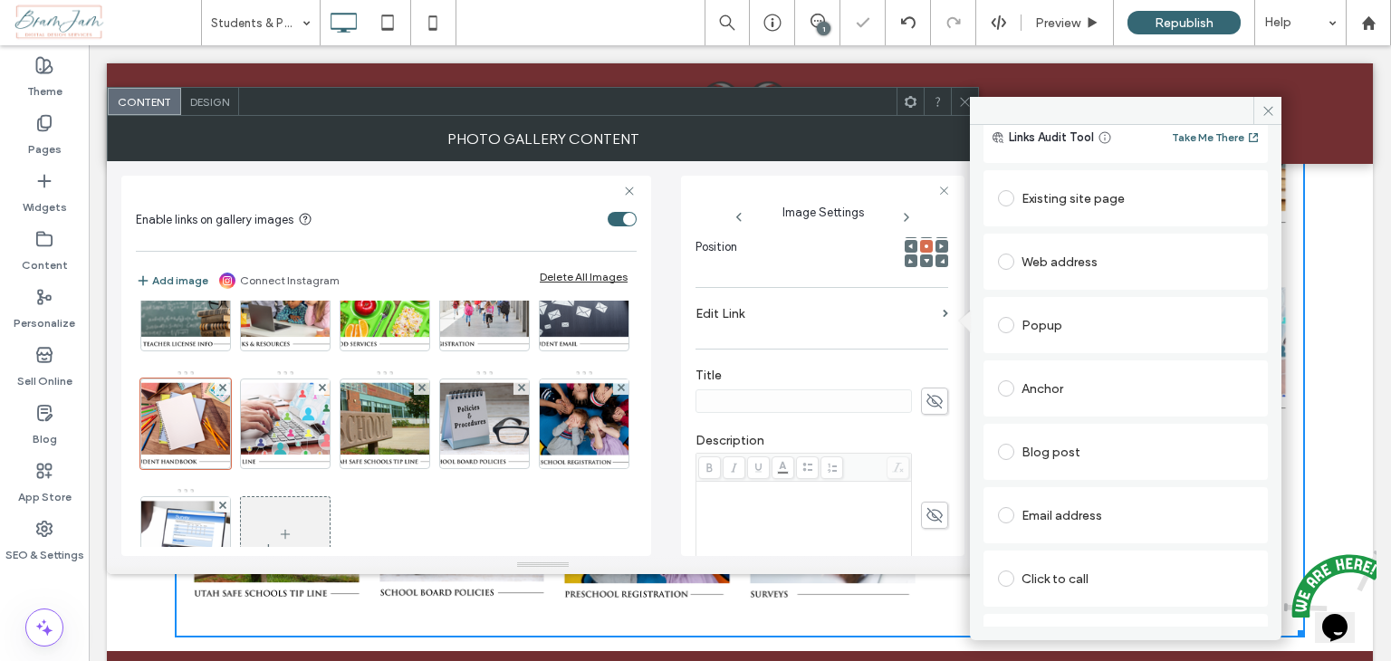
scroll to position [91, 0]
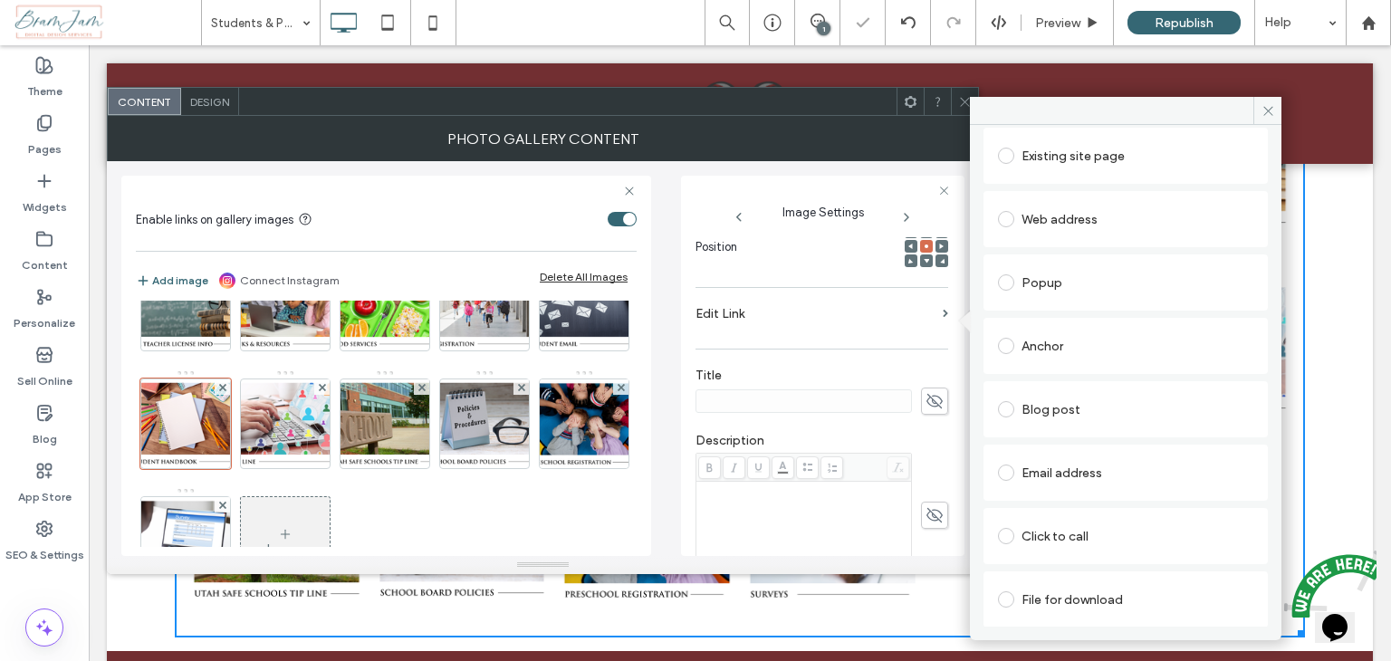
click at [1090, 598] on div "File for download" at bounding box center [1125, 599] width 255 height 29
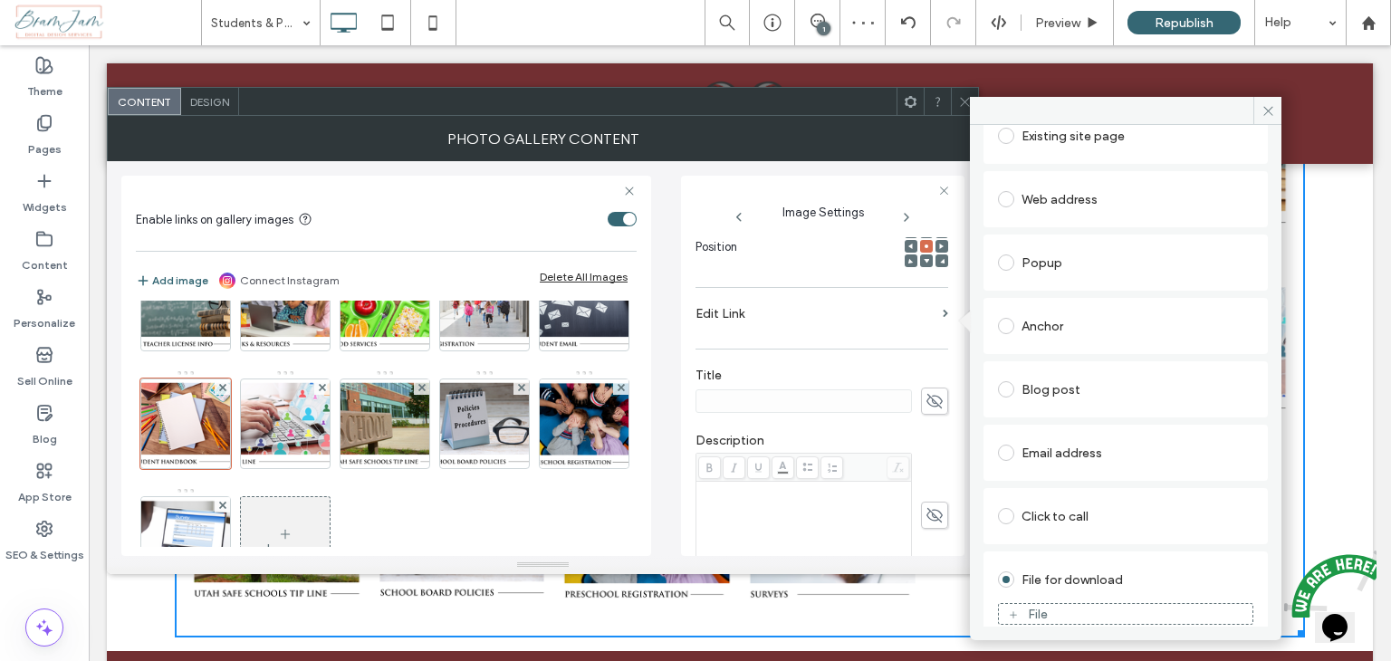
scroll to position [127, 0]
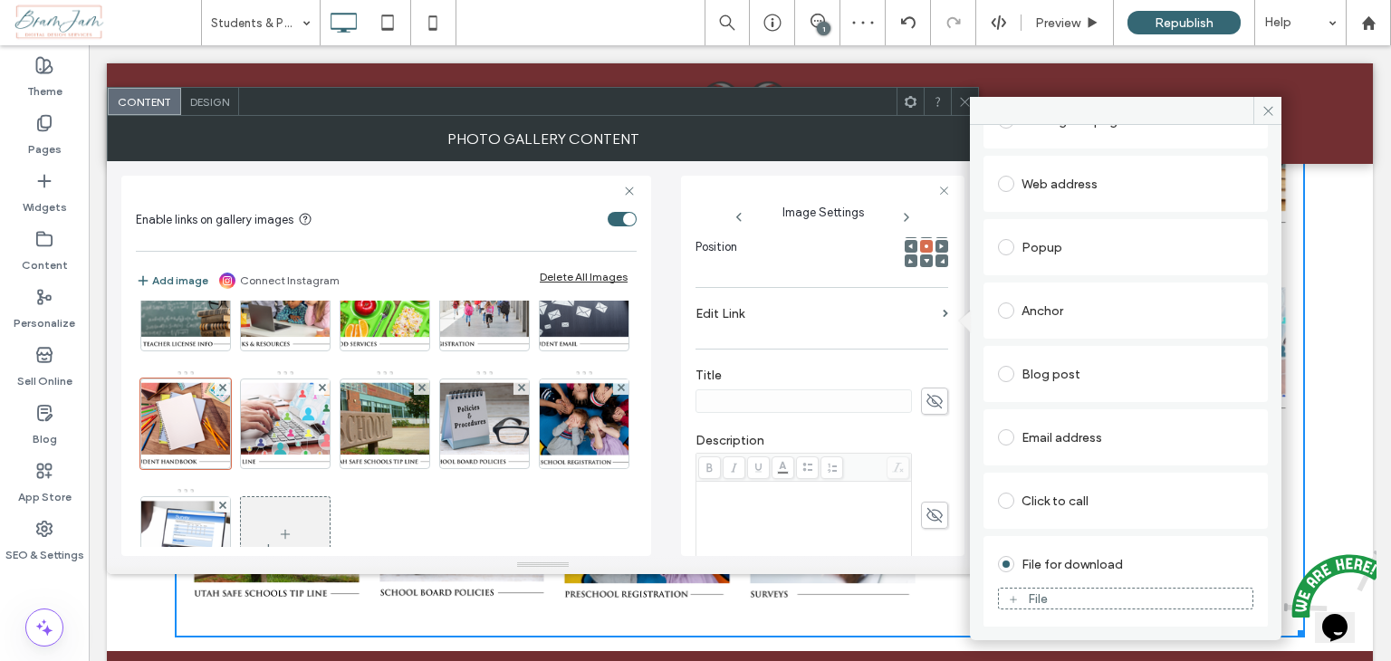
click at [1085, 591] on div "File" at bounding box center [1126, 598] width 254 height 16
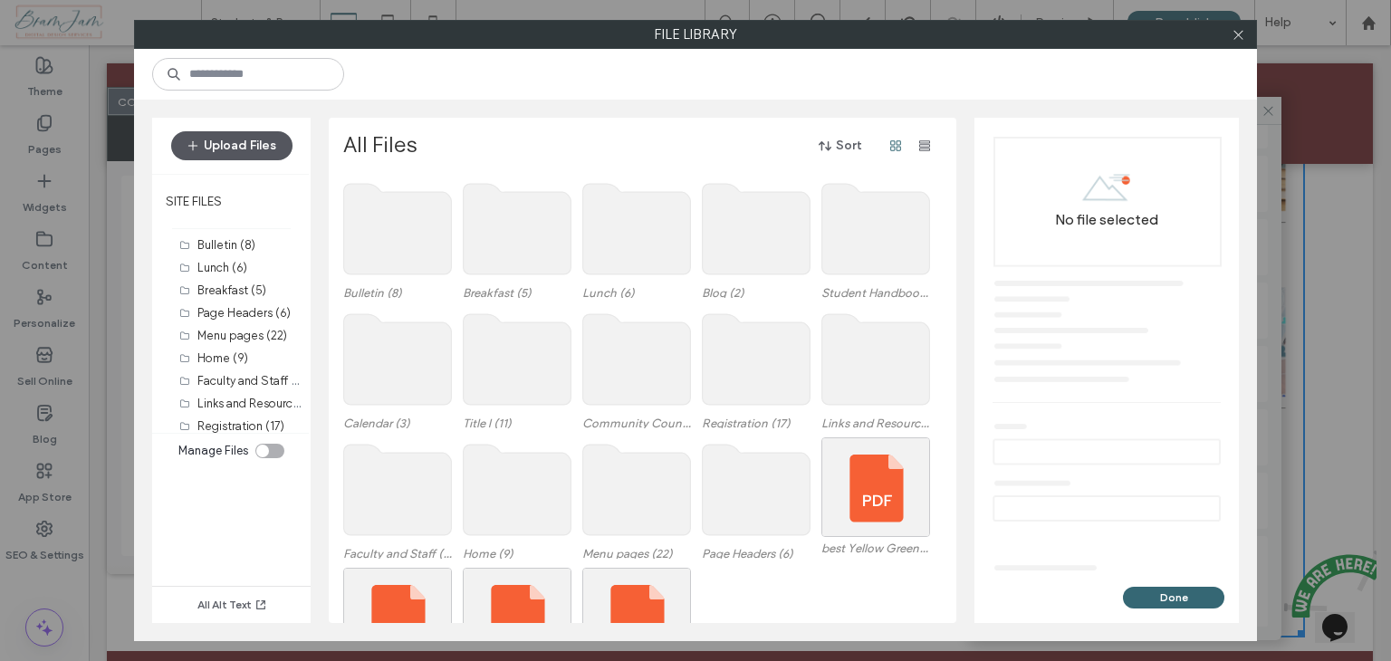
click at [223, 151] on button "Upload Files" at bounding box center [231, 145] width 121 height 29
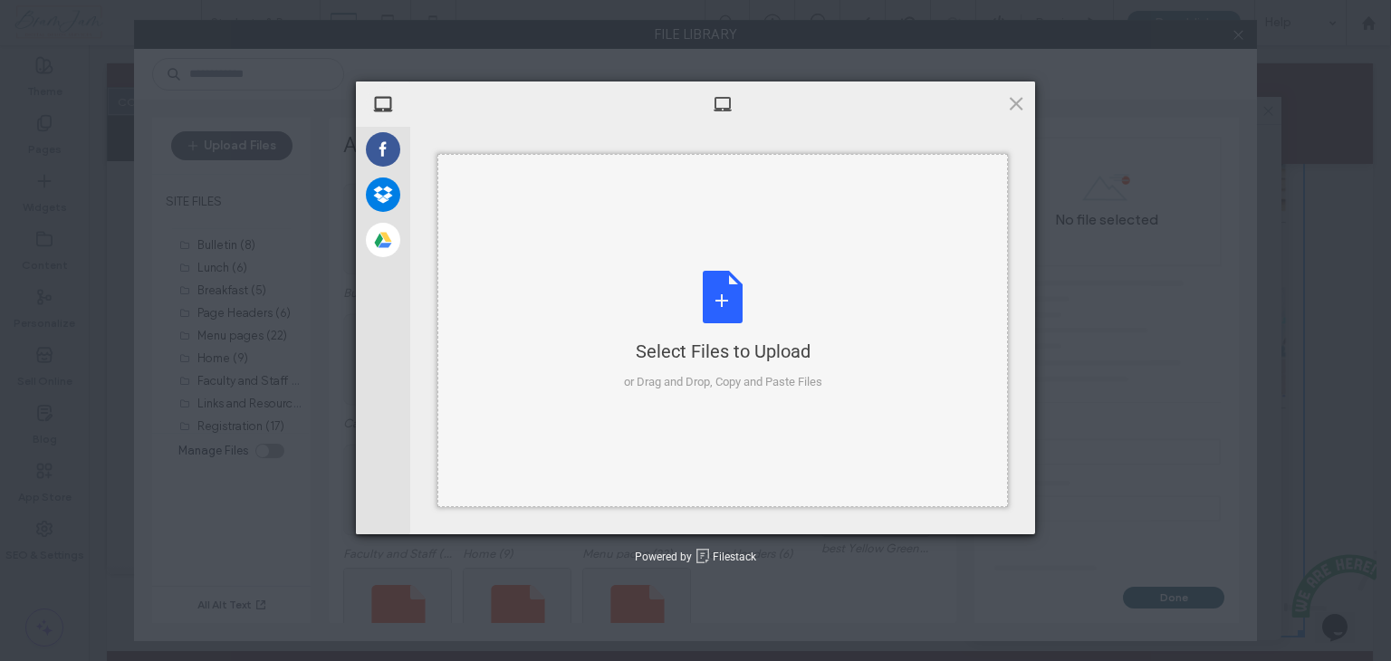
click at [667, 303] on div "Select Files to Upload or Drag and Drop, Copy and Paste Files" at bounding box center [723, 331] width 198 height 120
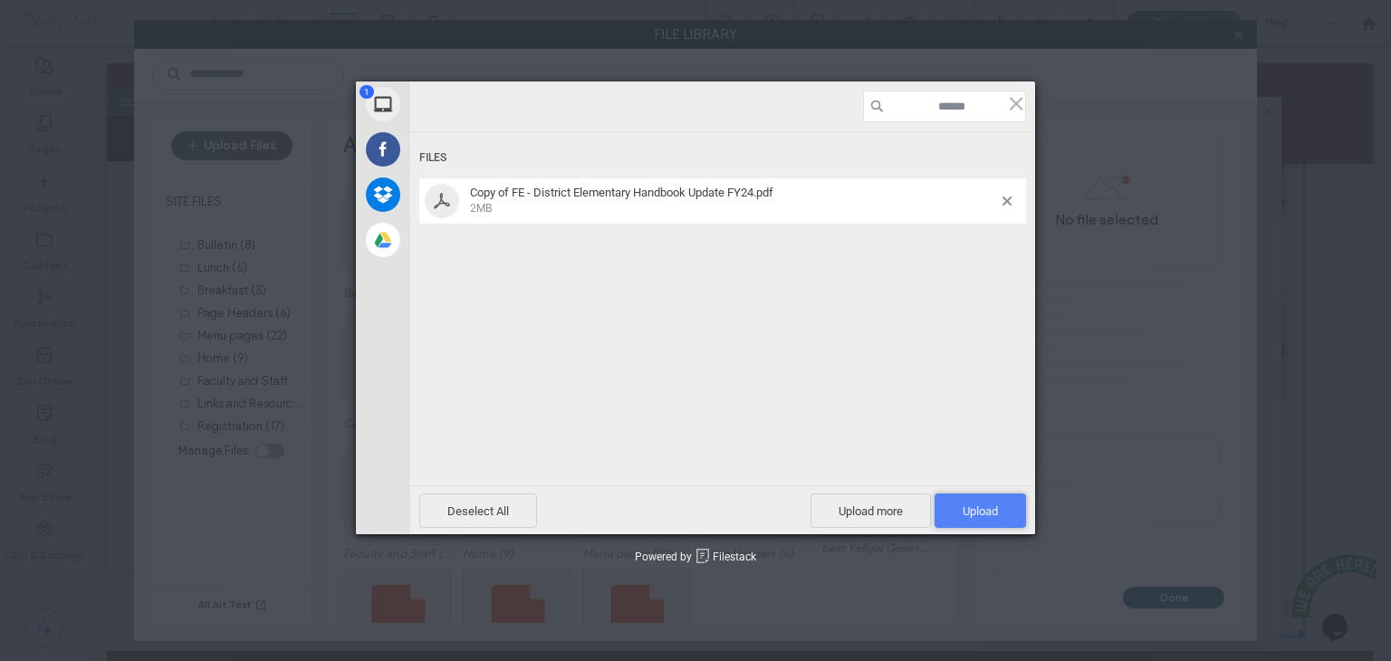
click at [980, 506] on span "Upload 1" at bounding box center [980, 511] width 35 height 14
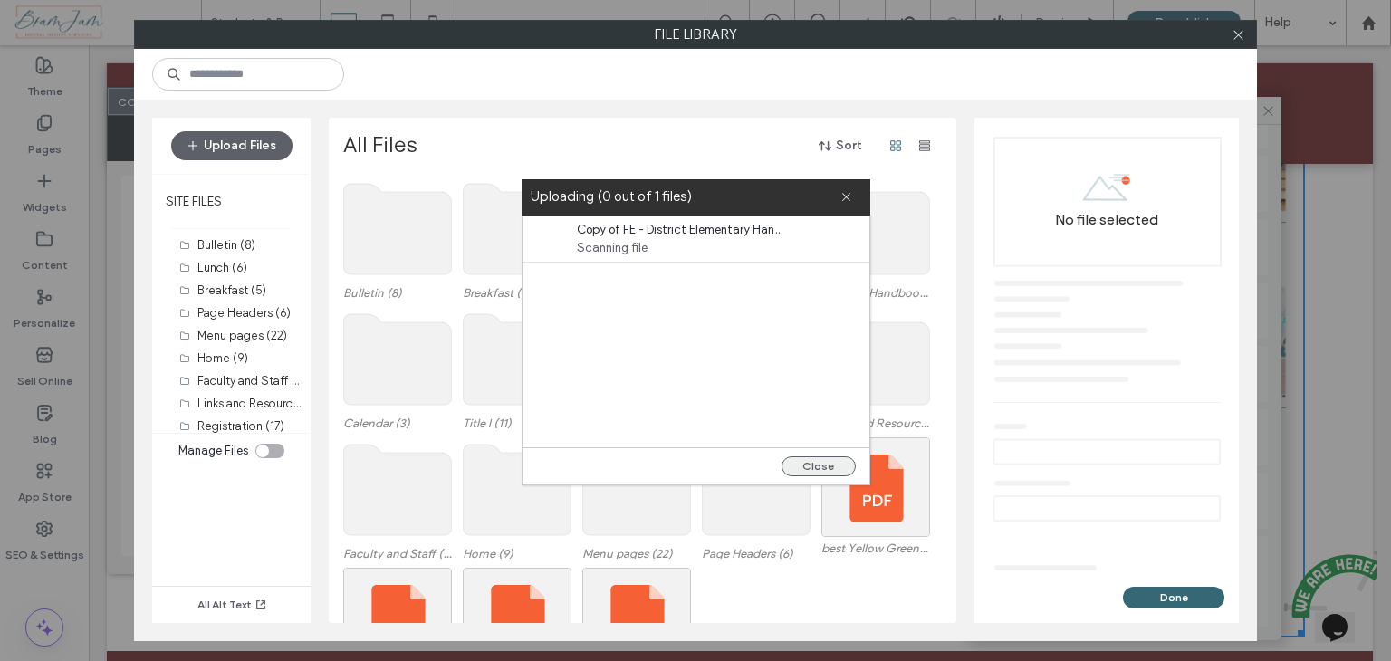
click at [840, 468] on button "Close" at bounding box center [819, 466] width 74 height 20
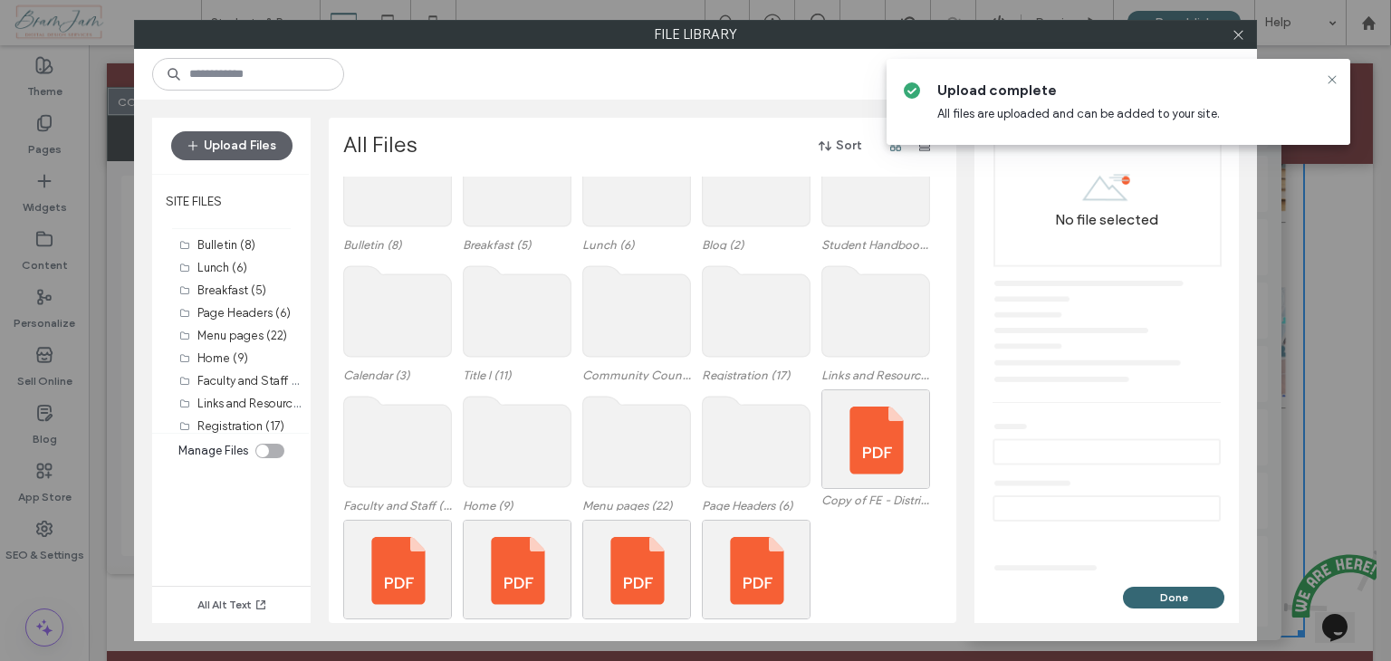
scroll to position [75, 0]
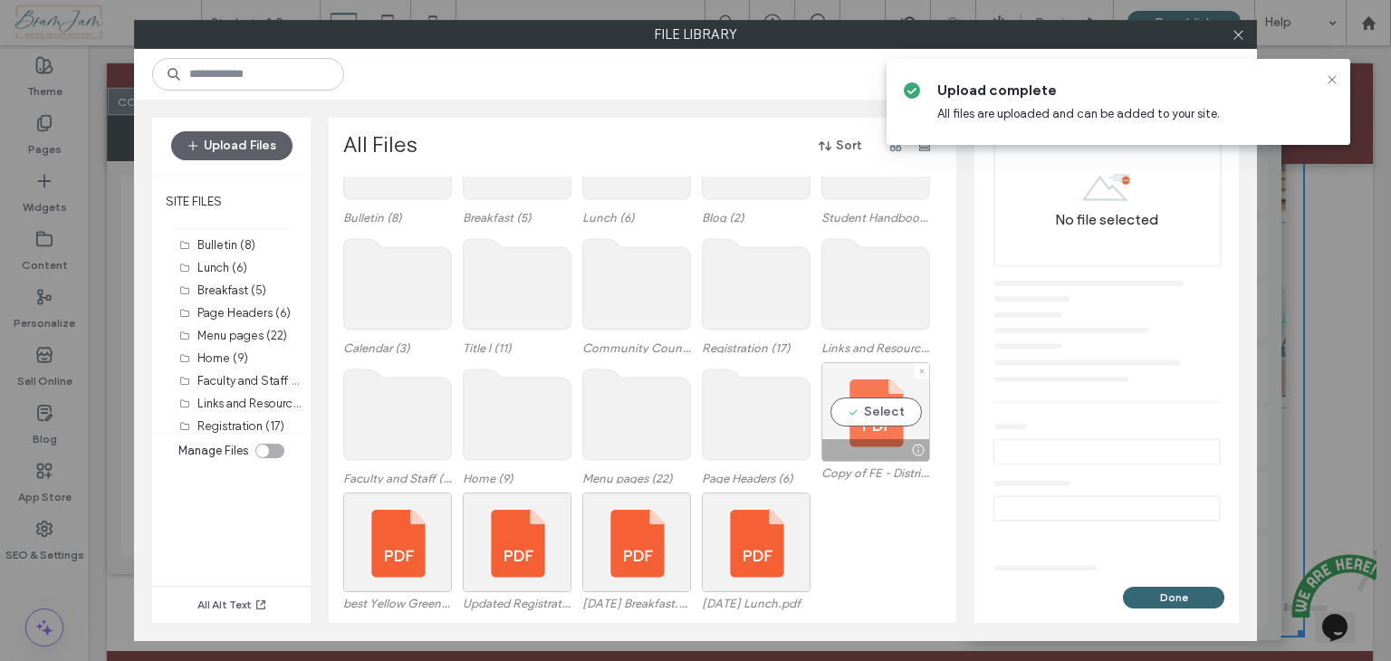
click at [879, 416] on div "Select" at bounding box center [875, 412] width 109 height 100
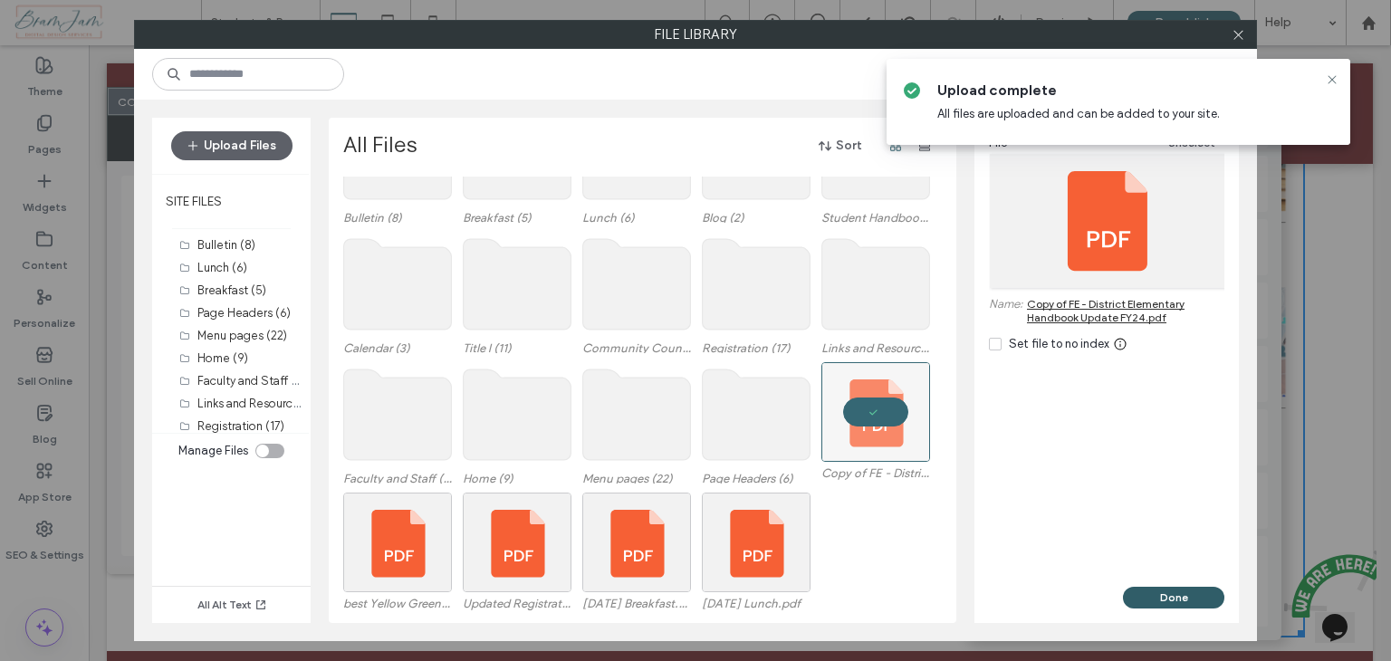
click at [1152, 602] on button "Done" at bounding box center [1173, 598] width 101 height 22
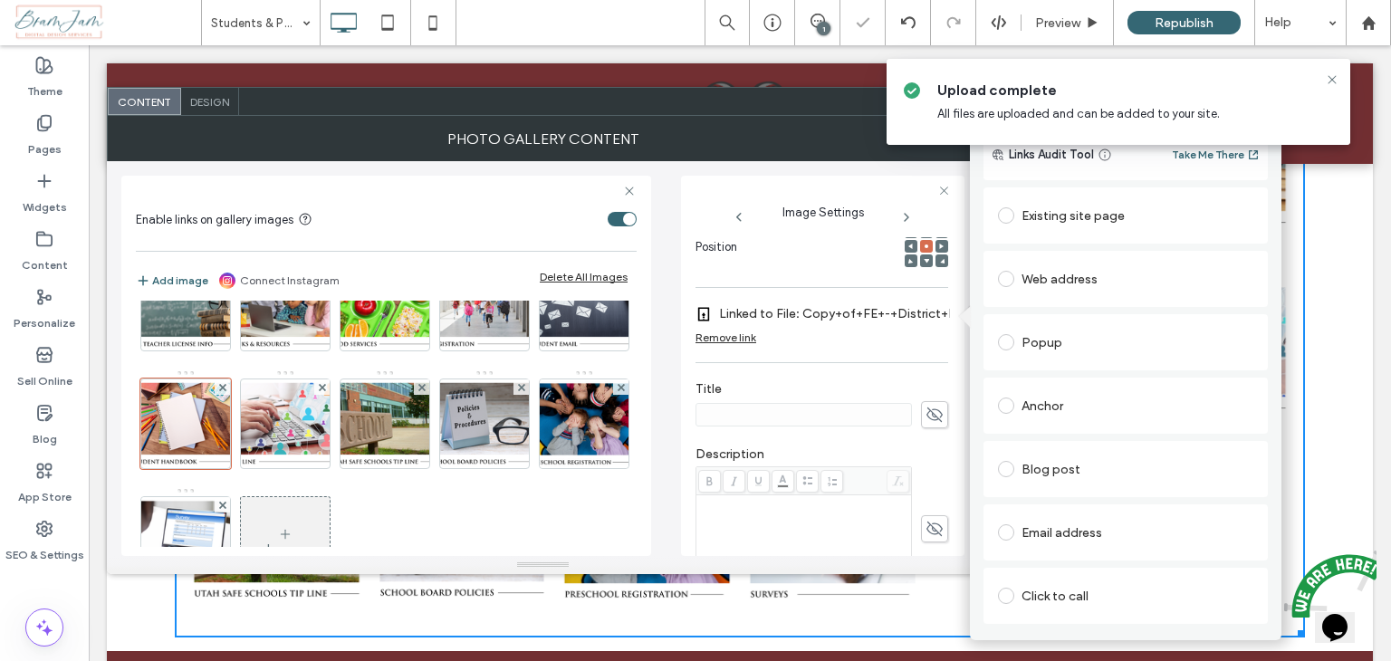
scroll to position [0, 0]
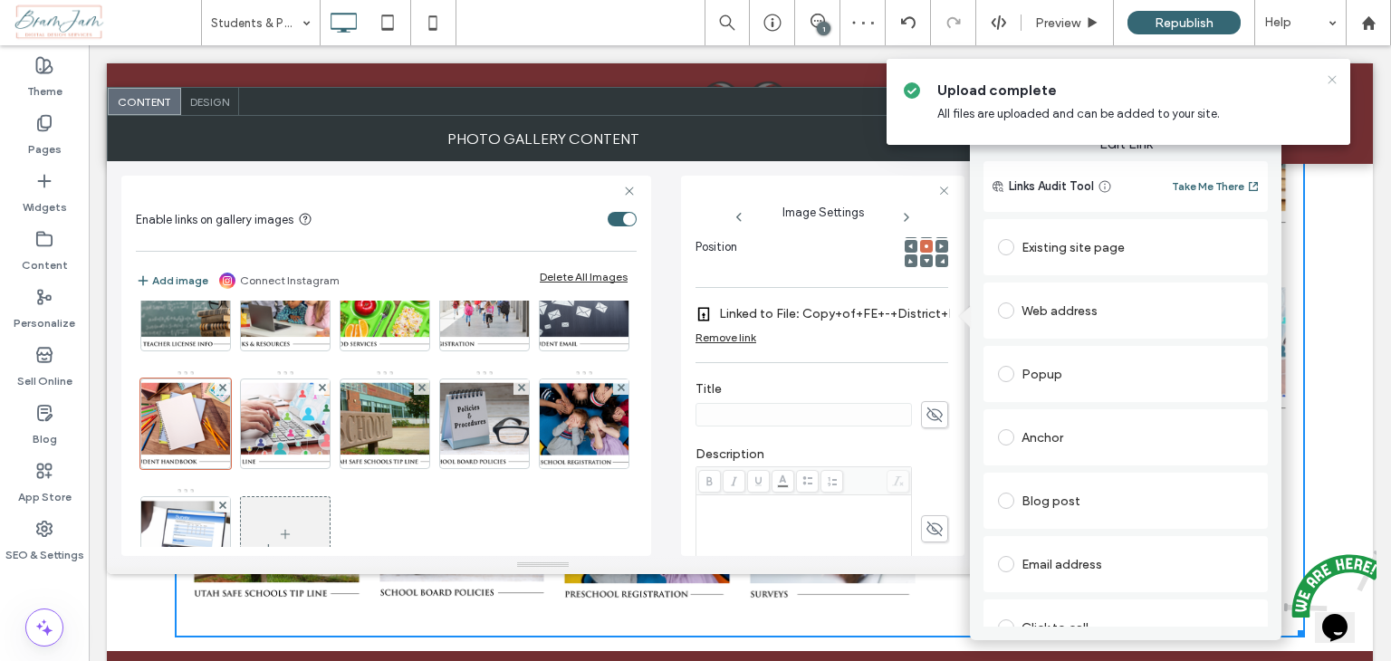
click at [1331, 82] on icon at bounding box center [1332, 79] width 14 height 14
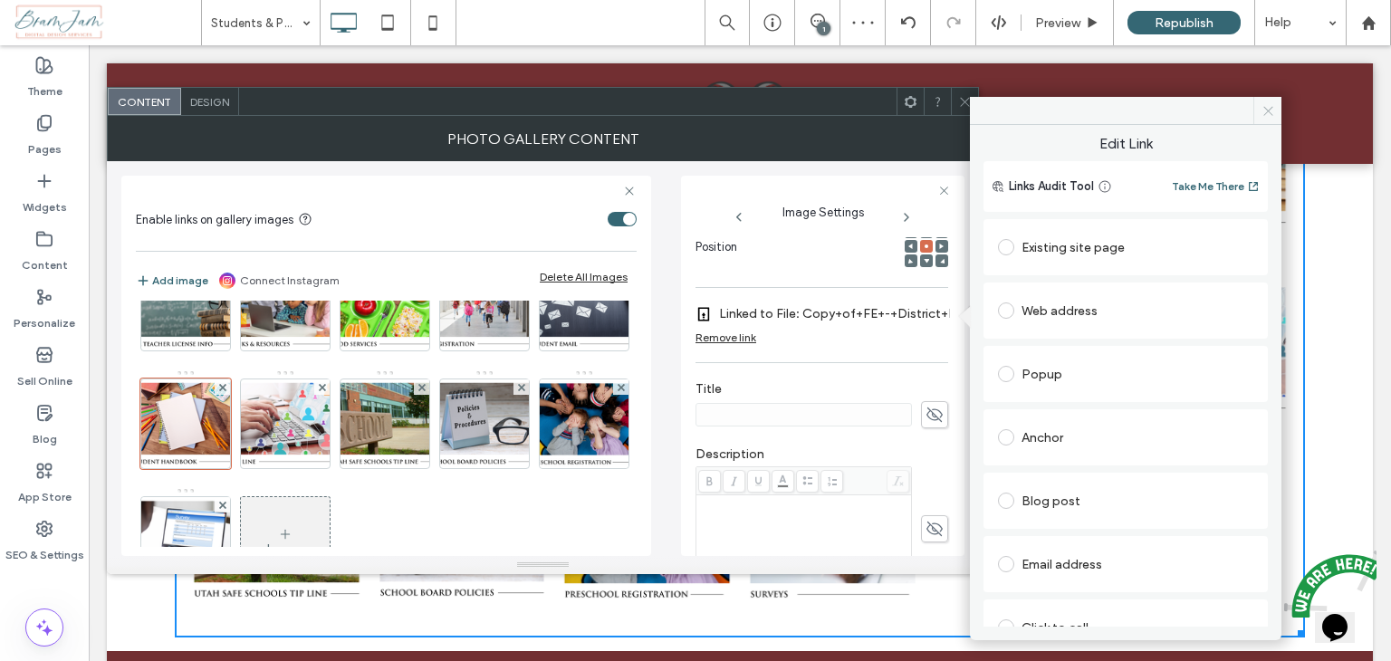
click at [1264, 110] on icon at bounding box center [1269, 111] width 14 height 14
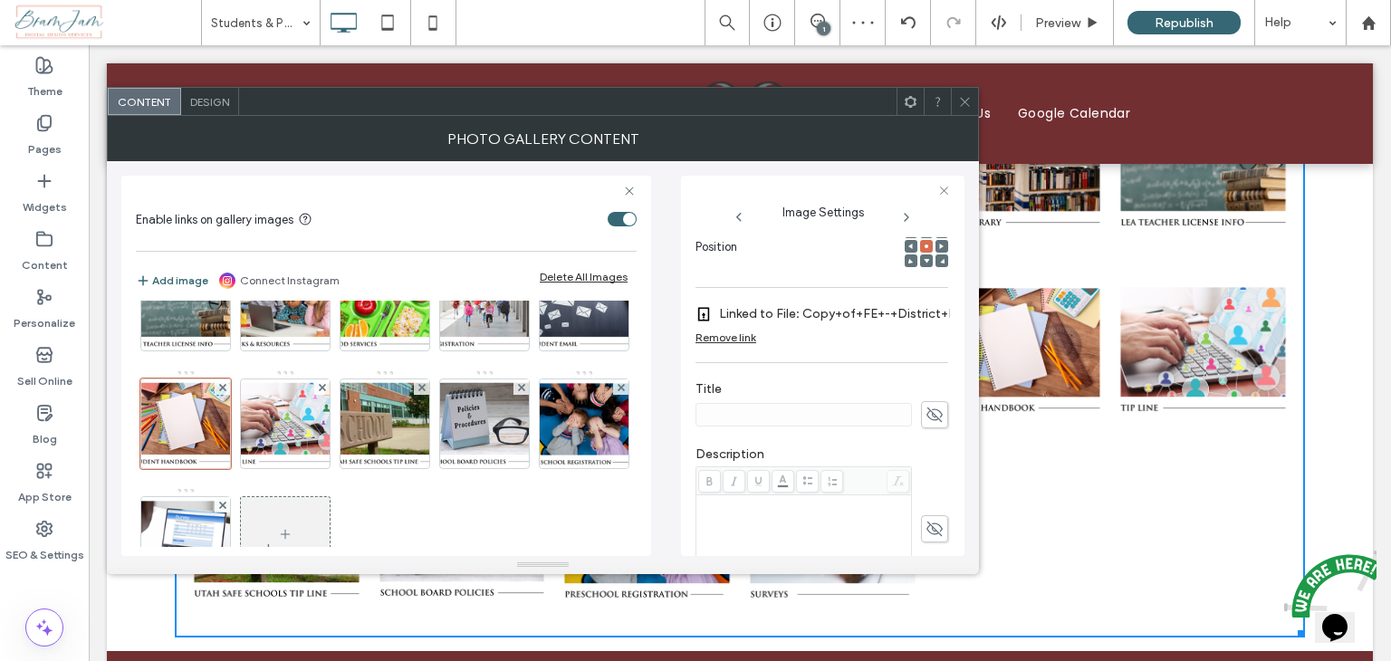
click at [973, 102] on div at bounding box center [964, 101] width 27 height 27
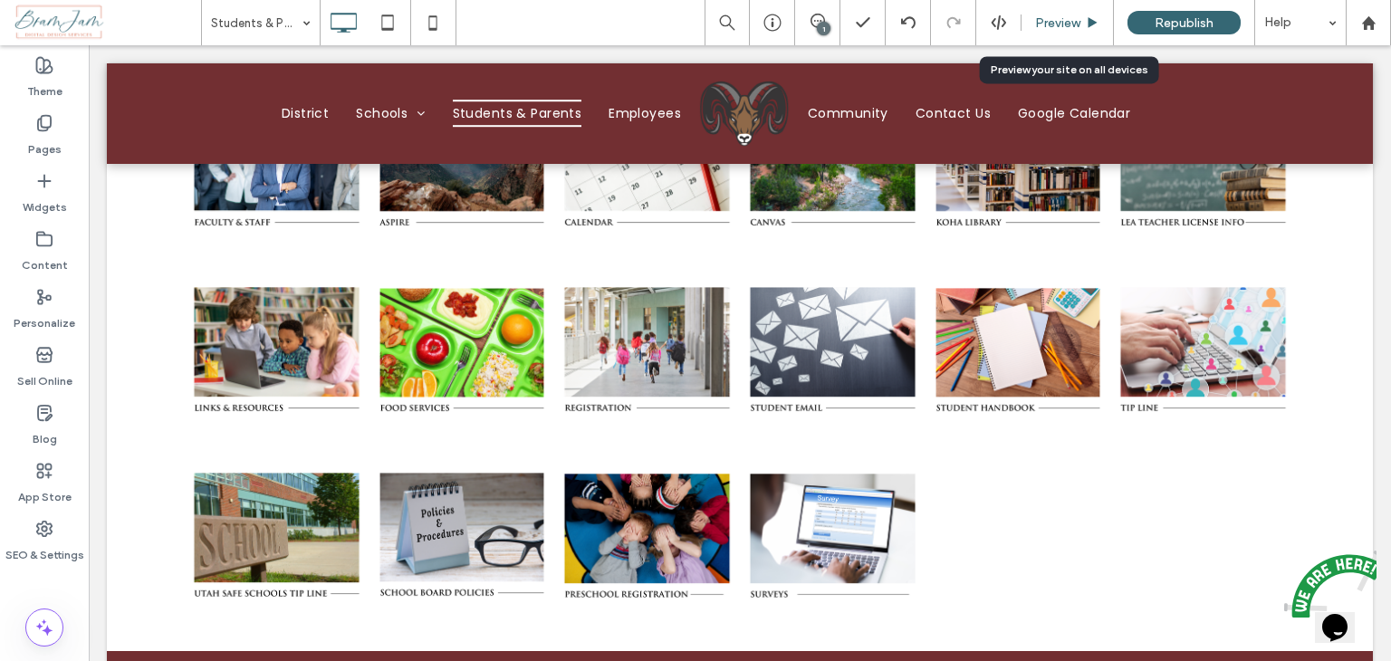
click at [1064, 25] on span "Preview" at bounding box center [1057, 22] width 45 height 15
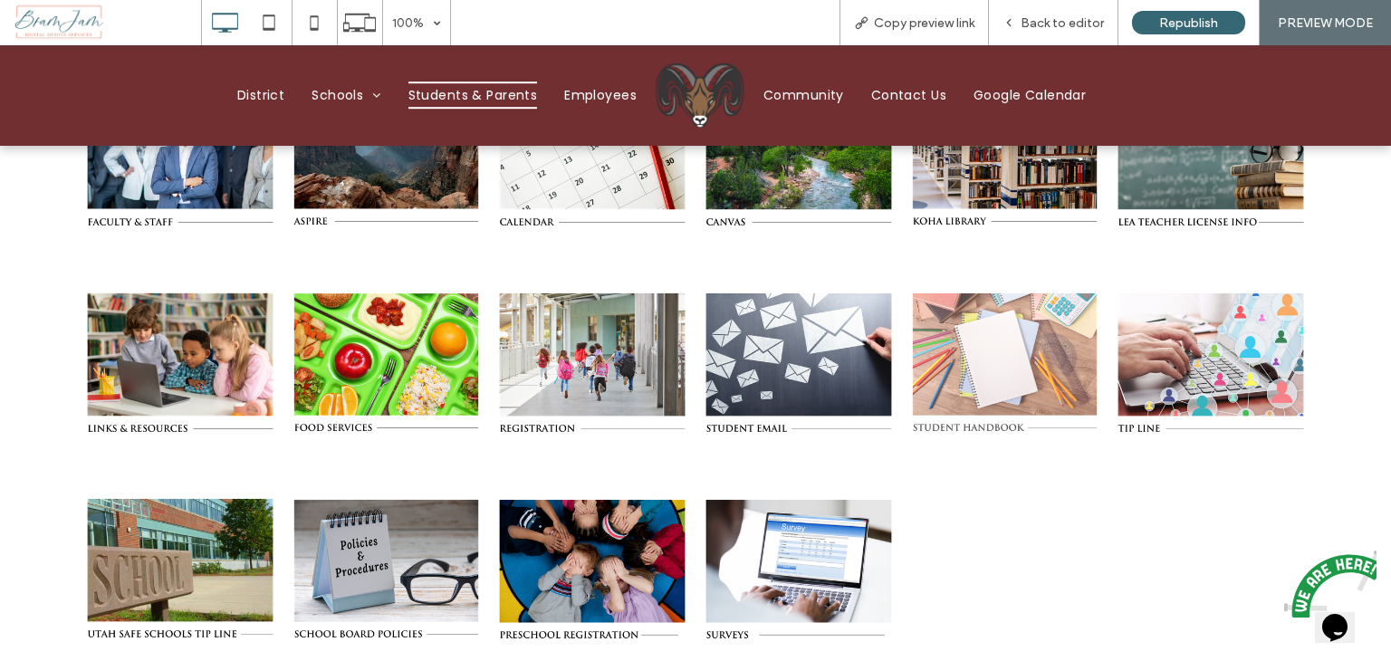
click at [985, 354] on link at bounding box center [1005, 363] width 188 height 188
click at [1029, 349] on link at bounding box center [1005, 363] width 188 height 188
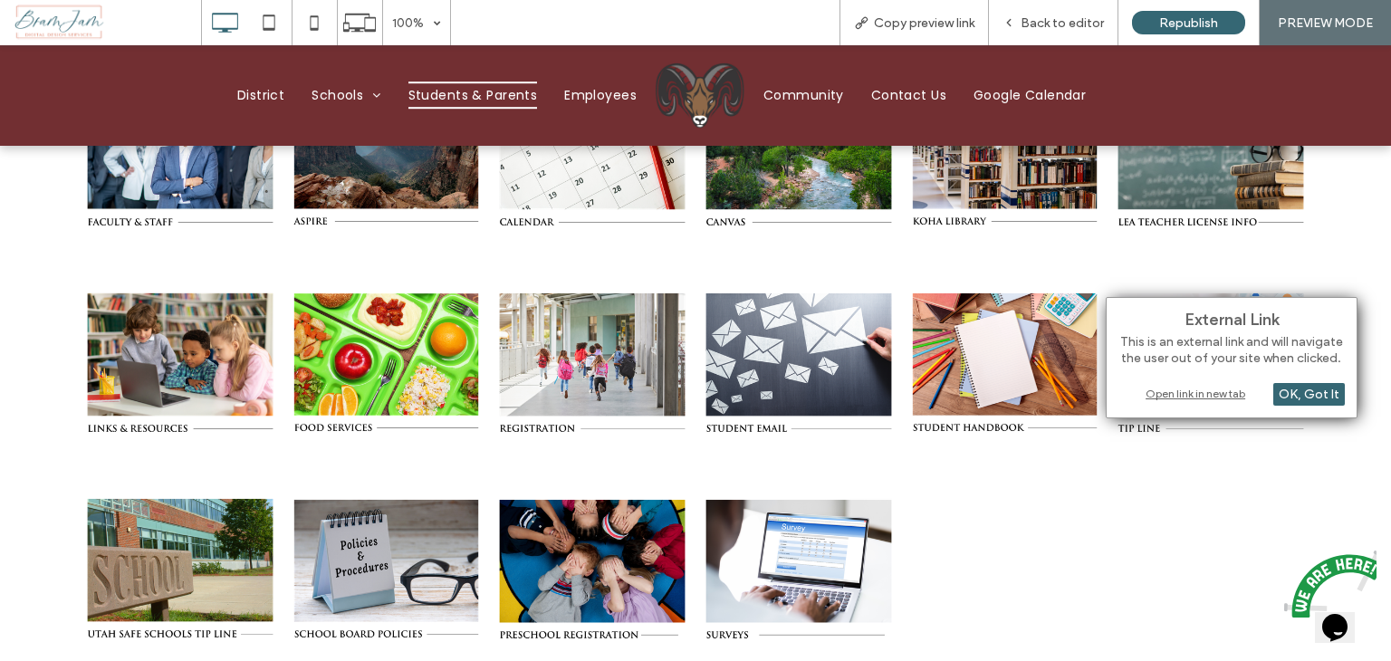
click at [1165, 396] on div "Open link in new tab" at bounding box center [1231, 393] width 226 height 19
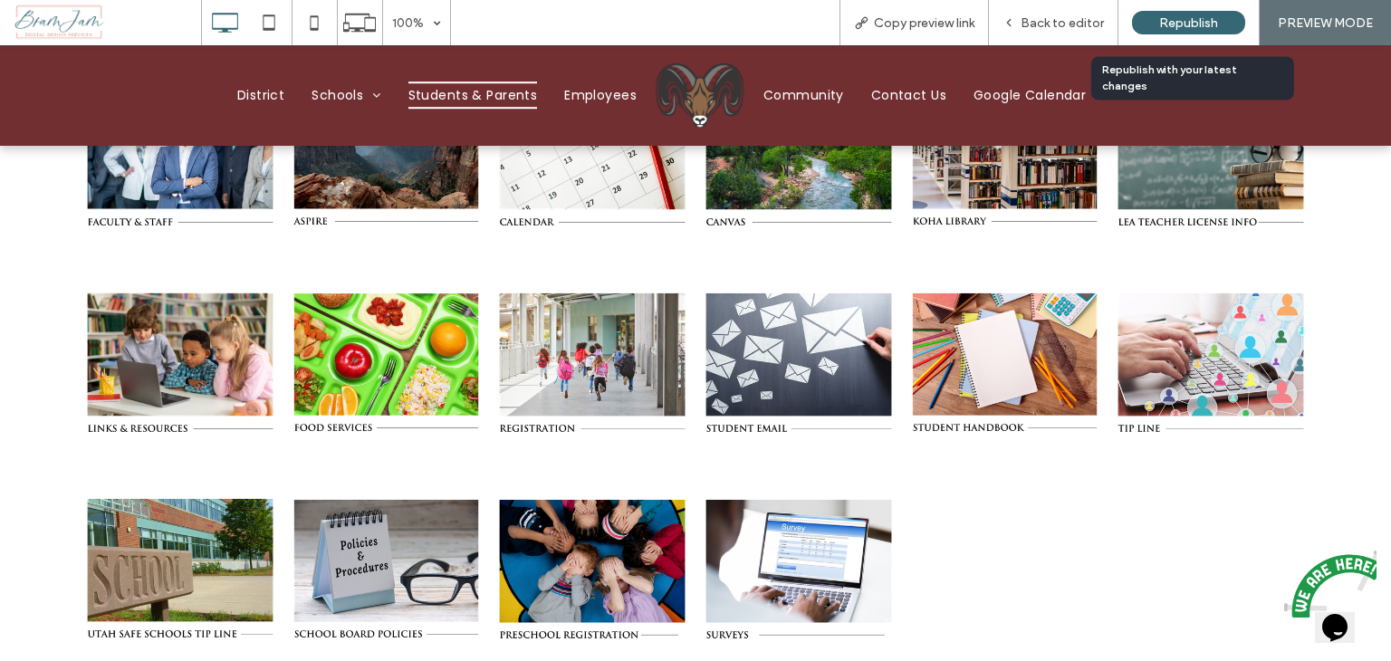
click at [1166, 21] on span "Republish" at bounding box center [1188, 22] width 59 height 15
